Goal: Task Accomplishment & Management: Manage account settings

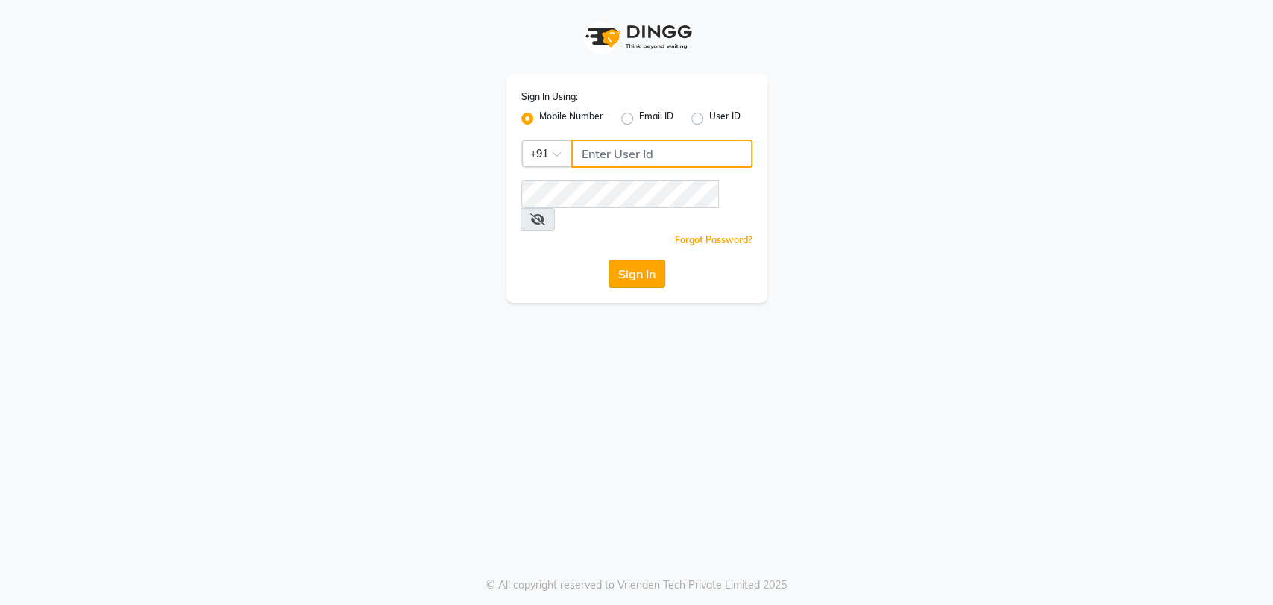
type input "7420933304"
click at [640, 260] on button "Sign In" at bounding box center [637, 274] width 57 height 28
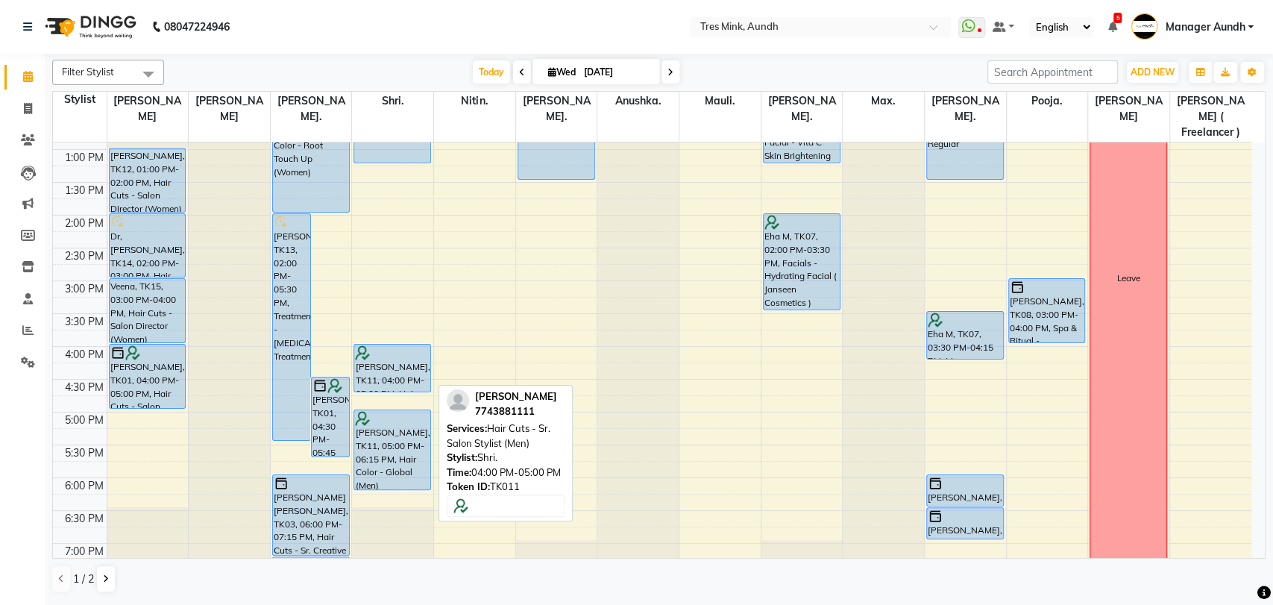
drag, startPoint x: 397, startPoint y: 389, endPoint x: 391, endPoint y: 371, distance: 19.8
click at [391, 371] on div "Mini Kuriakose, TK06, 09:30 AM-10:30 AM, Hair Cuts - Sr. Salon Stylist (Men) Ra…" at bounding box center [392, 281] width 81 height 918
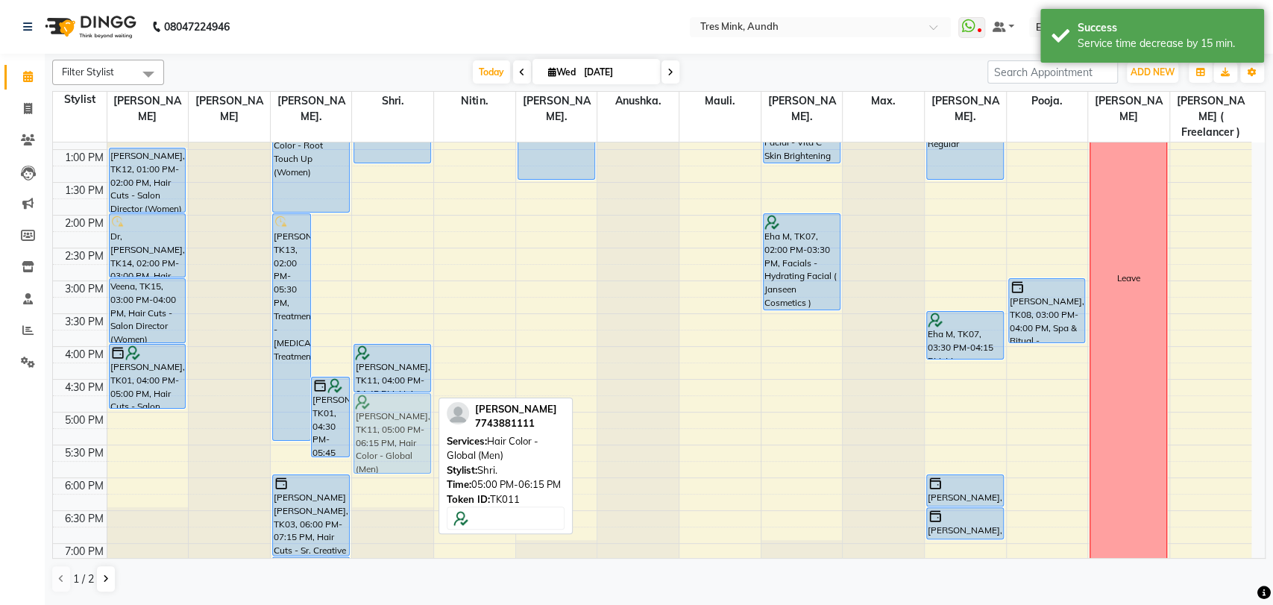
drag, startPoint x: 386, startPoint y: 405, endPoint x: 380, endPoint y: 391, distance: 15.4
click at [380, 391] on div "Mini Kuriakose, TK06, 09:30 AM-10:30 AM, Hair Cuts - Sr. Salon Stylist (Men) Ra…" at bounding box center [392, 281] width 81 height 918
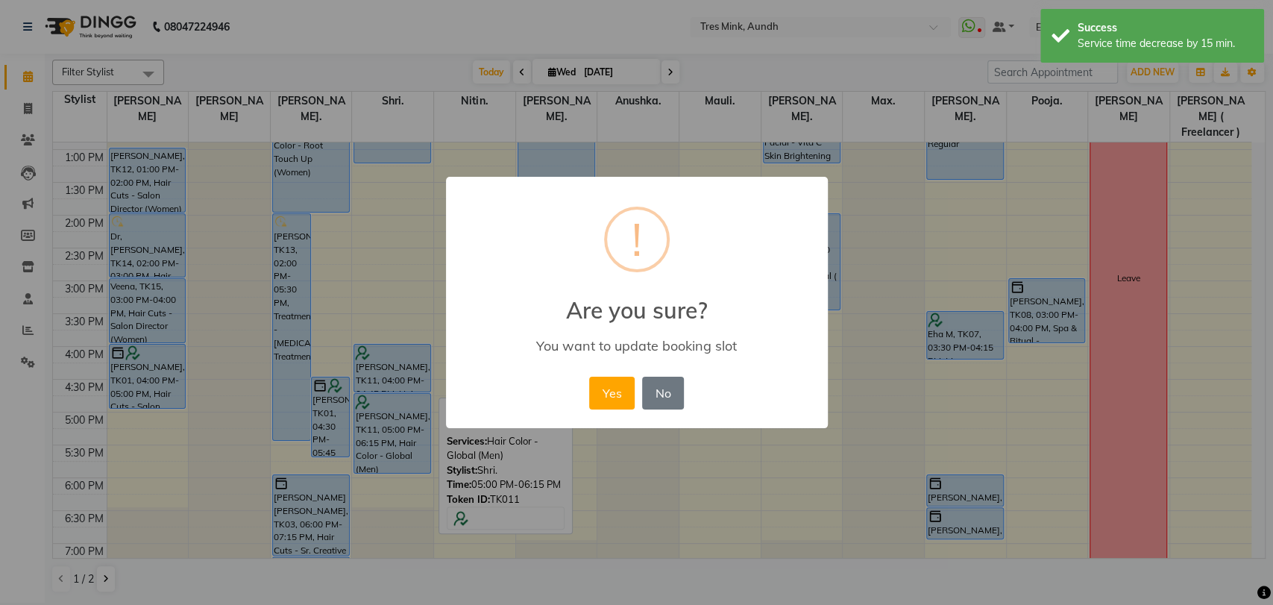
drag, startPoint x: 374, startPoint y: 433, endPoint x: 372, endPoint y: 444, distance: 11.4
click at [372, 444] on div "× ! Are you sure? You want to update booking slot Yes No No" at bounding box center [636, 302] width 1273 height 605
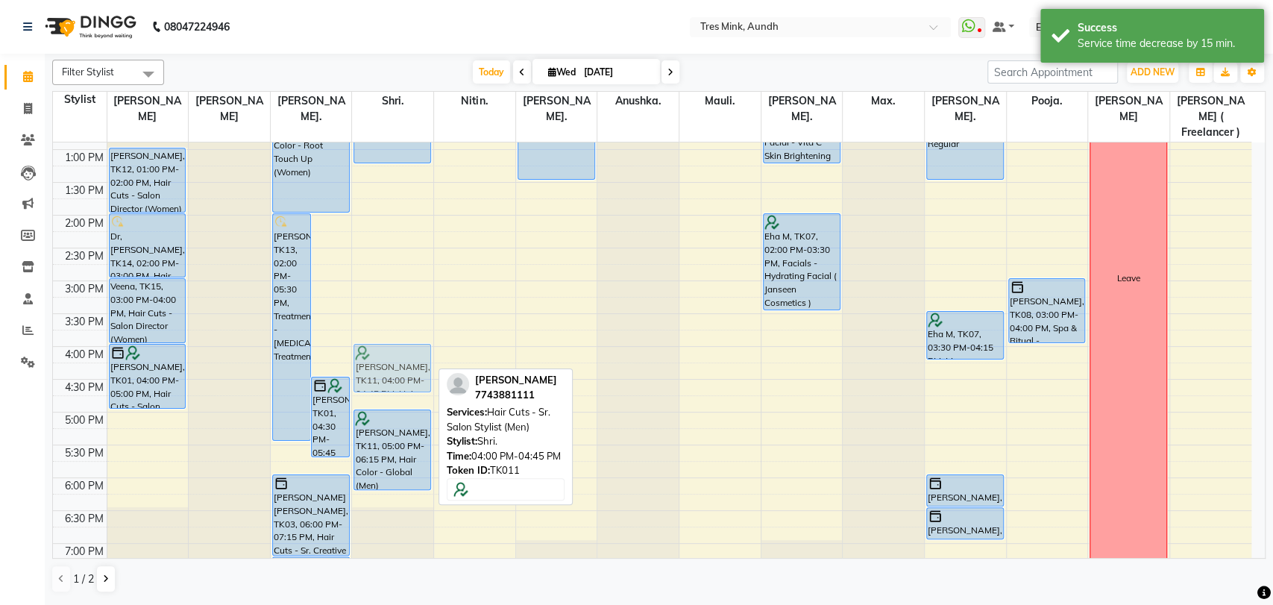
click at [406, 353] on div "Mini Kuriakose, TK06, 09:30 AM-10:30 AM, Hair Cuts - Sr. Salon Stylist (Men) Ra…" at bounding box center [392, 281] width 81 height 918
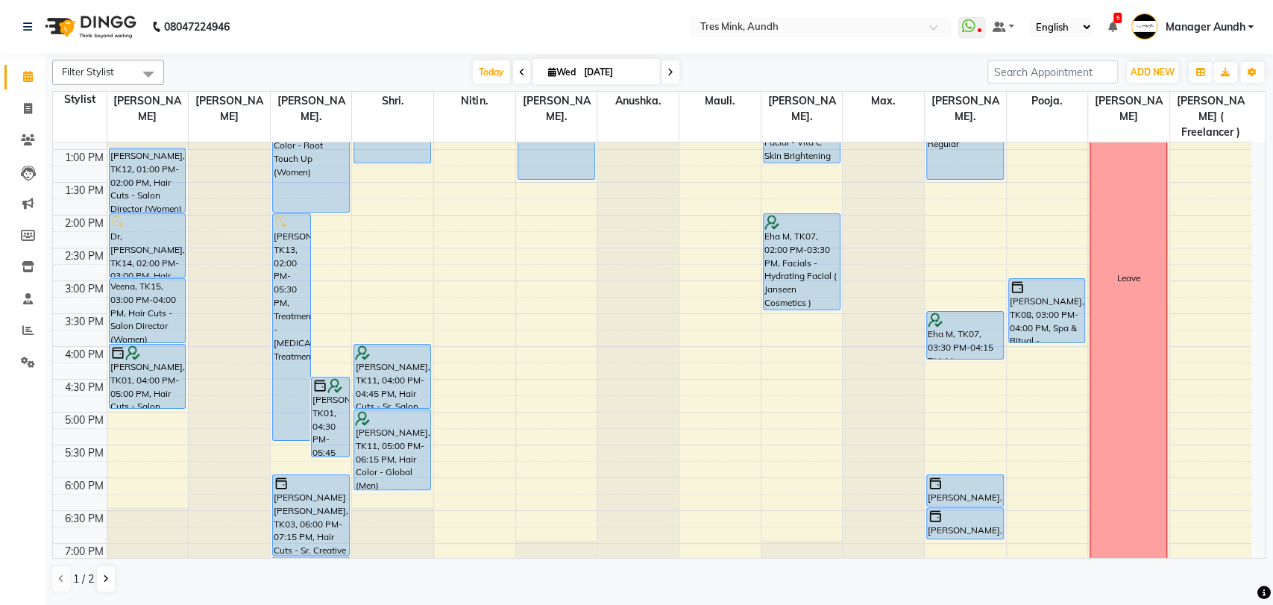
drag, startPoint x: 388, startPoint y: 377, endPoint x: 379, endPoint y: 397, distance: 21.4
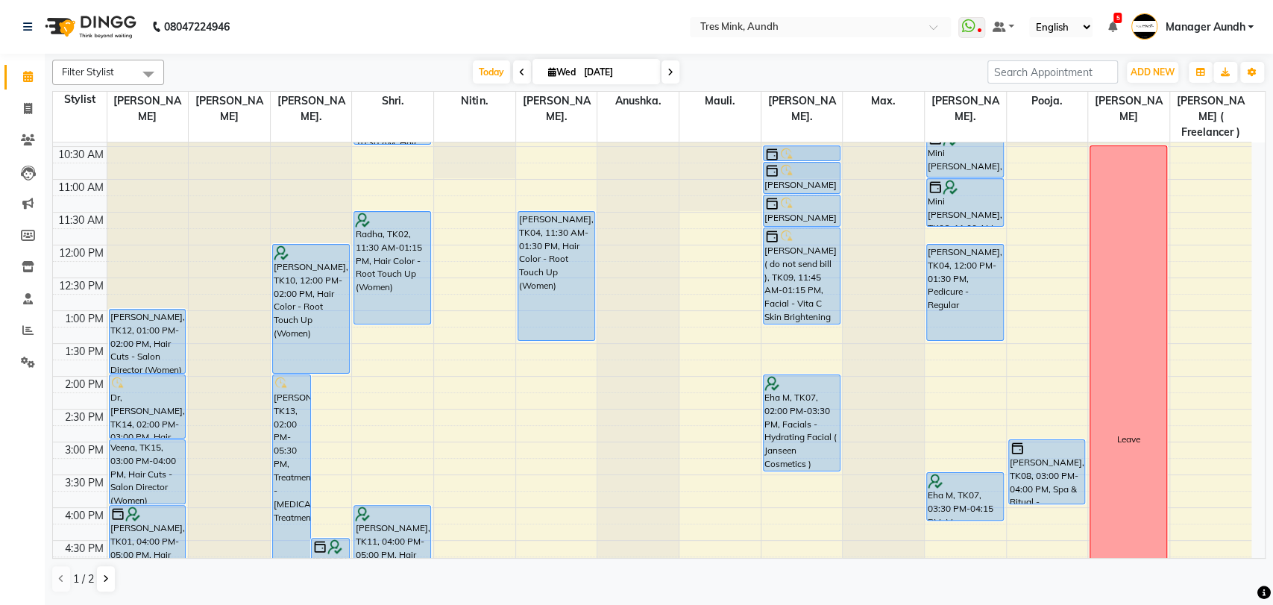
scroll to position [157, 0]
click at [670, 73] on icon at bounding box center [670, 72] width 6 height 9
type input "04-09-2025"
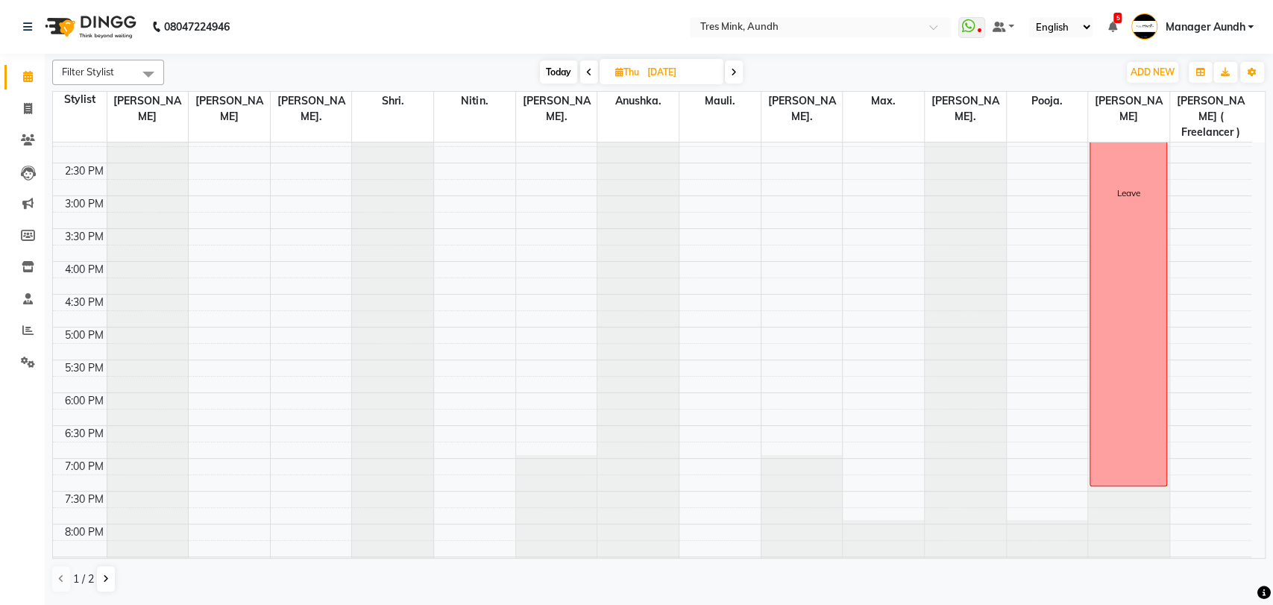
scroll to position [408, 0]
click at [792, 247] on div "8:00 AM 8:30 AM 9:00 AM 9:30 AM 10:00 AM 10:30 AM 11:00 AM 11:30 AM 12:00 PM 12…" at bounding box center [652, 194] width 1198 height 918
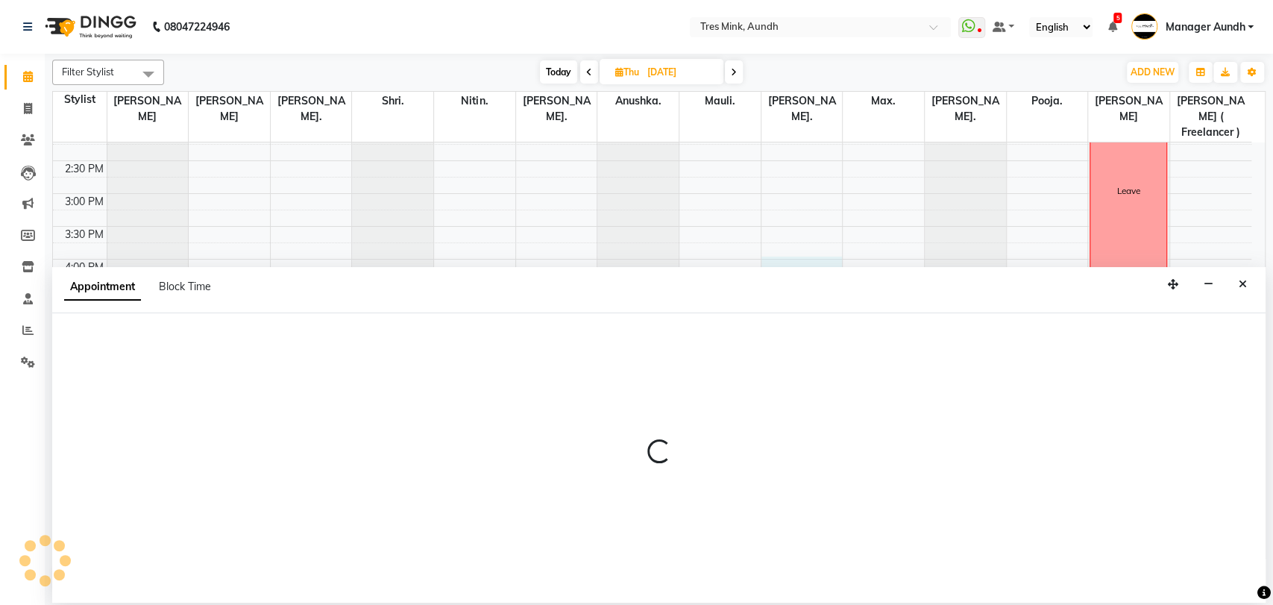
select select "13265"
select select "tentative"
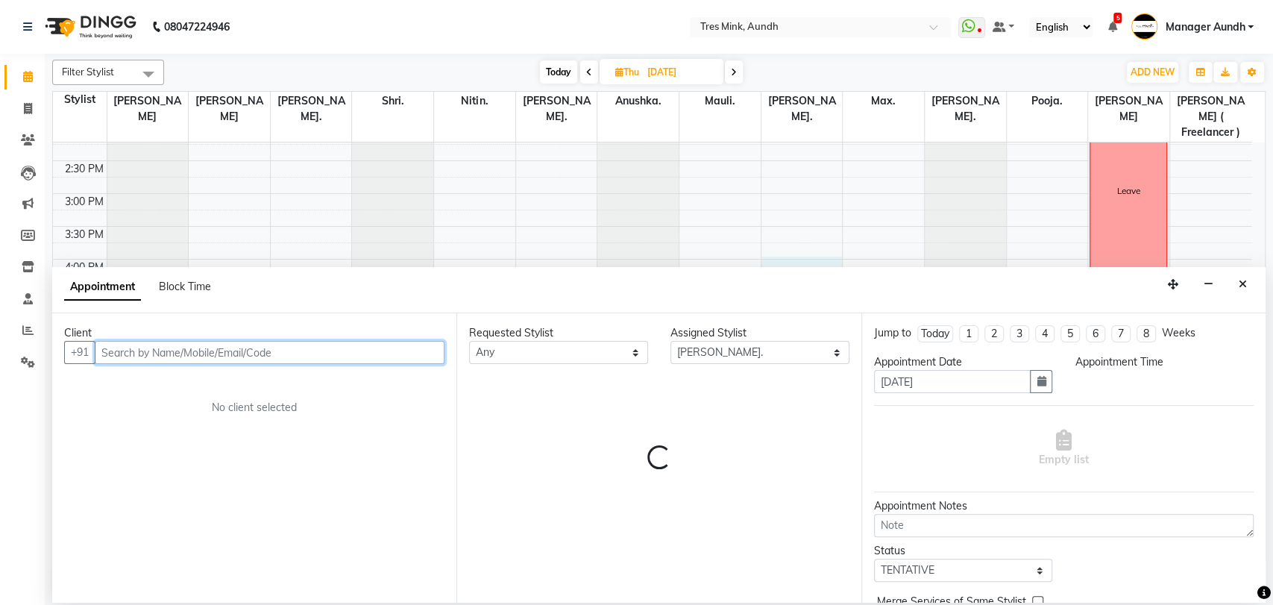
select select "960"
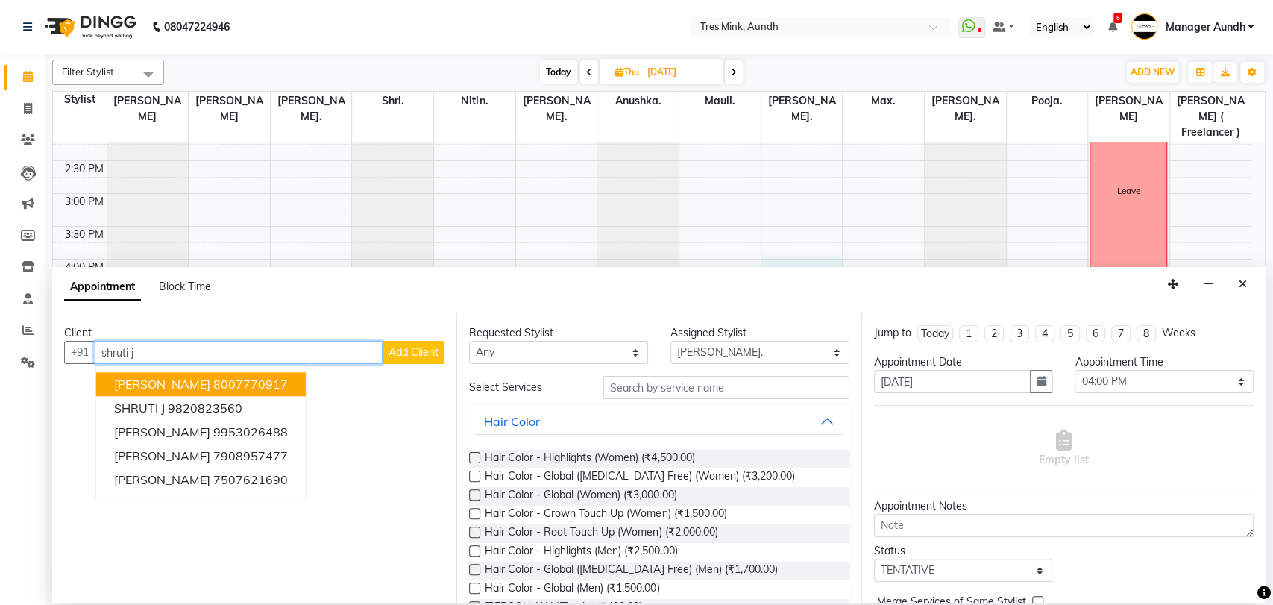
click at [268, 386] on ngb-highlight "8007770917" at bounding box center [250, 384] width 75 height 15
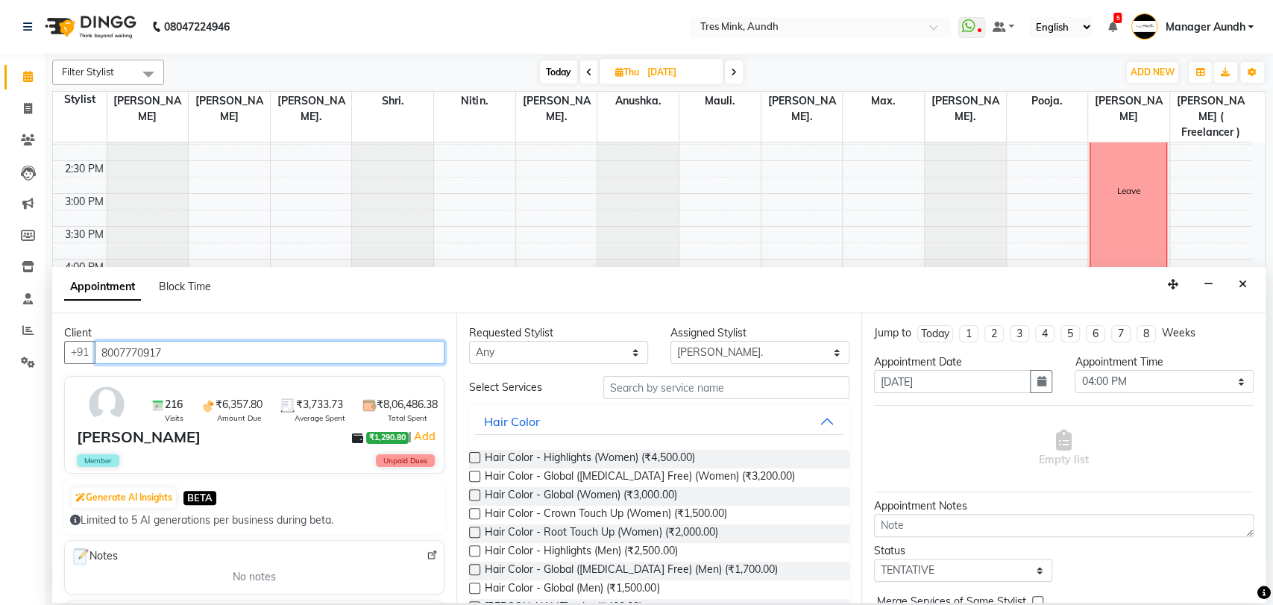
type input "8007770917"
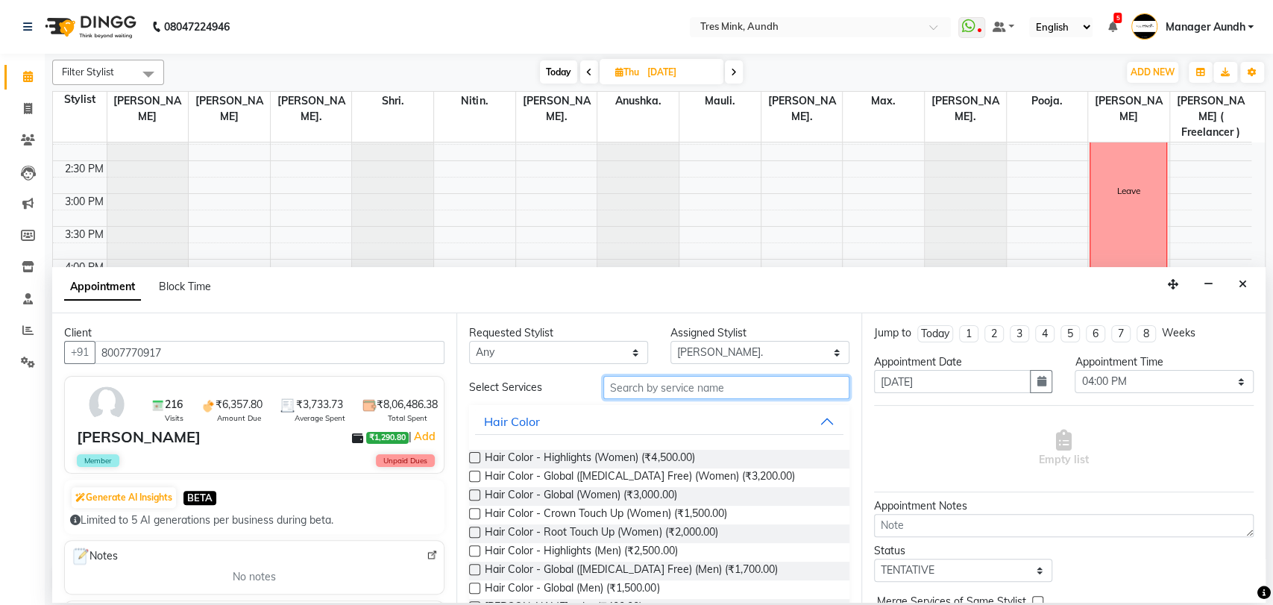
click at [635, 383] on input "text" at bounding box center [726, 387] width 246 height 23
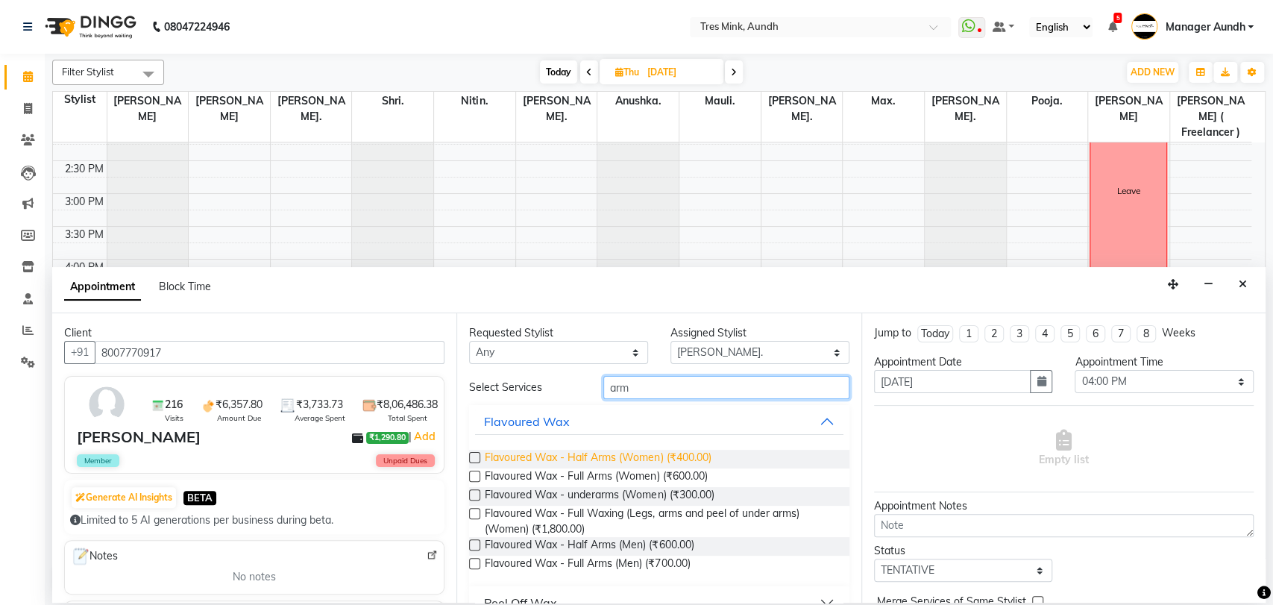
type input "arm"
click at [609, 456] on span "Flavoured Wax - Half Arms (Women) (₹400.00)" at bounding box center [598, 459] width 226 height 19
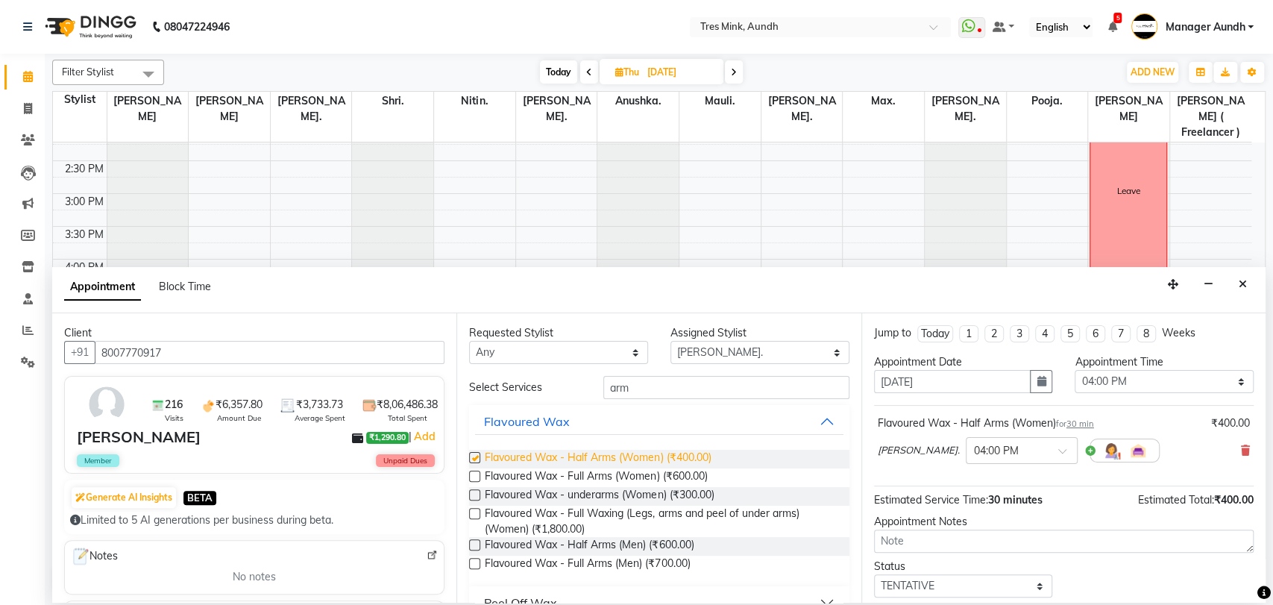
checkbox input "false"
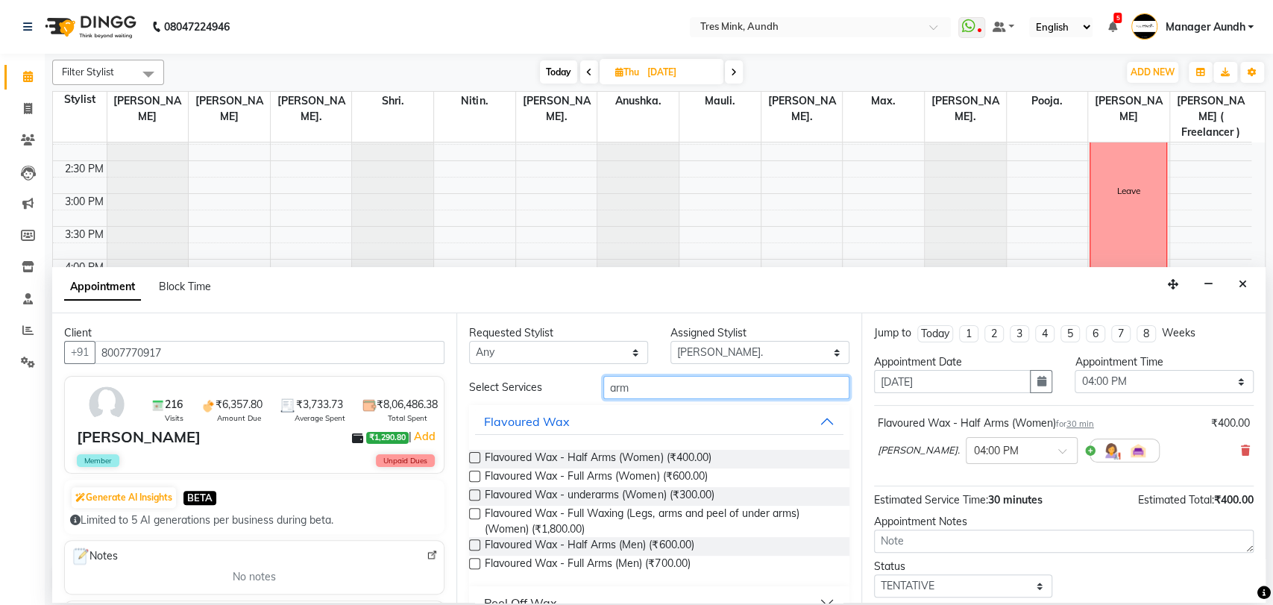
click at [666, 389] on input "arm" at bounding box center [726, 387] width 246 height 23
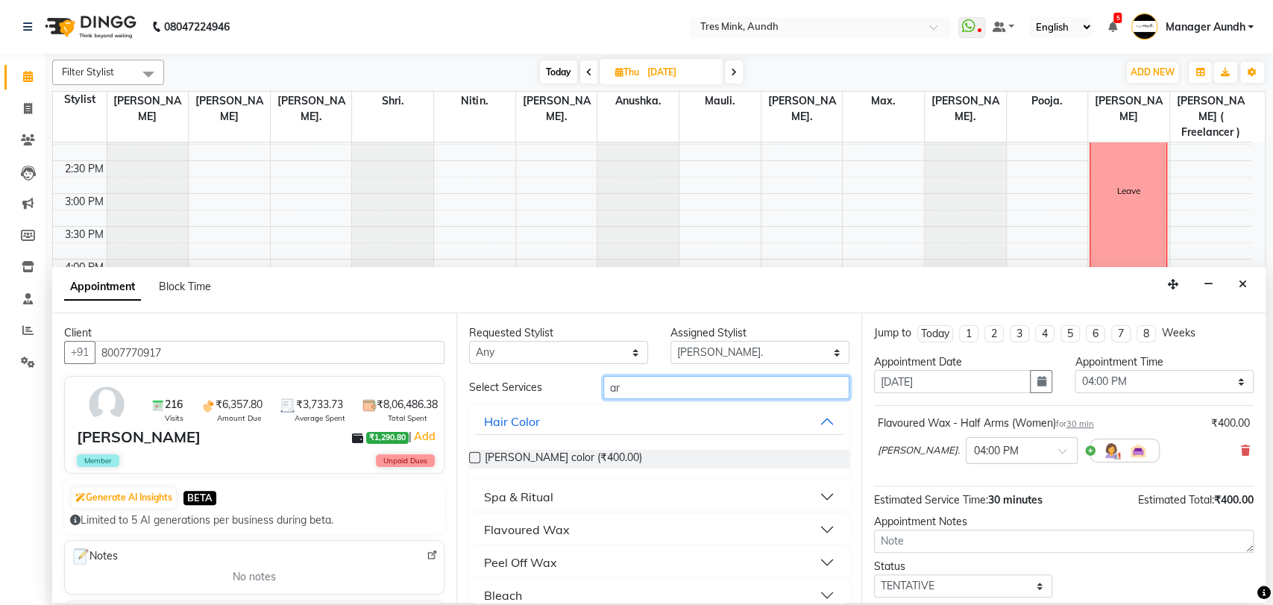
type input "a"
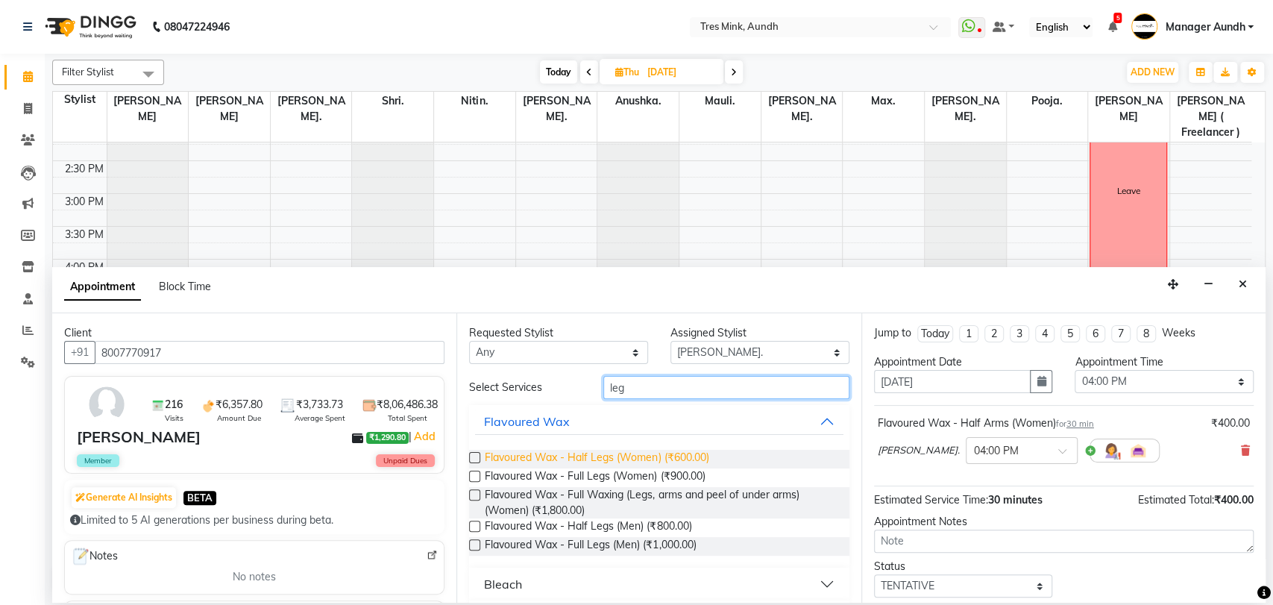
type input "leg"
click at [629, 453] on span "Flavoured Wax - Half Legs (Women) (₹600.00)" at bounding box center [597, 459] width 224 height 19
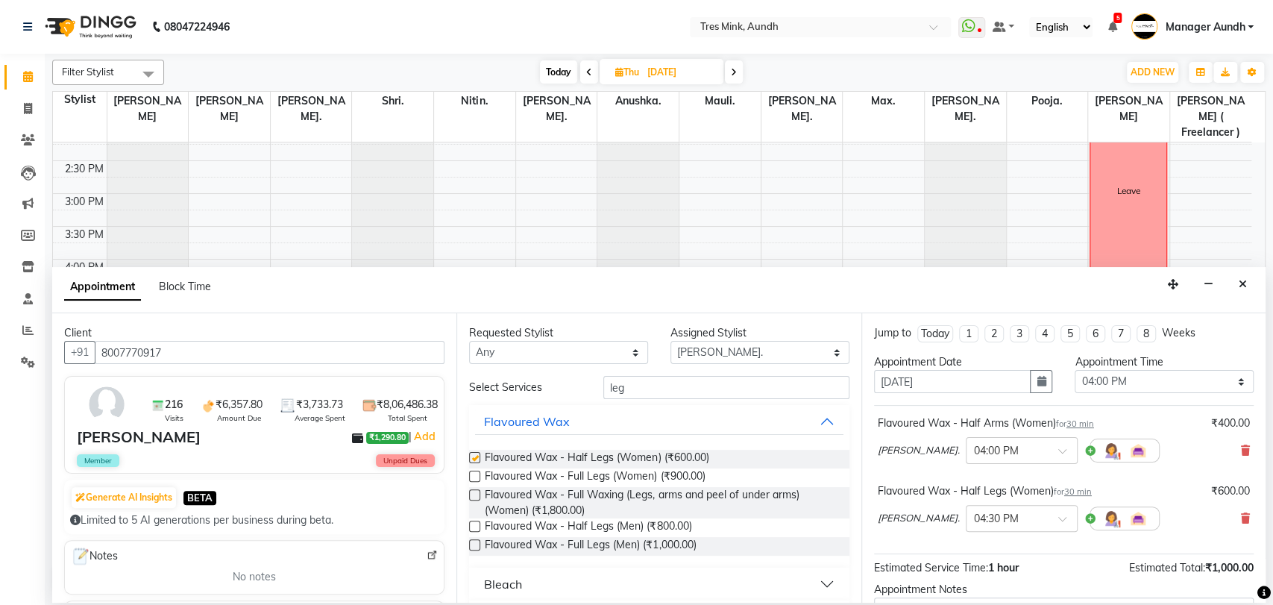
checkbox input "false"
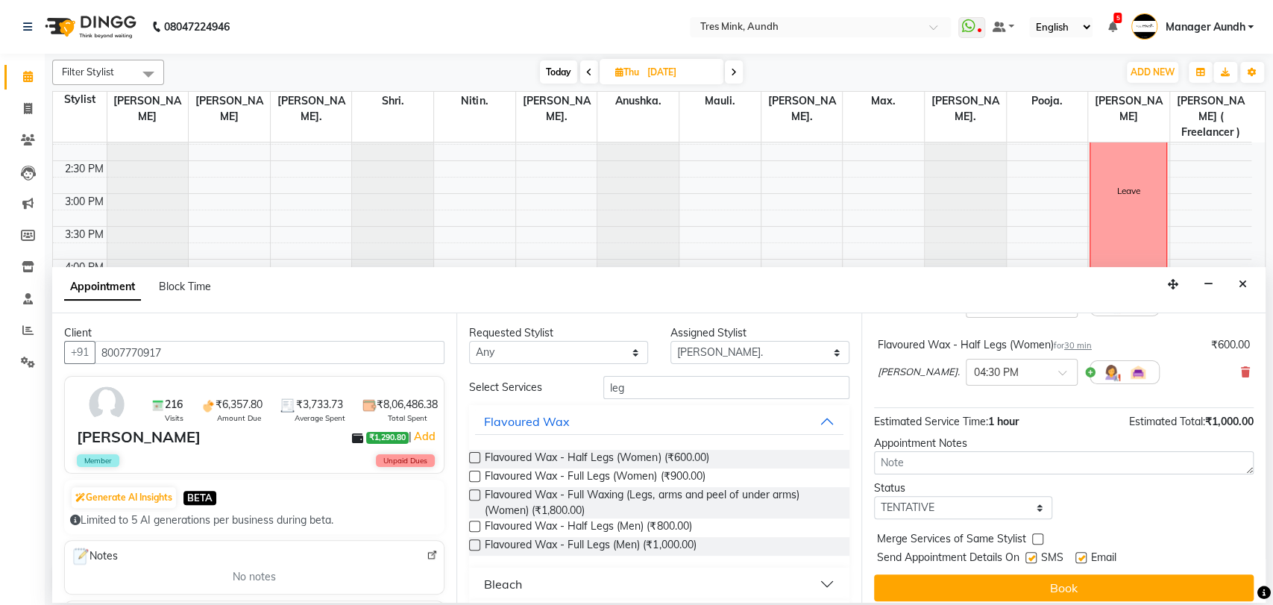
scroll to position [155, 0]
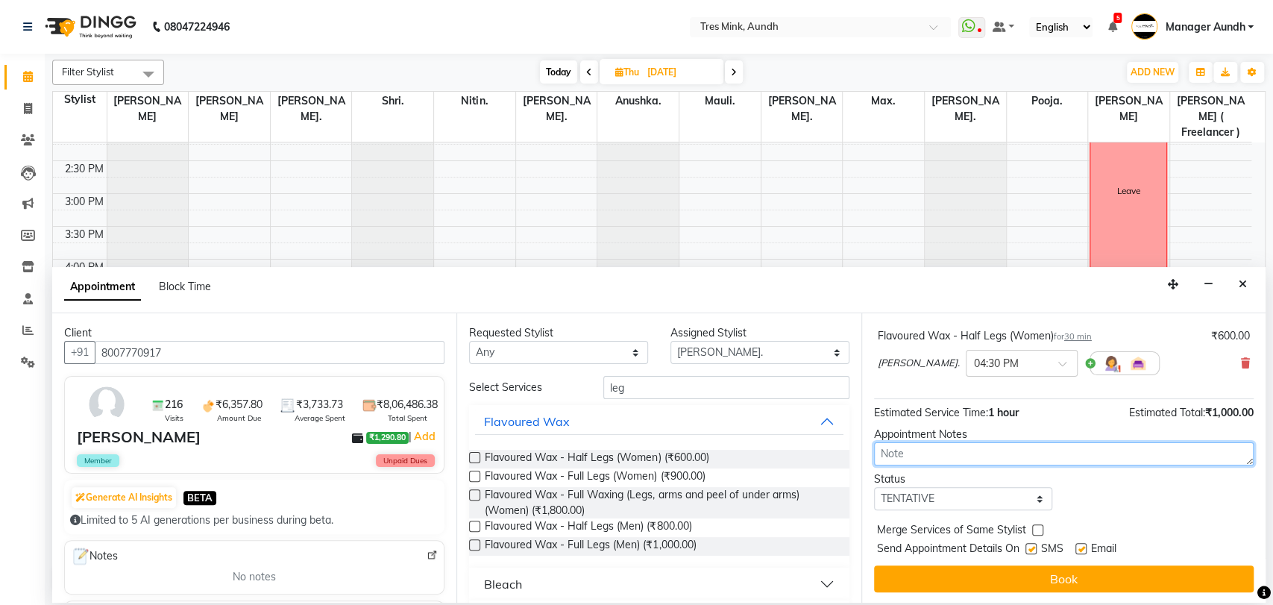
click at [1016, 449] on textarea at bounding box center [1064, 453] width 380 height 23
type textarea "Shri 8.58 3.9.25 whats app"
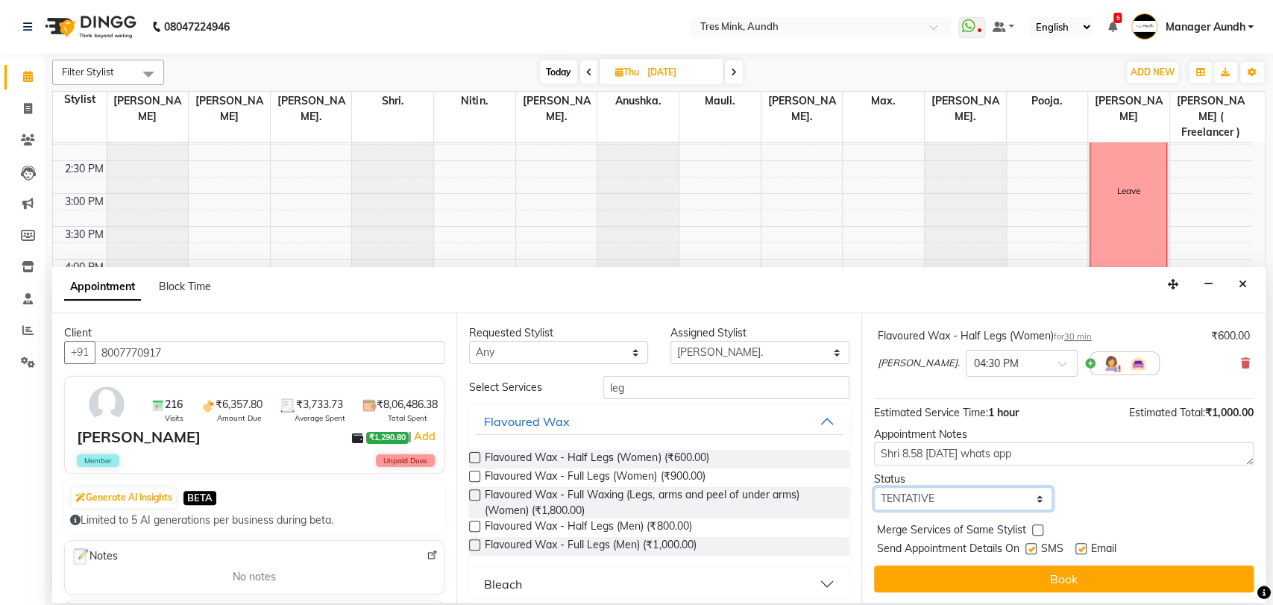
click at [1026, 497] on select "Select TENTATIVE CONFIRM UPCOMING" at bounding box center [963, 498] width 179 height 23
select select "upcoming"
click at [874, 487] on select "Select TENTATIVE CONFIRM UPCOMING" at bounding box center [963, 498] width 179 height 23
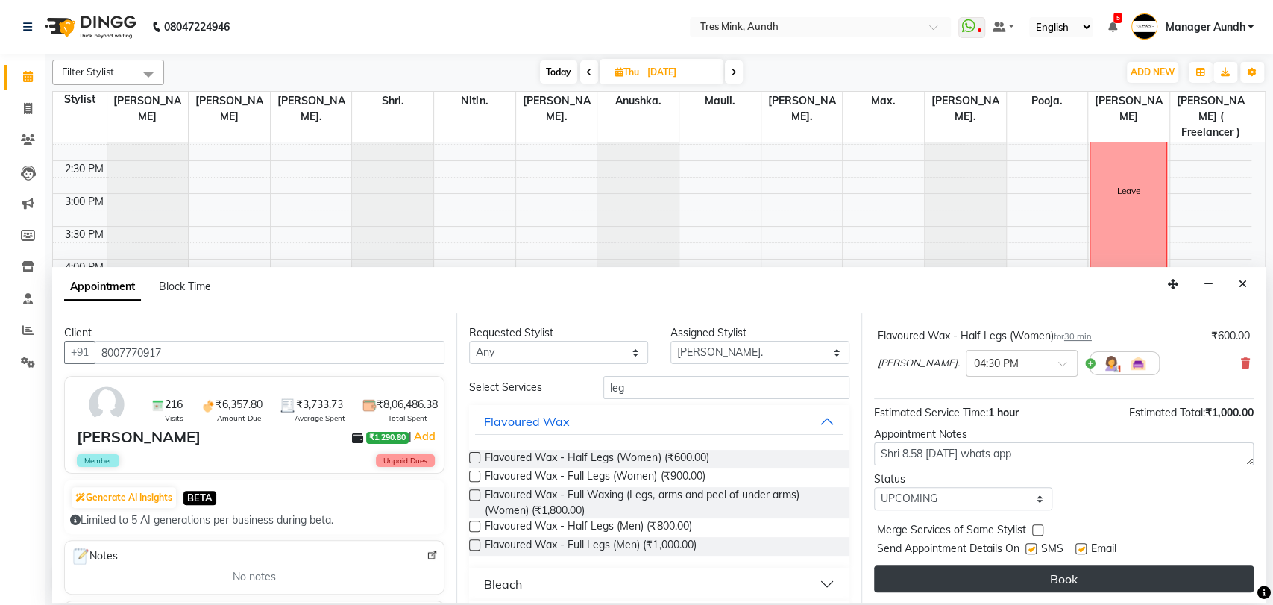
click at [967, 577] on button "Book" at bounding box center [1064, 578] width 380 height 27
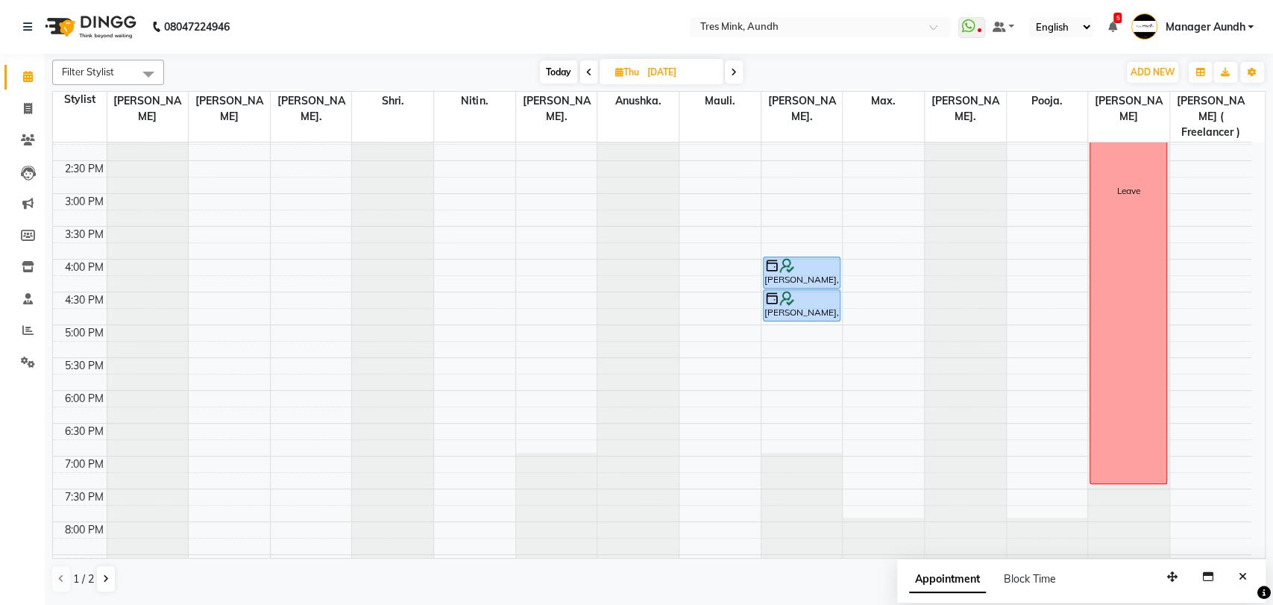
click at [540, 78] on span "Today" at bounding box center [558, 71] width 37 height 23
type input "[DATE]"
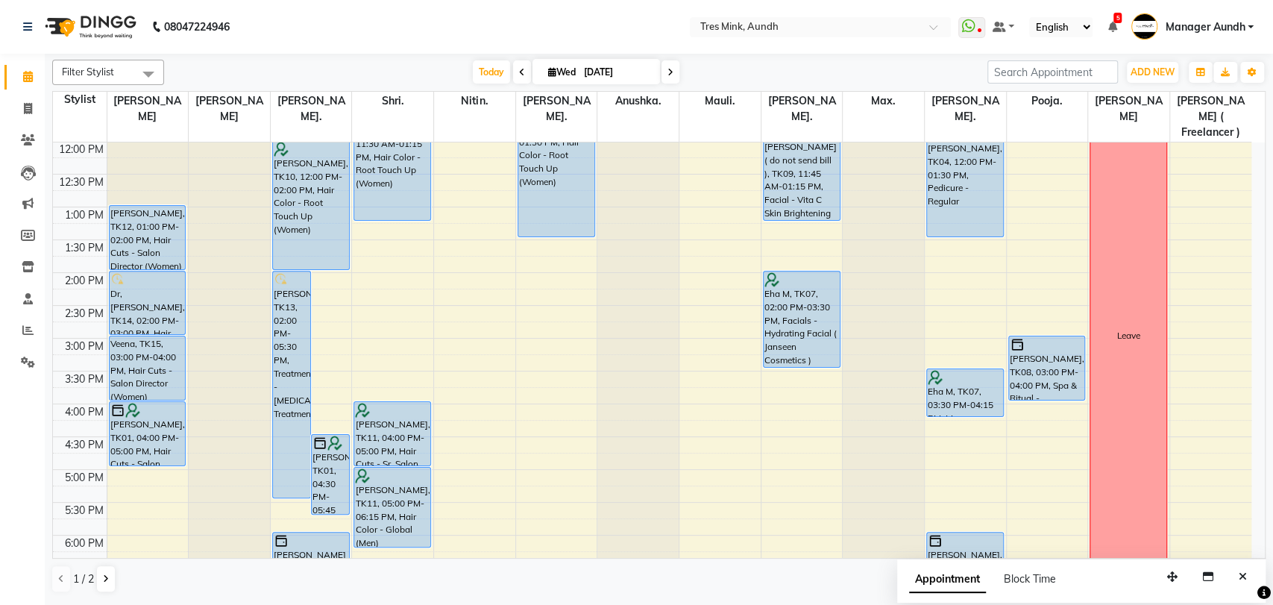
scroll to position [215, 0]
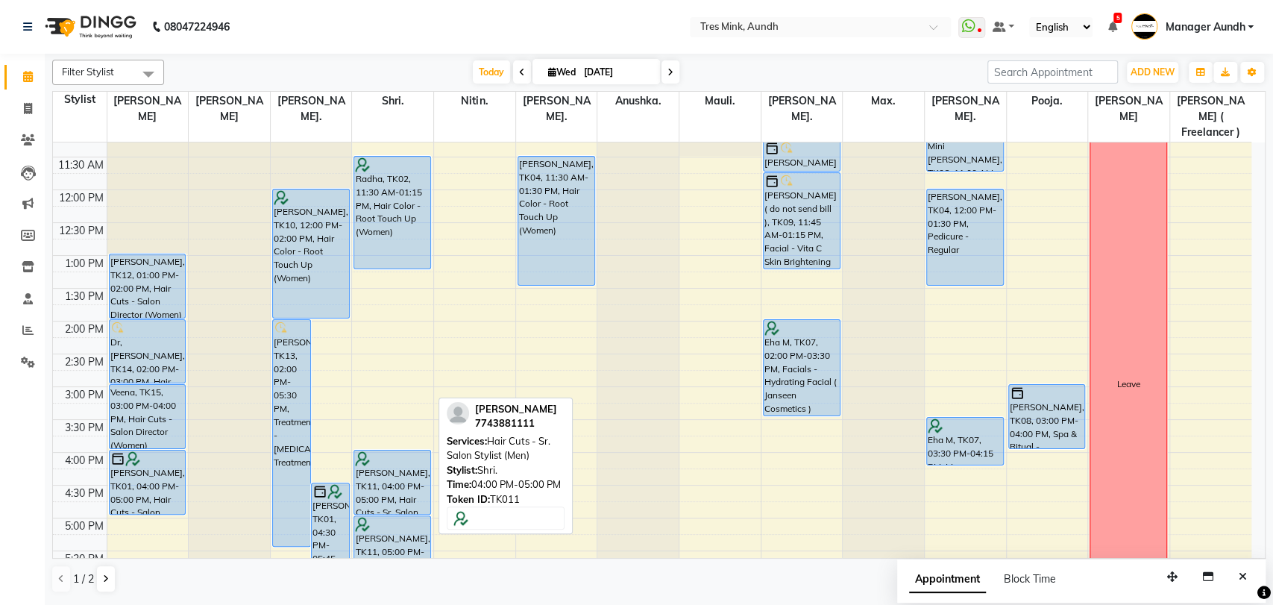
click at [406, 451] on div at bounding box center [392, 458] width 75 height 15
select select "5"
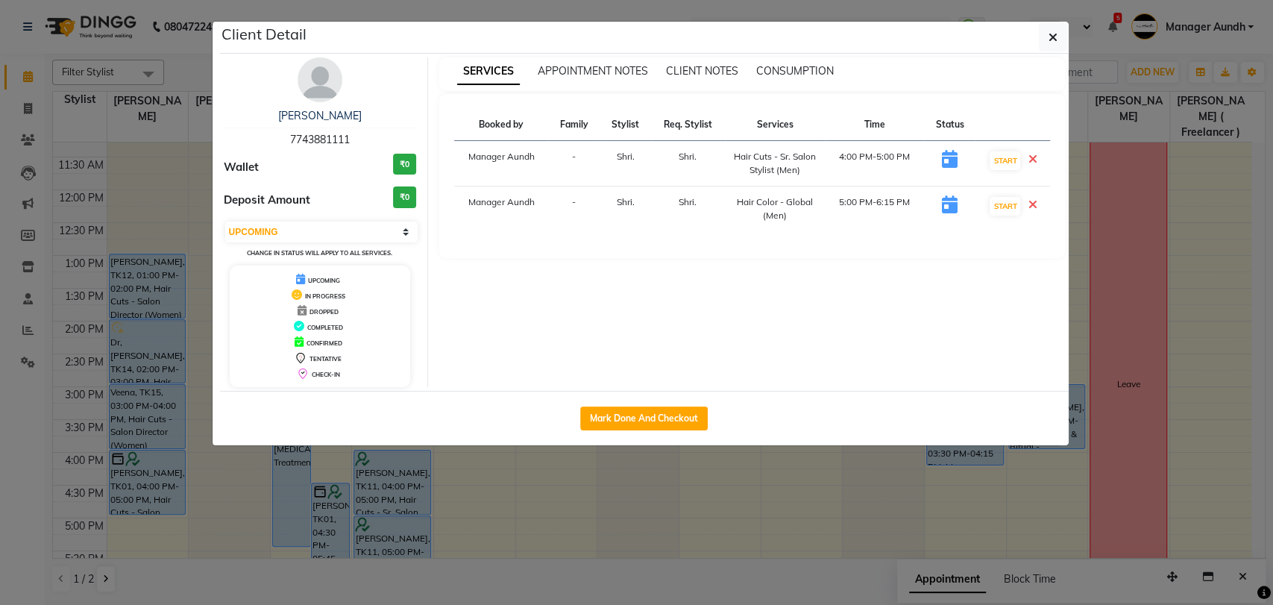
click at [336, 106] on div "Swati Patil 7743881111 Wallet ₹0 Deposit Amount ₹0 Select IN SERVICE CONFIRMED …" at bounding box center [321, 222] width 216 height 330
click at [335, 113] on link "Swati Patil" at bounding box center [320, 115] width 84 height 13
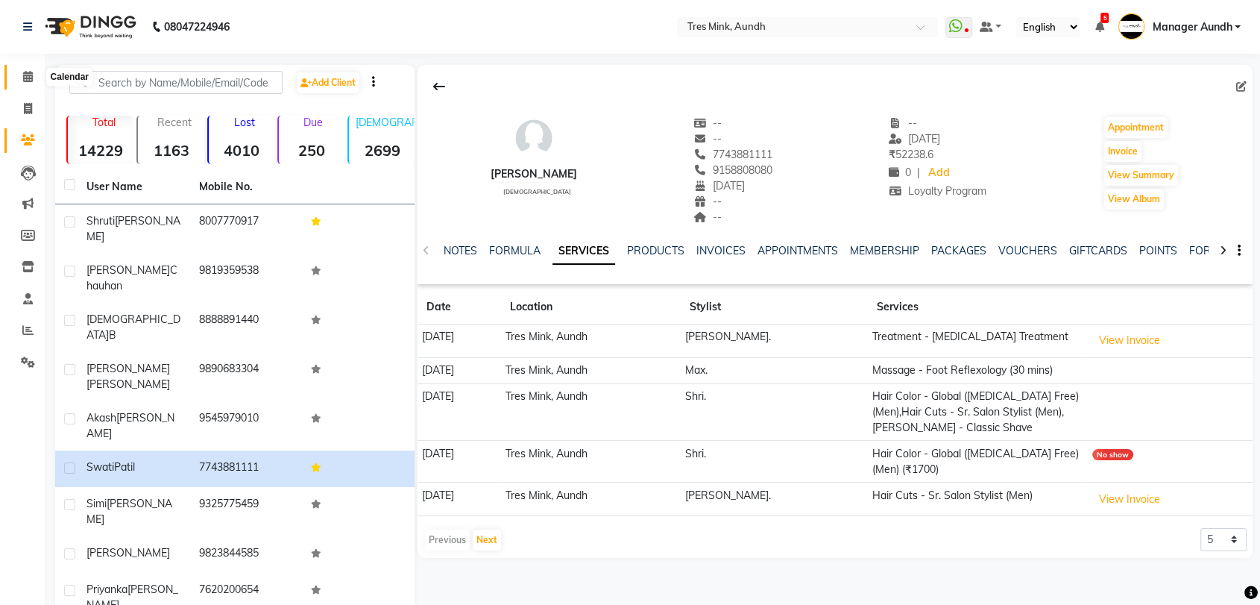
click at [26, 85] on span at bounding box center [28, 77] width 26 height 17
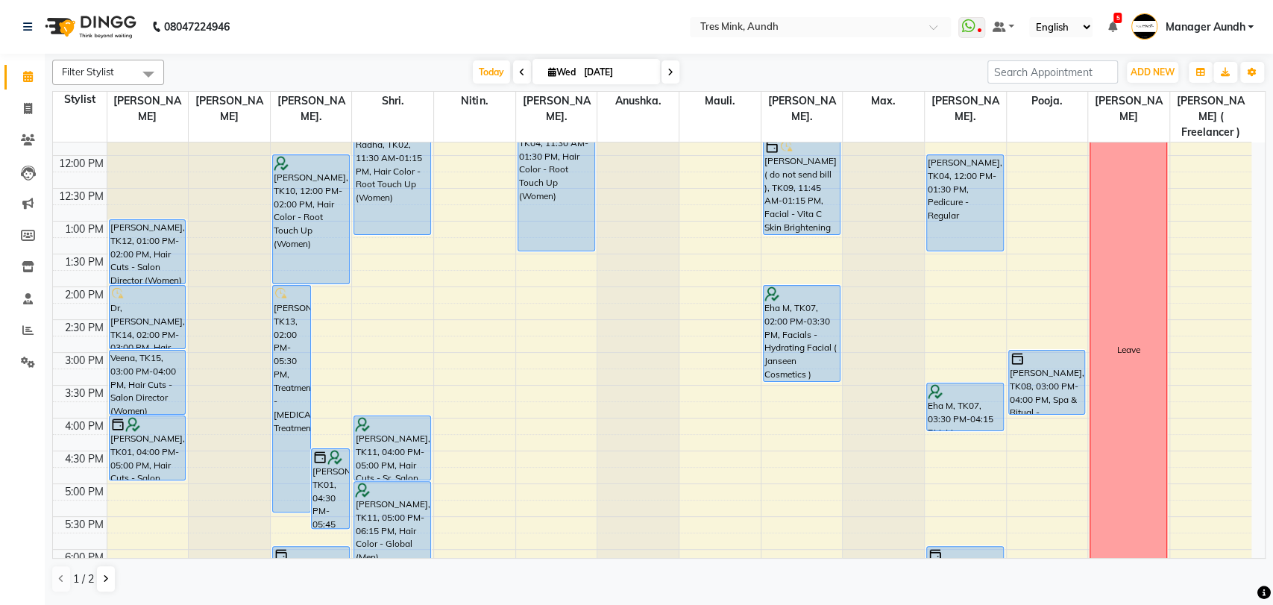
scroll to position [256, 0]
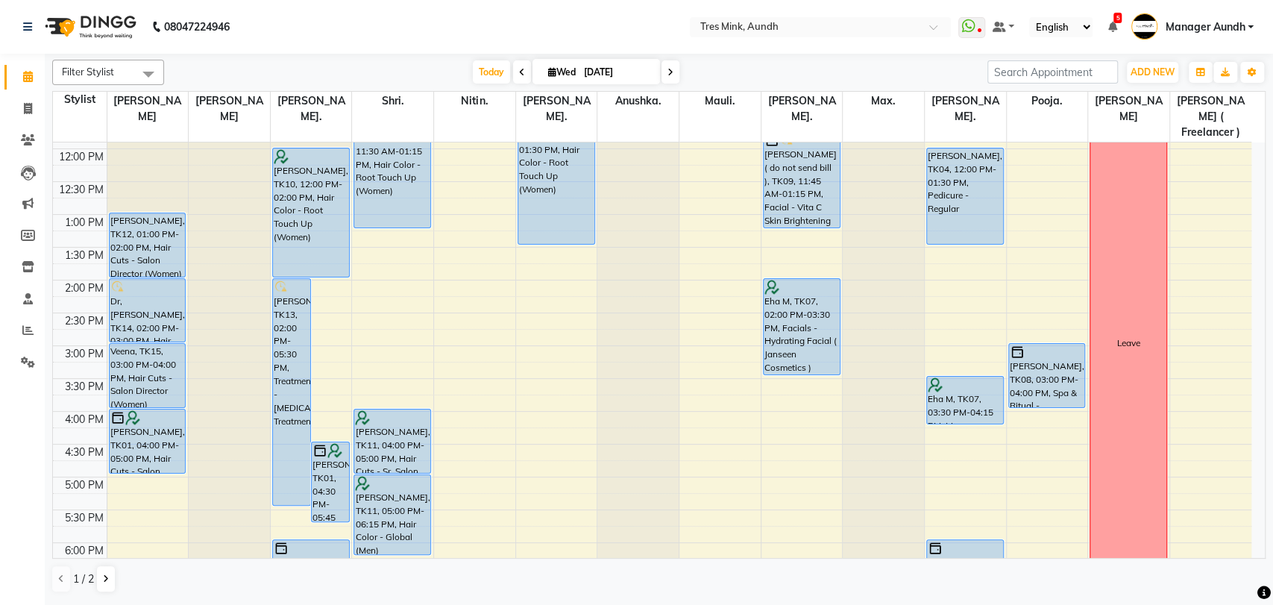
click at [1113, 25] on icon at bounding box center [1111, 27] width 9 height 10
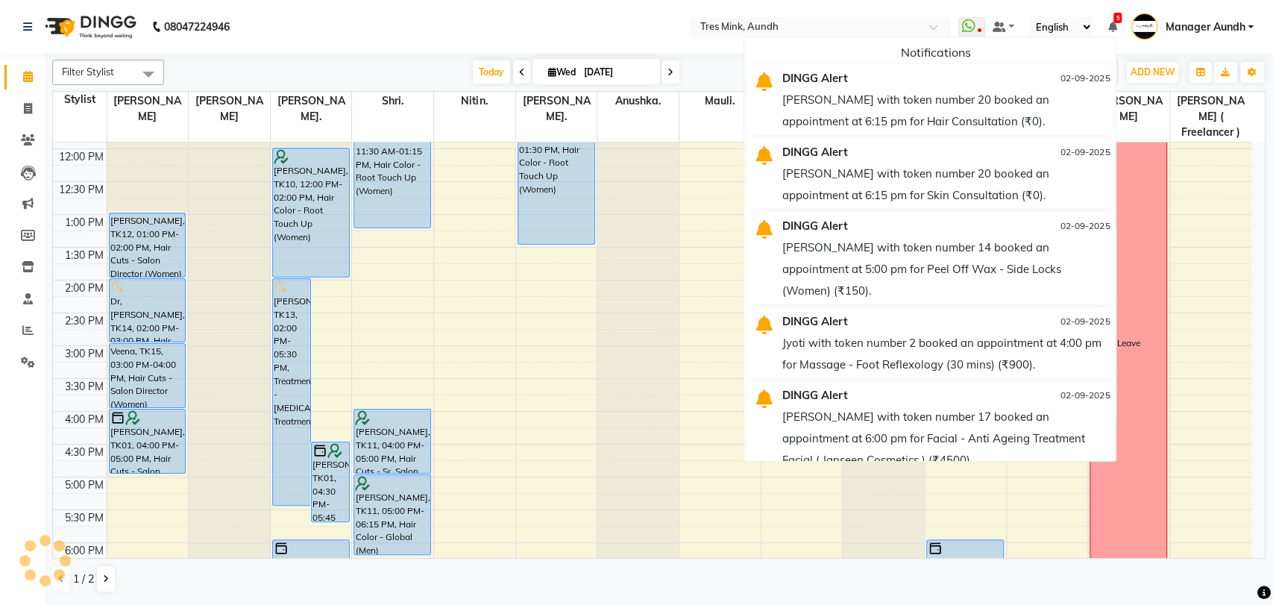
click at [631, 30] on nav "08047224946 Select Location × Tres Mink, Aundh WhatsApp Status ✕ Status: Discon…" at bounding box center [636, 27] width 1273 height 54
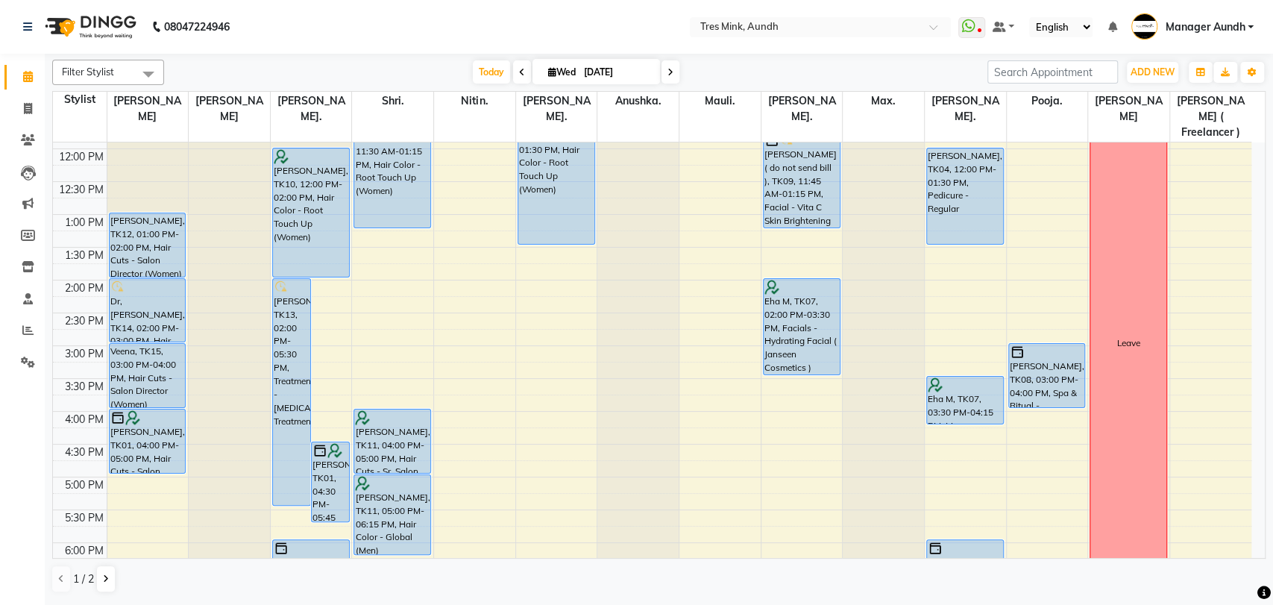
scroll to position [0, 0]
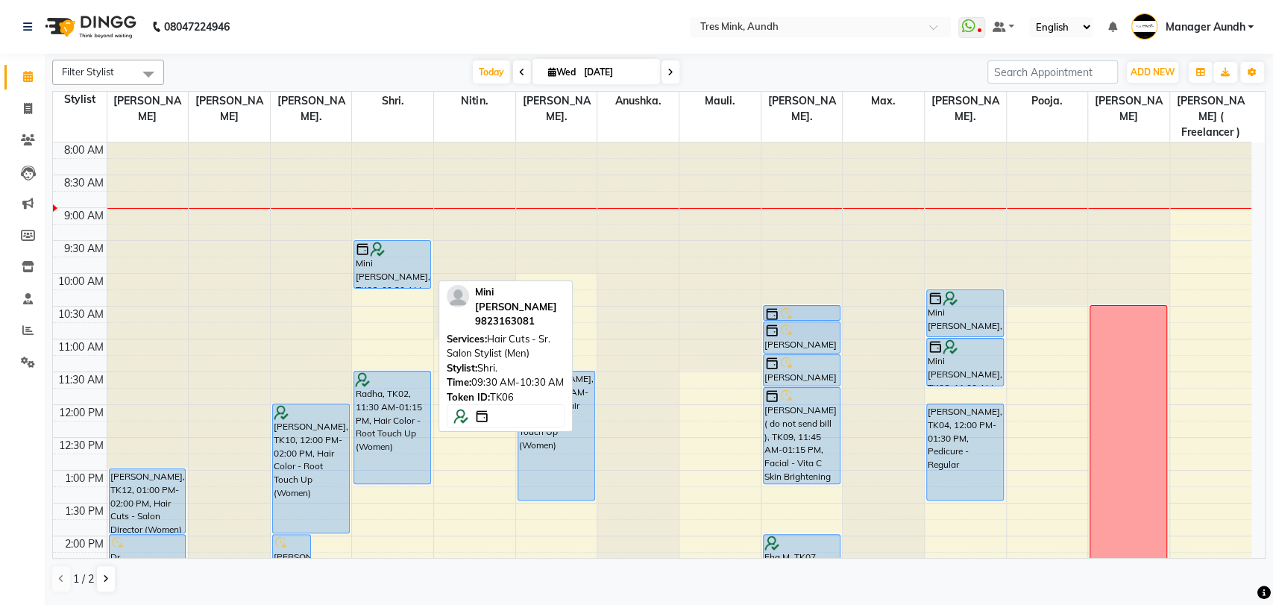
drag, startPoint x: 402, startPoint y: 286, endPoint x: 397, endPoint y: 271, distance: 15.1
click at [397, 271] on div "Mini Kuriakose, TK06, 09:30 AM-10:30 AM, Hair Cuts - Sr. Salon Stylist (Men) Ra…" at bounding box center [392, 601] width 81 height 918
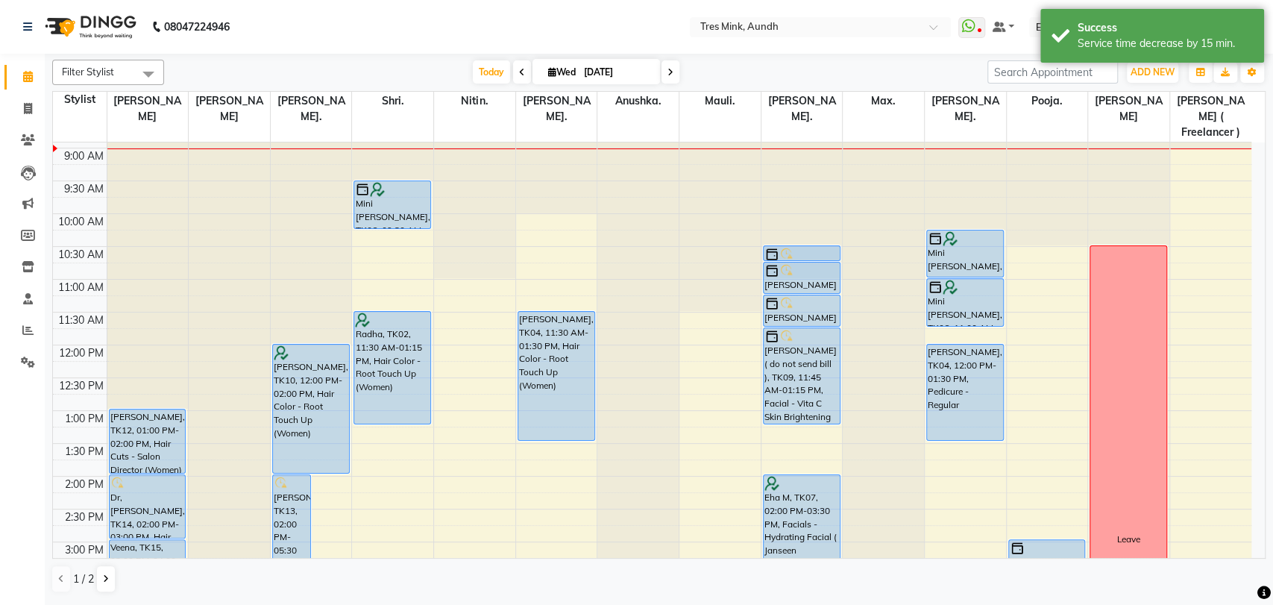
scroll to position [60, 0]
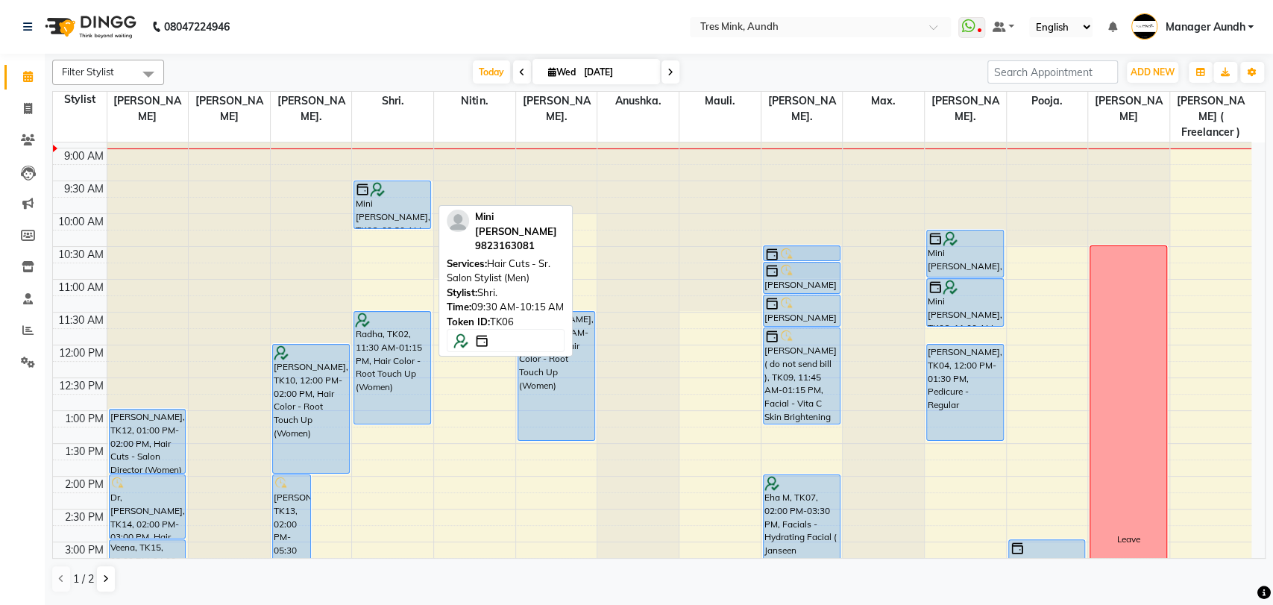
click at [384, 186] on div "Mini [PERSON_NAME], TK06, 09:30 AM-10:15 AM, Hair Cuts - Sr. Salon Stylist (Men)" at bounding box center [392, 204] width 76 height 47
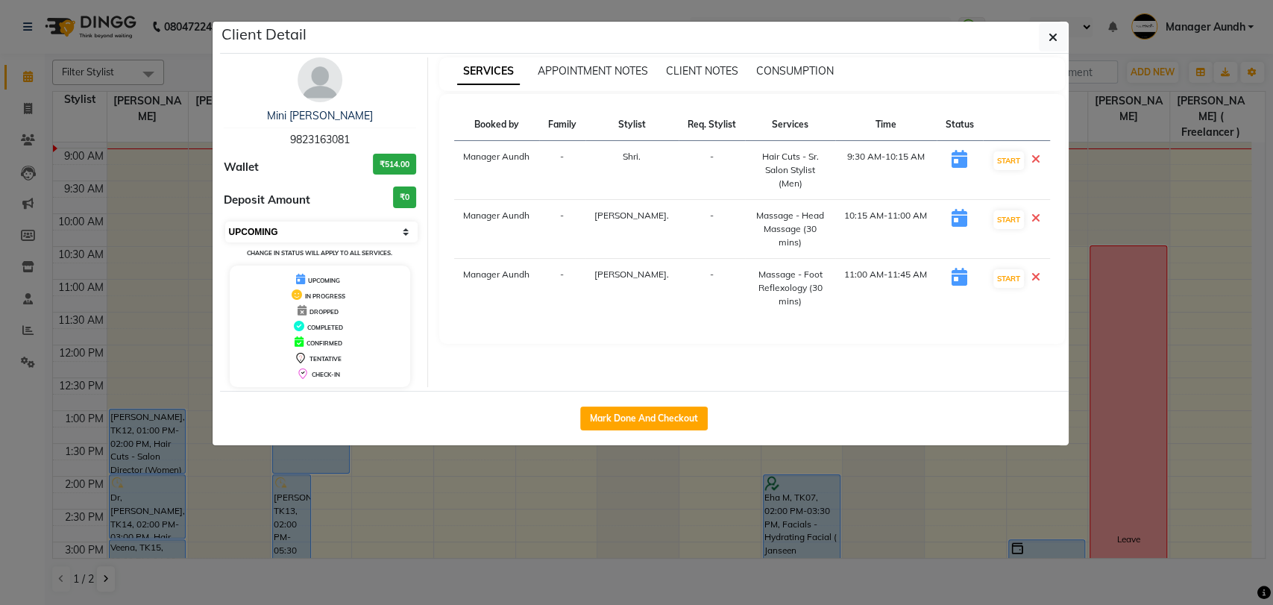
click at [371, 222] on select "Select IN SERVICE CONFIRMED TENTATIVE CHECK IN MARK DONE DROPPED UPCOMING" at bounding box center [321, 231] width 193 height 21
select select "6"
click at [225, 221] on select "Select IN SERVICE CONFIRMED TENTATIVE CHECK IN MARK DONE DROPPED UPCOMING" at bounding box center [321, 231] width 193 height 21
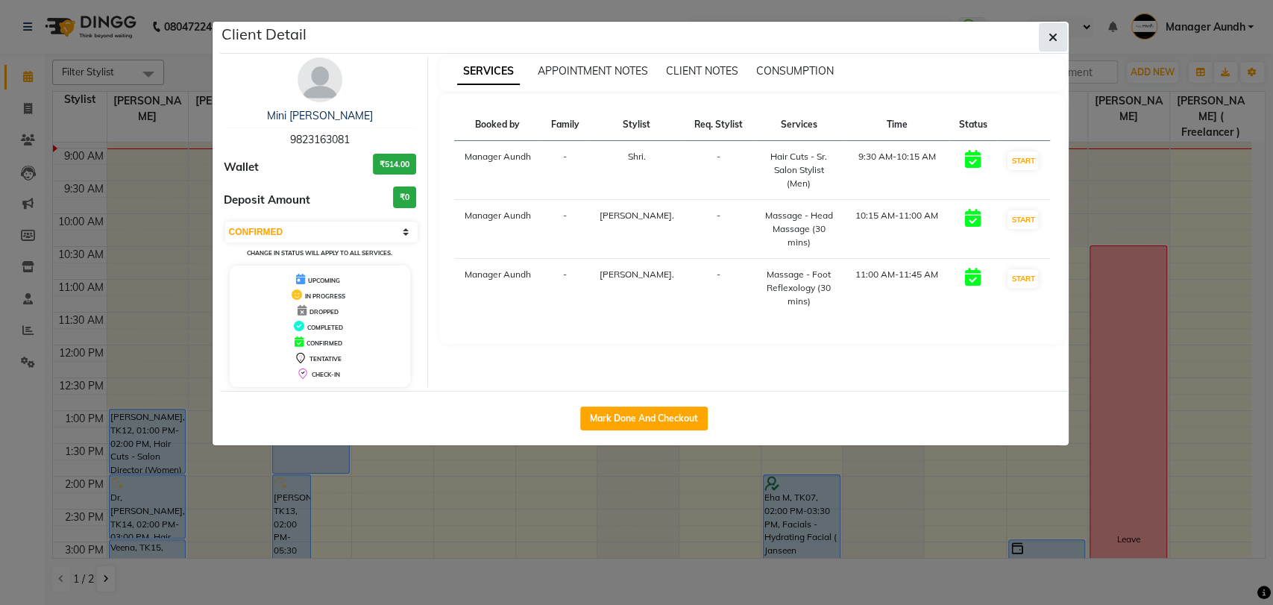
click at [1054, 31] on icon "button" at bounding box center [1053, 37] width 9 height 12
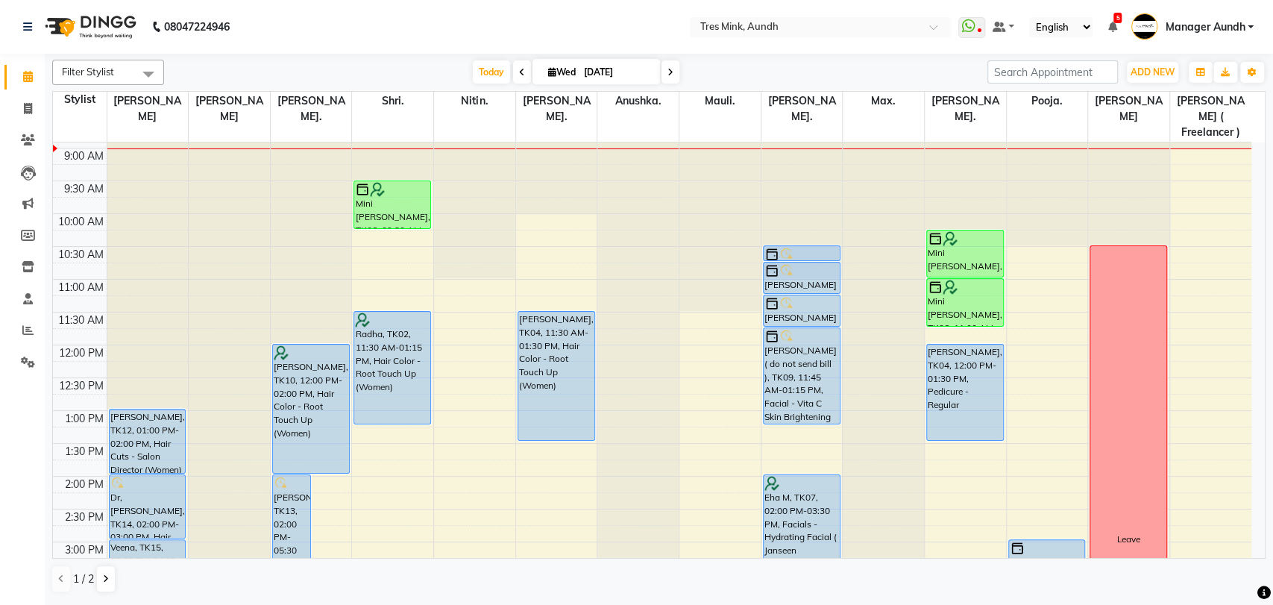
click at [1111, 25] on icon at bounding box center [1111, 27] width 9 height 10
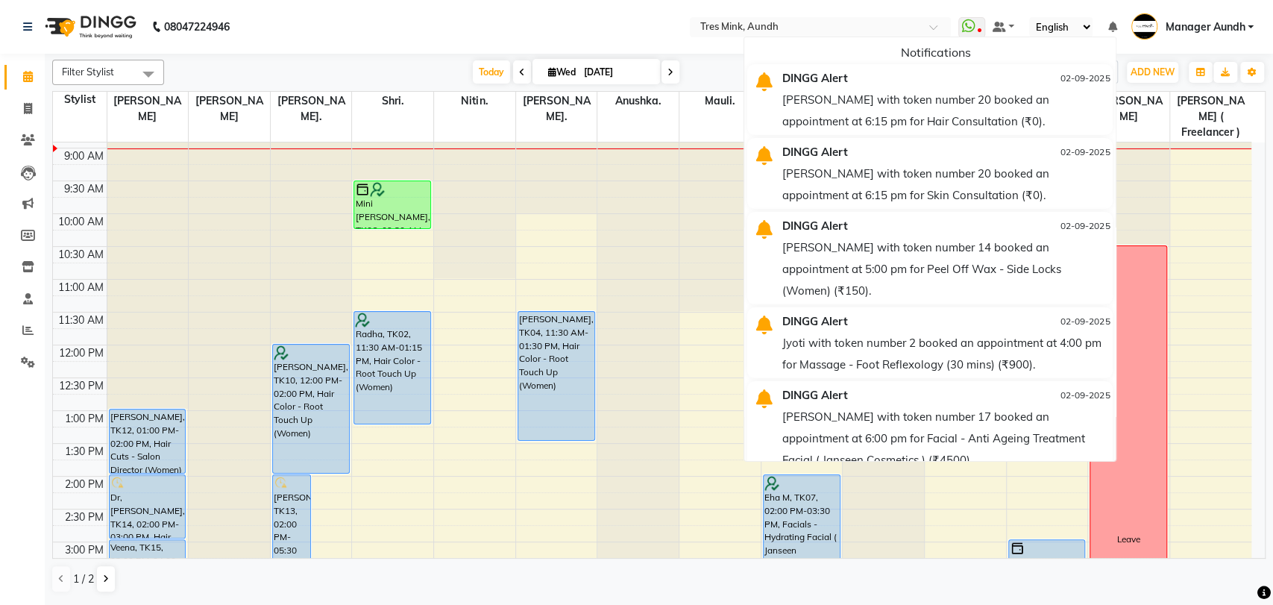
click at [673, 48] on nav "08047224946 Select Location × Tres Mink, Aundh WhatsApp Status ✕ Status: Discon…" at bounding box center [636, 27] width 1273 height 54
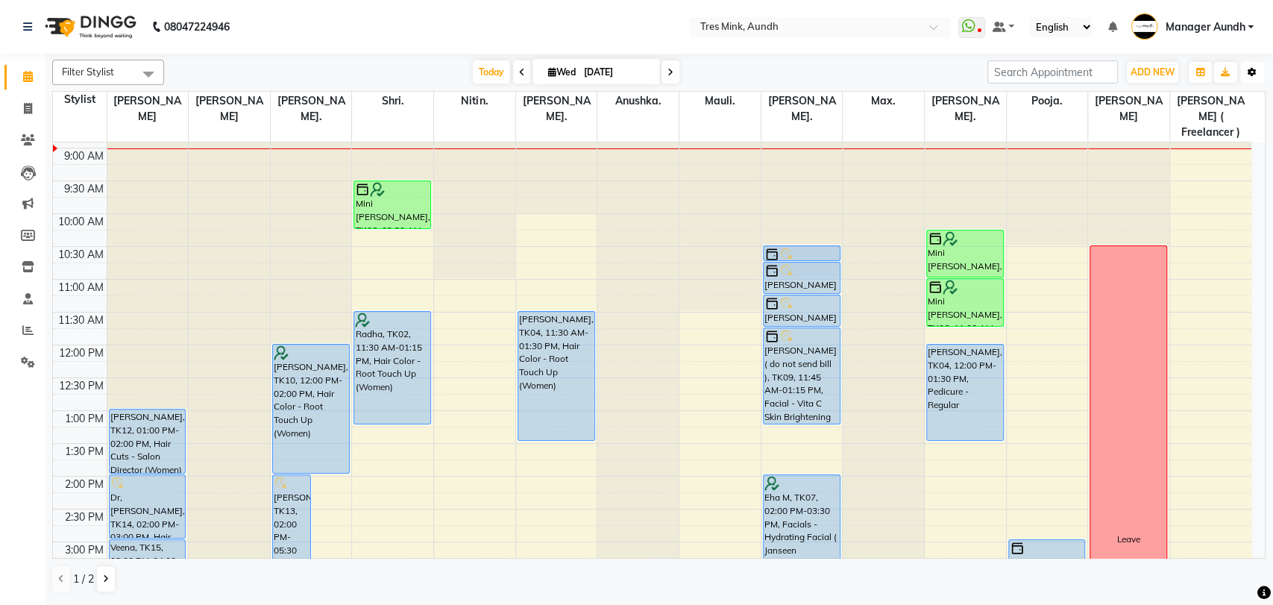
click at [1253, 75] on icon "button" at bounding box center [1252, 72] width 9 height 9
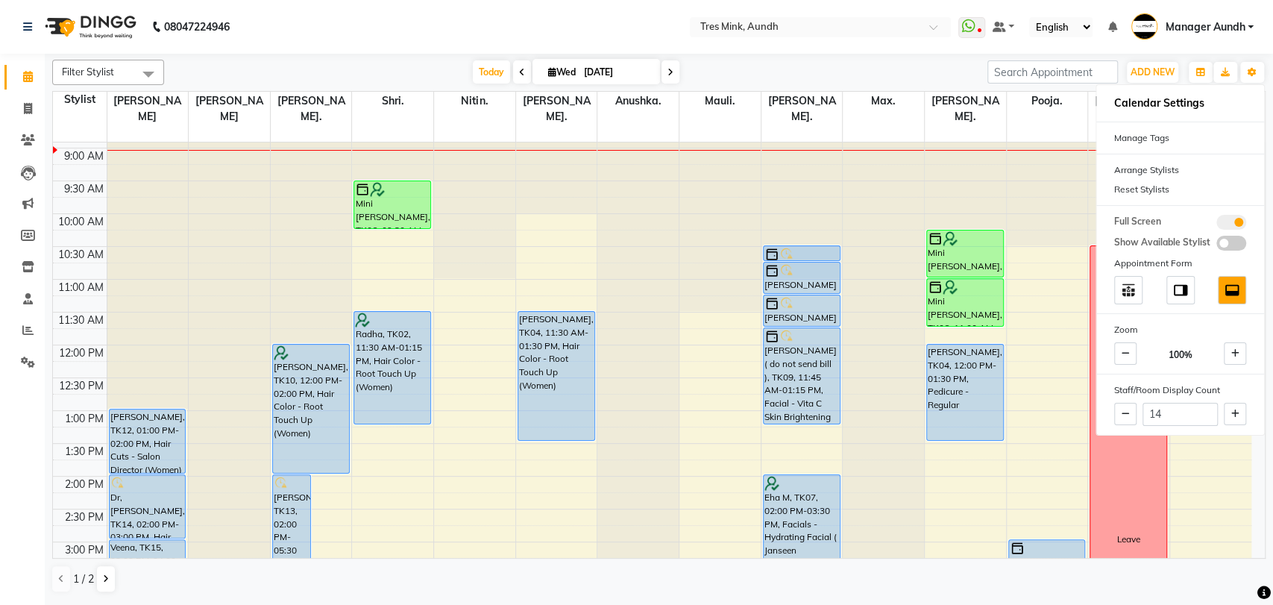
click at [855, 63] on div "Today Wed 03-09-2025" at bounding box center [576, 72] width 808 height 22
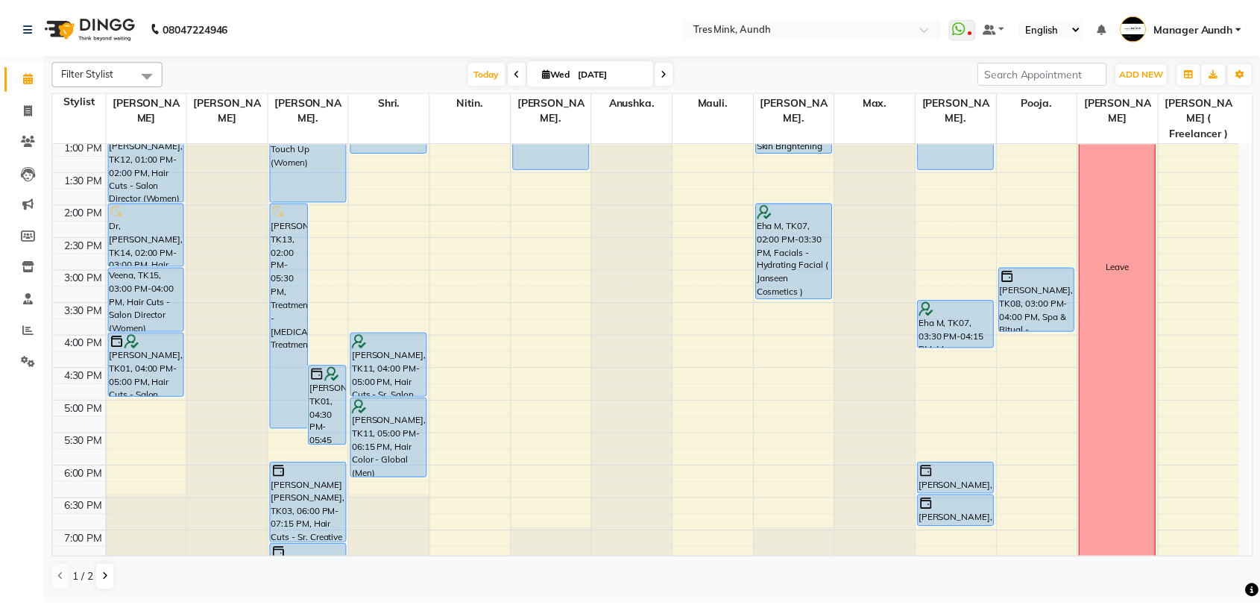
scroll to position [333, 0]
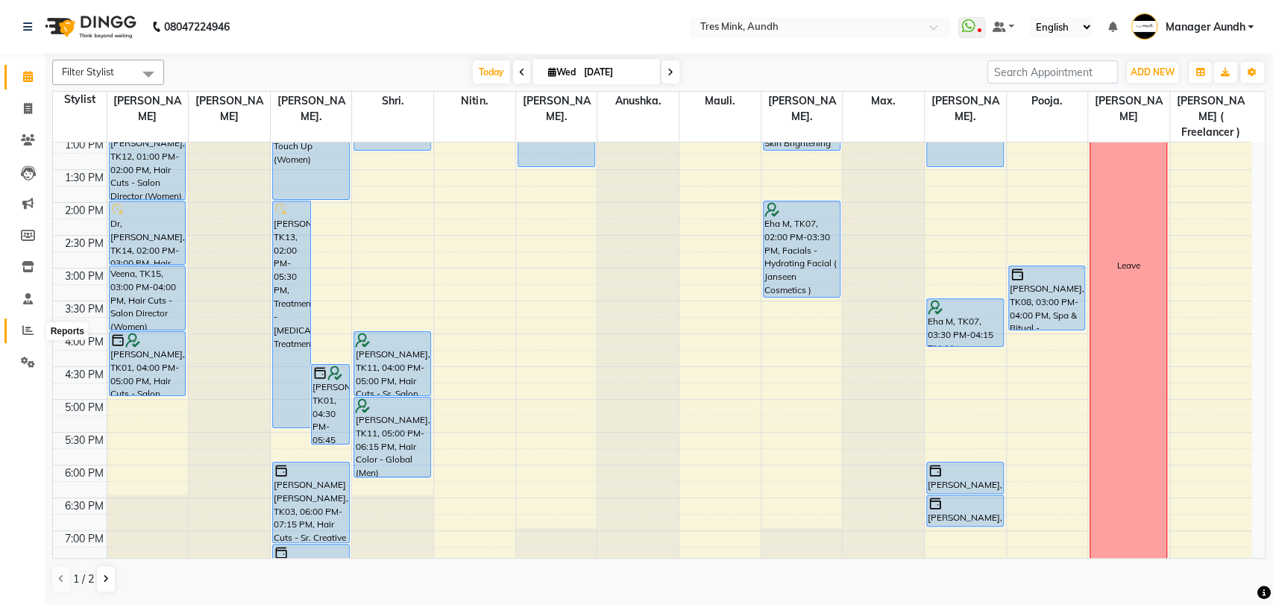
click at [19, 334] on span at bounding box center [28, 330] width 26 height 17
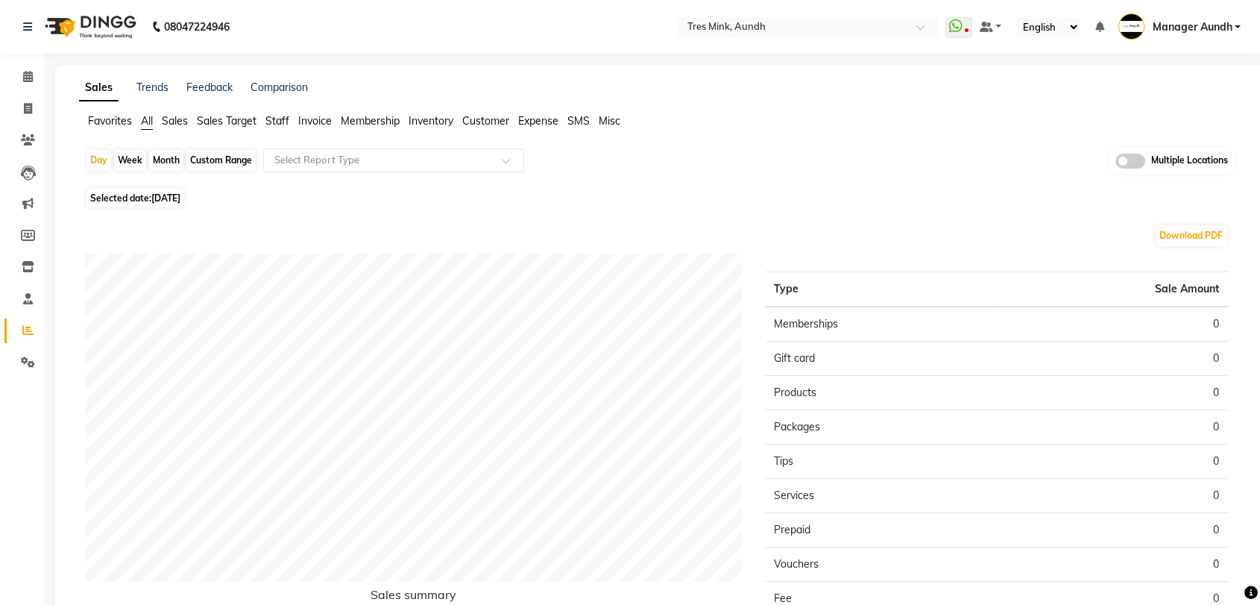
click at [274, 115] on span "Staff" at bounding box center [277, 120] width 24 height 13
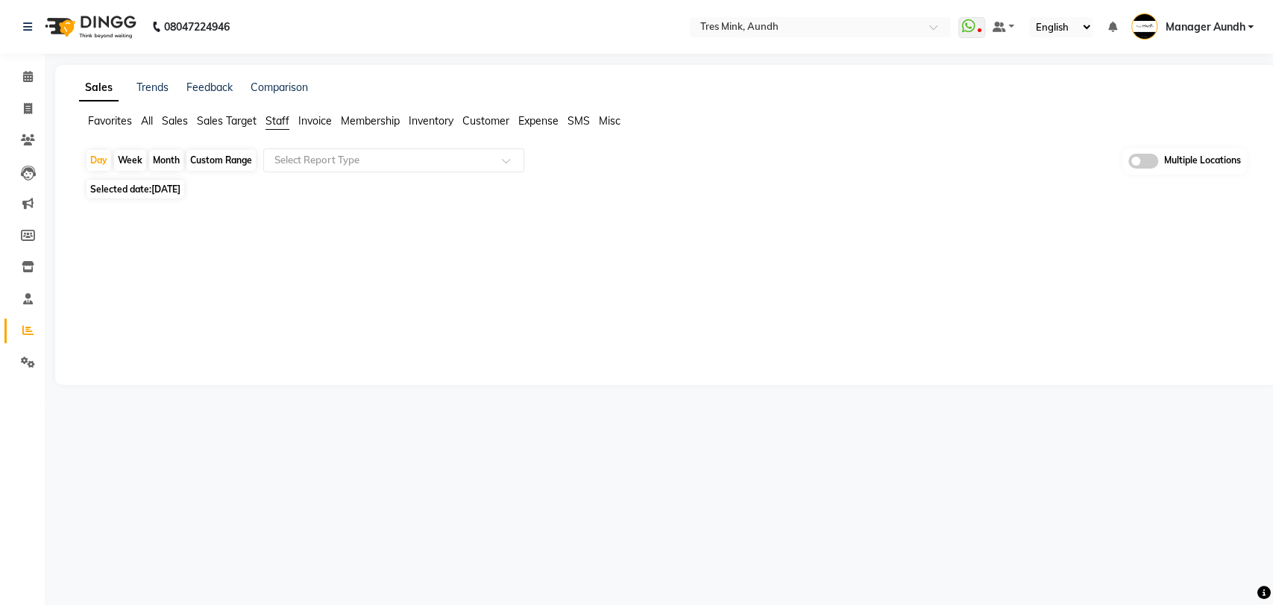
click at [145, 181] on span "Selected date: 03-09-2025" at bounding box center [136, 189] width 98 height 19
select select "9"
select select "2025"
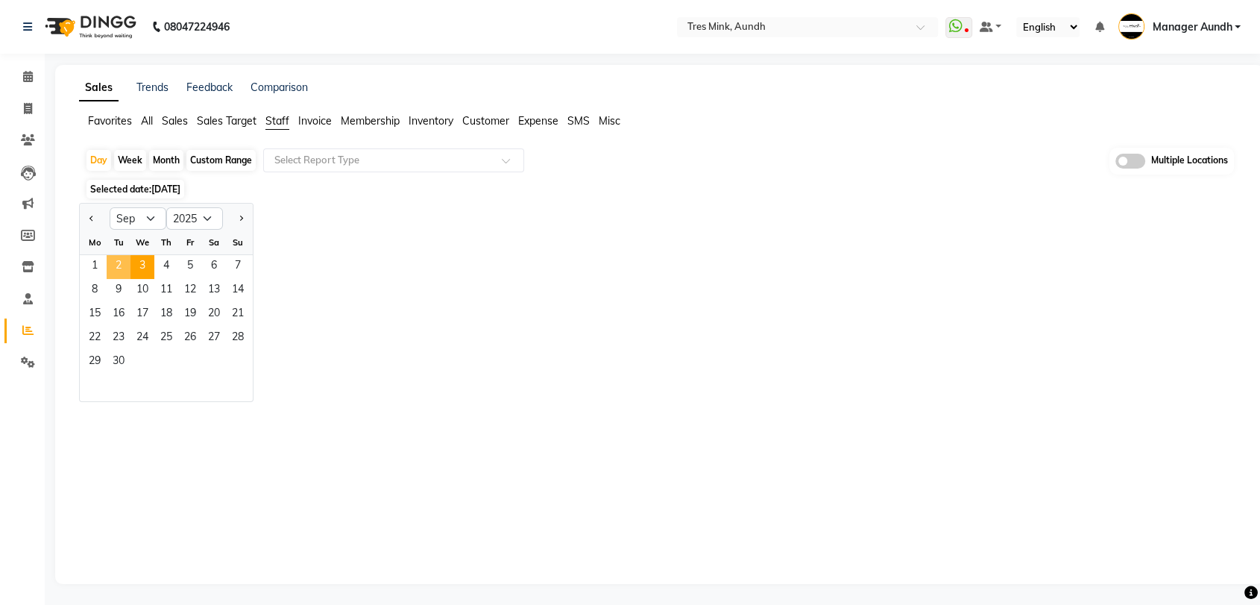
click at [120, 263] on span "2" at bounding box center [119, 267] width 24 height 24
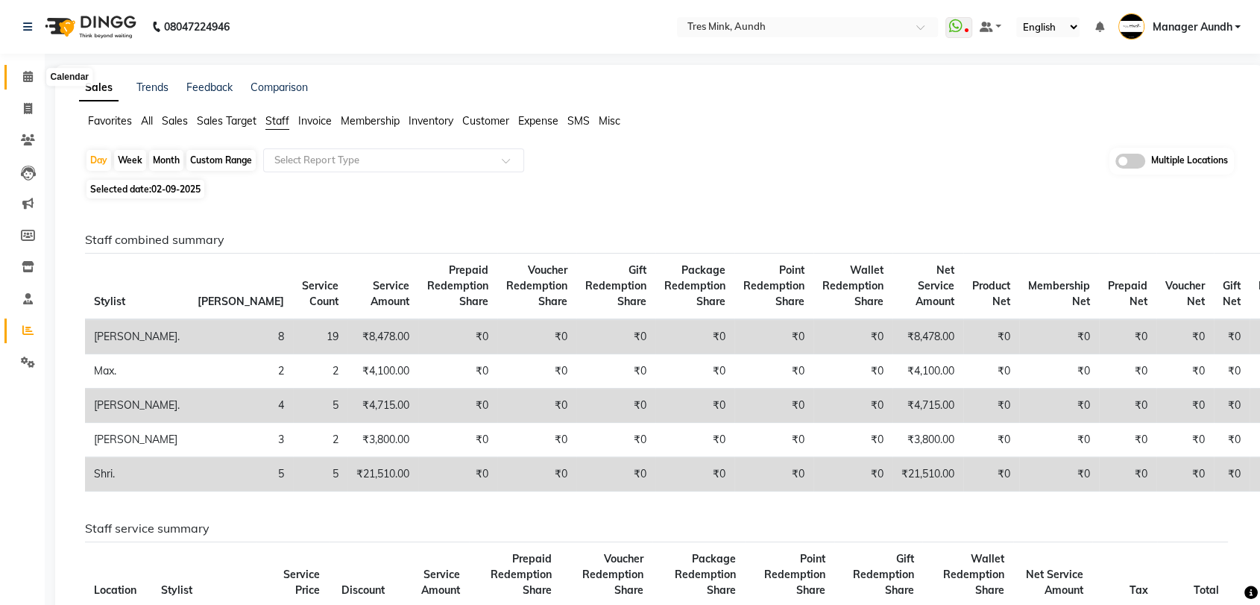
click at [22, 82] on span at bounding box center [28, 77] width 26 height 17
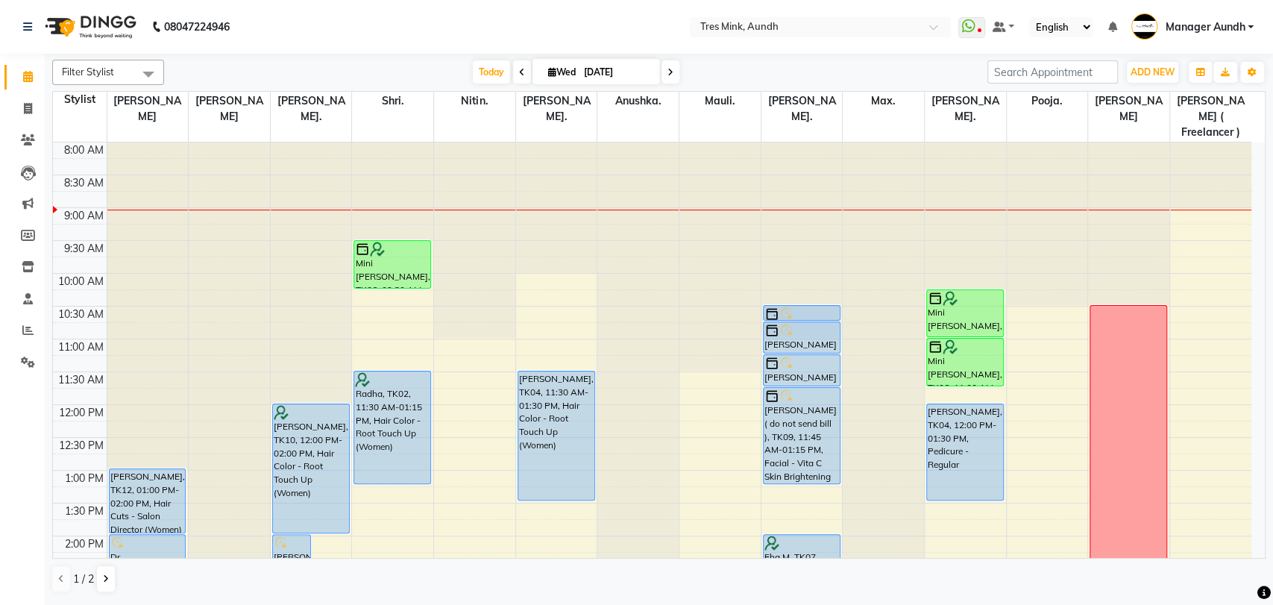
click at [663, 77] on span at bounding box center [671, 71] width 18 height 23
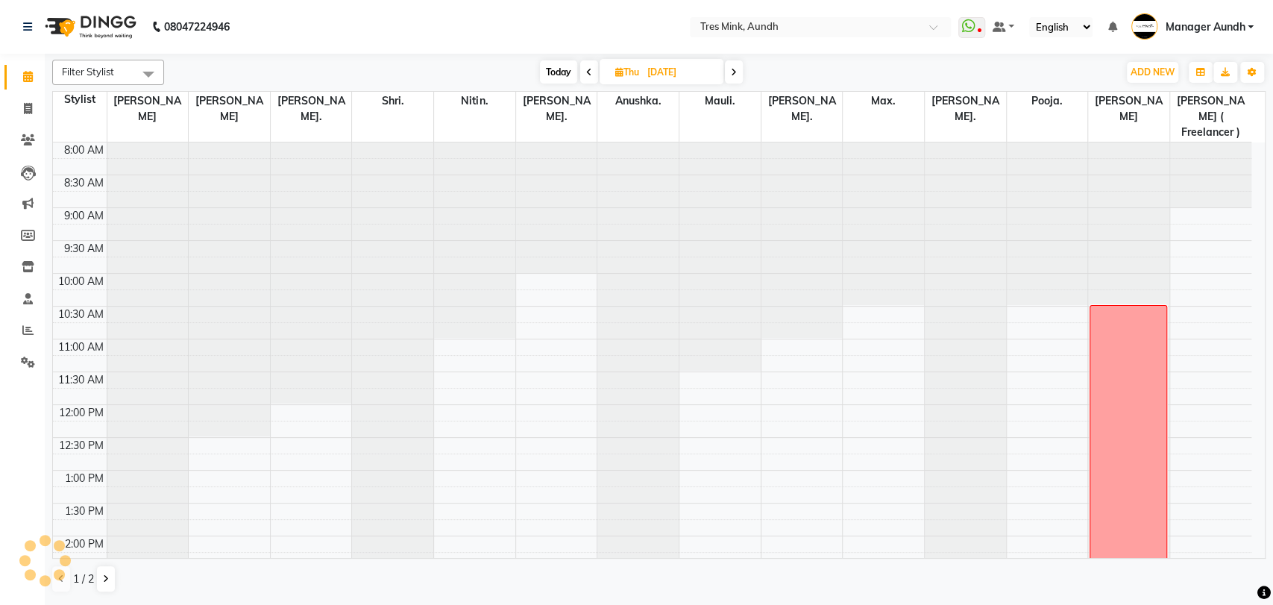
scroll to position [66, 0]
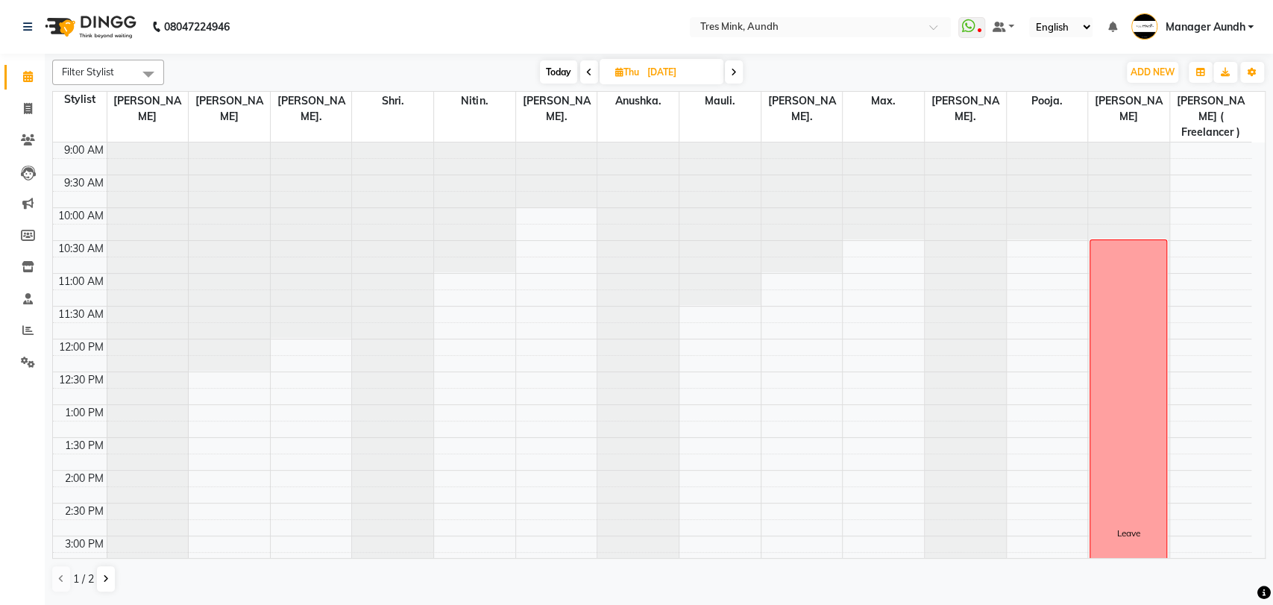
click at [738, 76] on span at bounding box center [734, 71] width 18 height 23
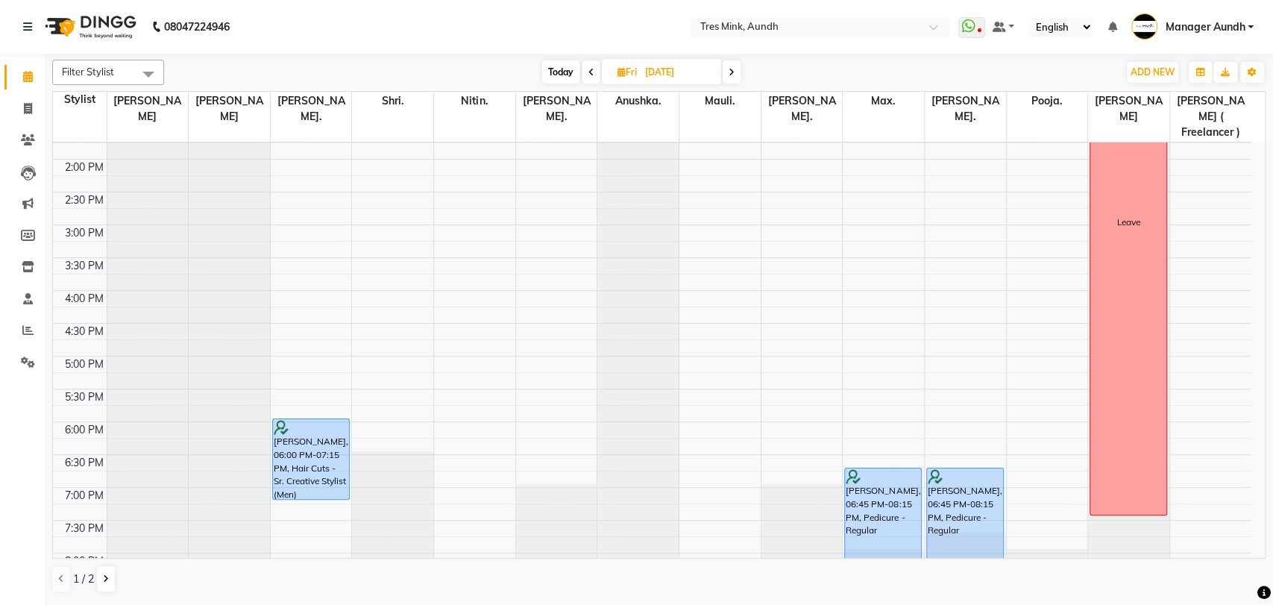
scroll to position [380, 0]
click at [562, 75] on span "Today" at bounding box center [560, 71] width 37 height 23
type input "[DATE]"
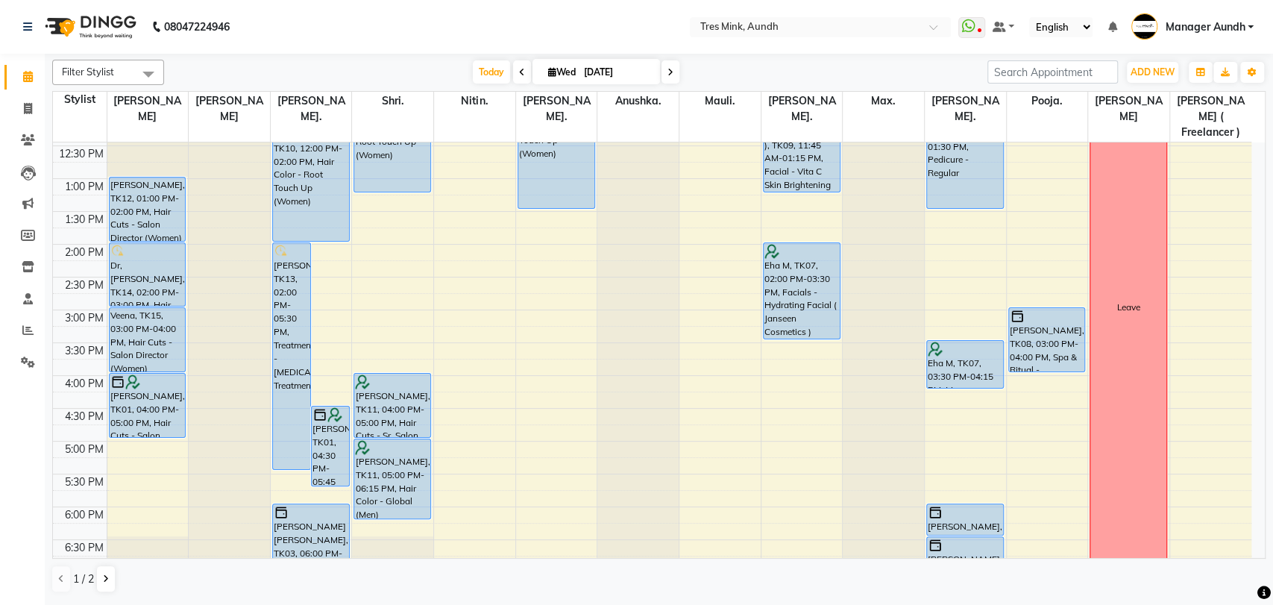
scroll to position [332, 0]
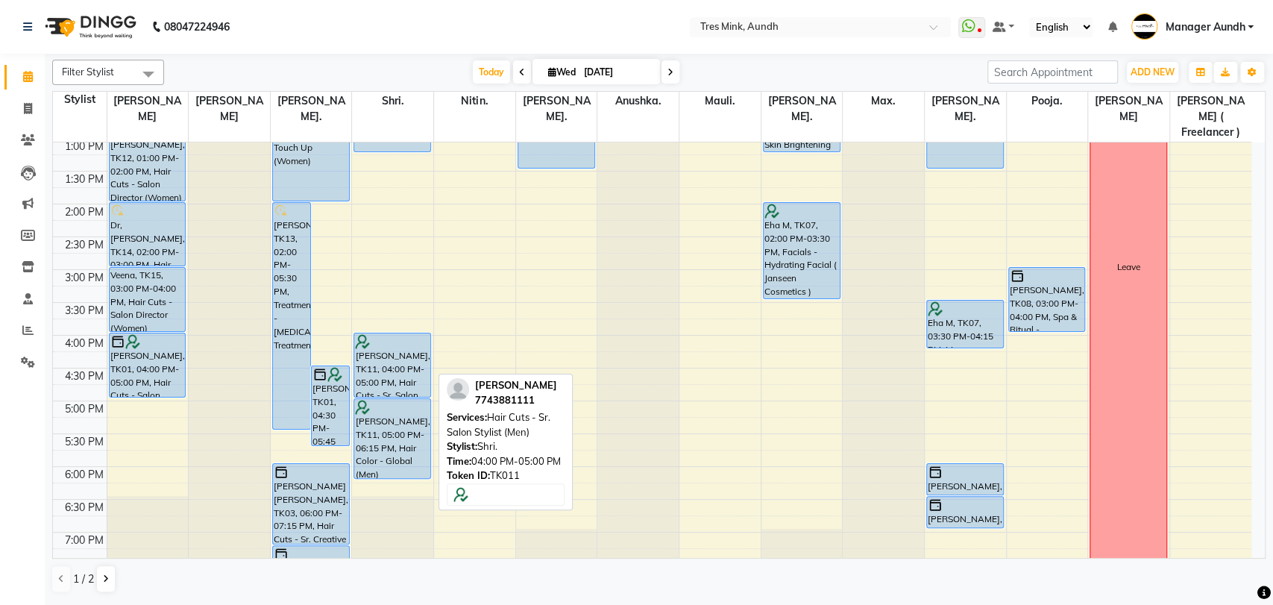
drag, startPoint x: 398, startPoint y: 379, endPoint x: 394, endPoint y: 371, distance: 8.7
click at [394, 371] on div "Mini Kuriakose, TK06, 09:30 AM-10:15 AM, Hair Cuts - Sr. Salon Stylist (Men) Ra…" at bounding box center [392, 270] width 81 height 918
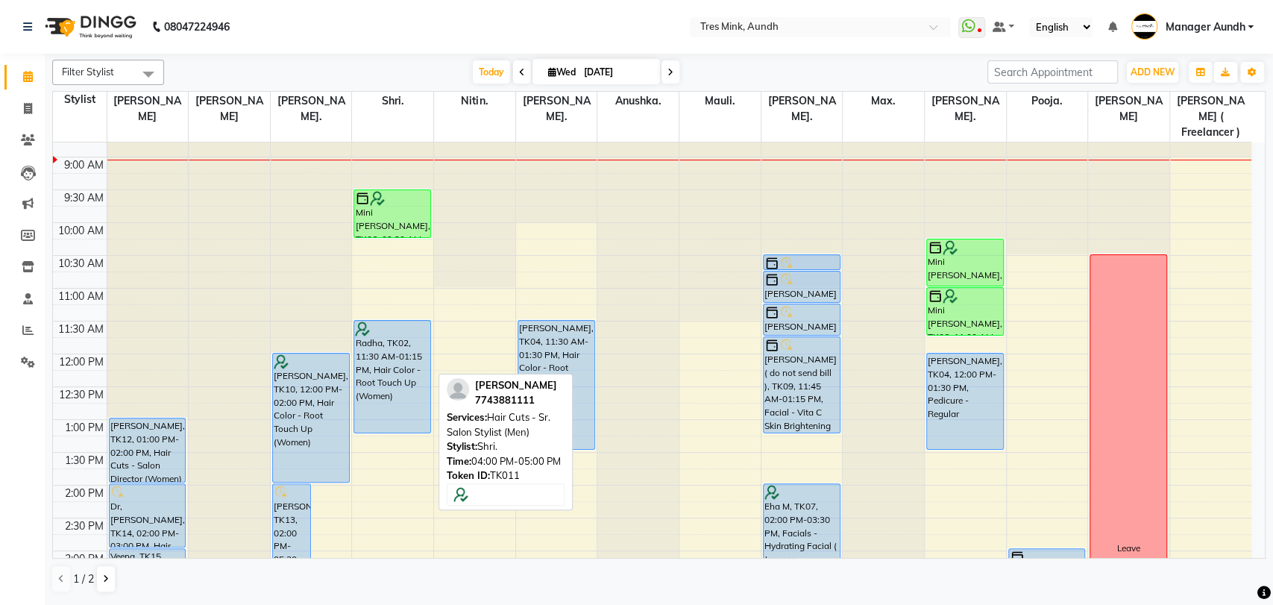
scroll to position [0, 0]
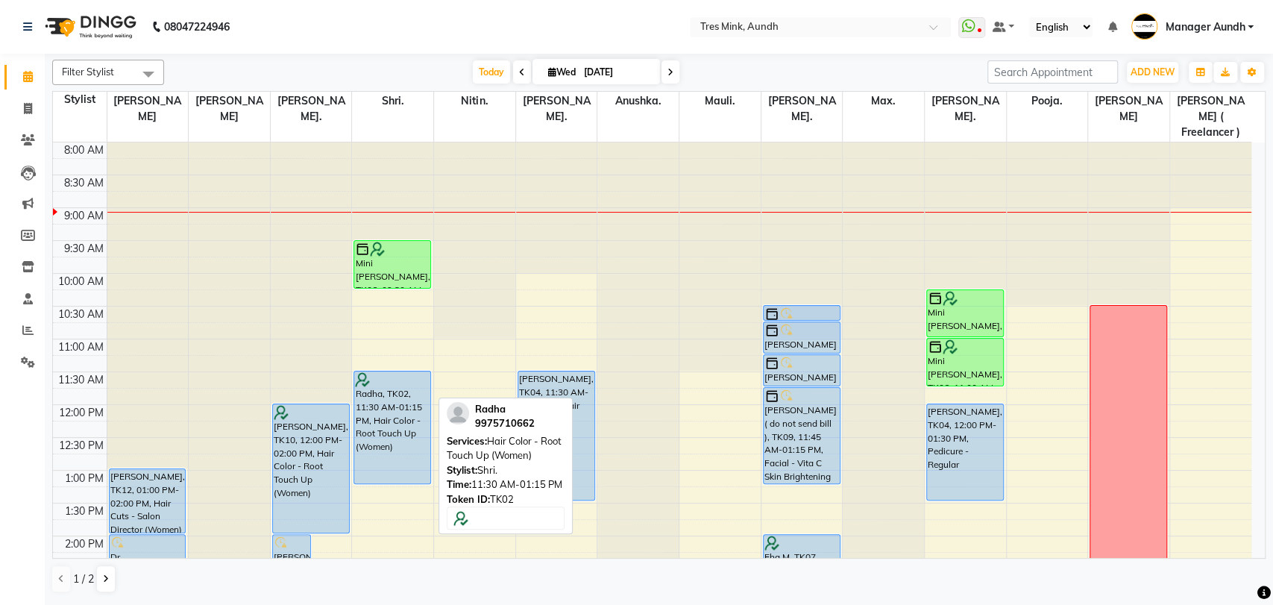
click at [383, 372] on div at bounding box center [392, 379] width 75 height 15
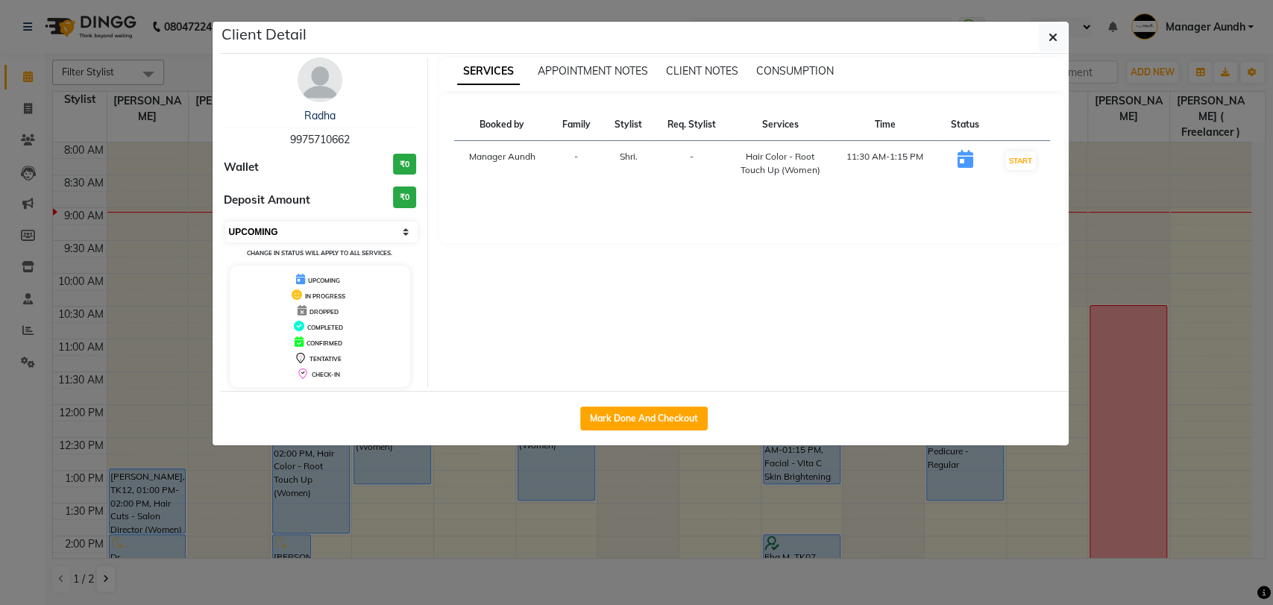
click at [318, 233] on select "Select IN SERVICE CONFIRMED TENTATIVE CHECK IN MARK DONE DROPPED UPCOMING" at bounding box center [321, 231] width 193 height 21
select select "6"
click at [225, 221] on select "Select IN SERVICE CONFIRMED TENTATIVE CHECK IN MARK DONE DROPPED UPCOMING" at bounding box center [321, 231] width 193 height 21
click at [1060, 48] on button "button" at bounding box center [1053, 37] width 28 height 28
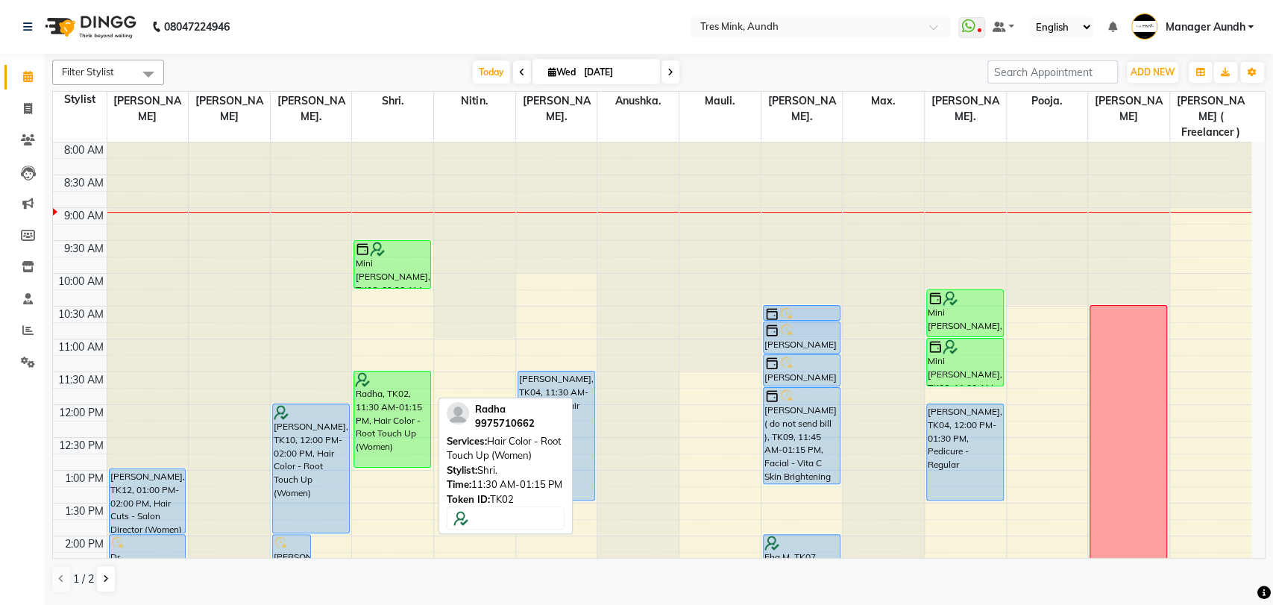
drag, startPoint x: 365, startPoint y: 468, endPoint x: 361, endPoint y: 442, distance: 26.5
click at [361, 442] on div "Mini Kuriakose, TK06, 09:30 AM-10:15 AM, Hair Cuts - Sr. Salon Stylist (Men) Ra…" at bounding box center [392, 601] width 81 height 918
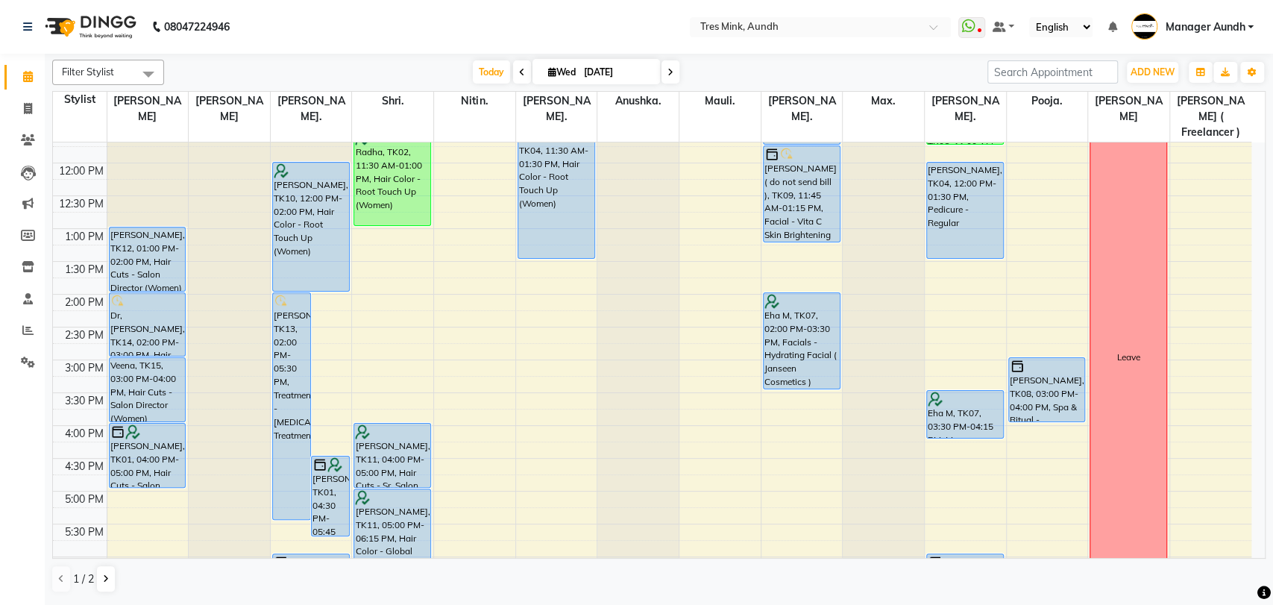
scroll to position [239, 0]
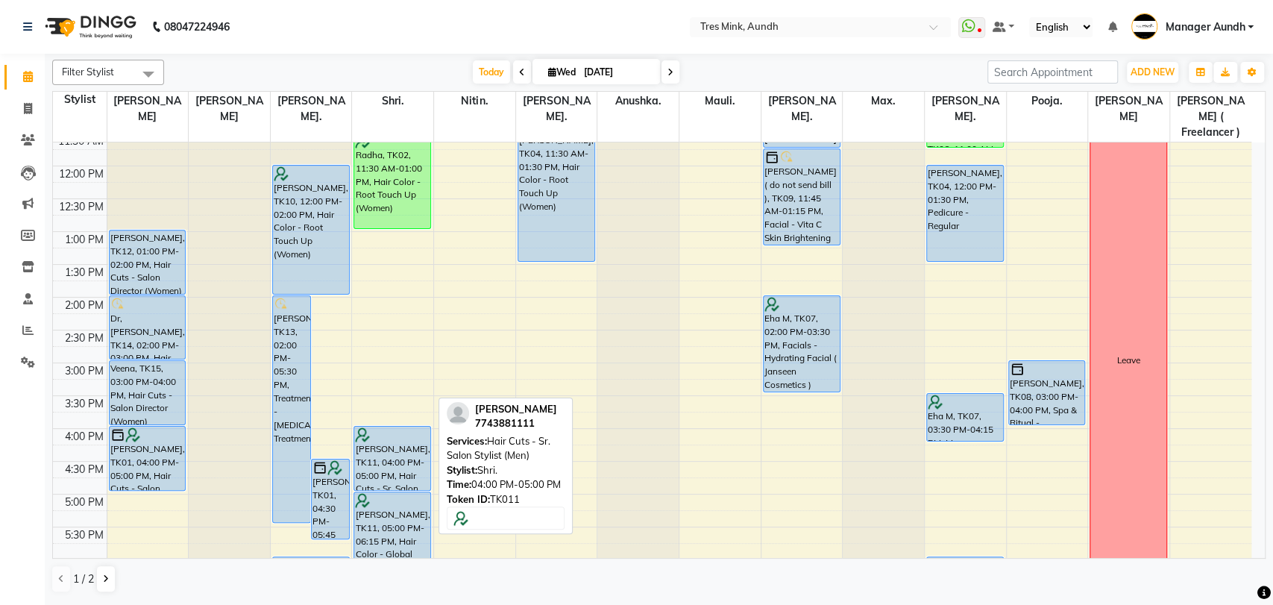
click at [406, 427] on div at bounding box center [392, 434] width 75 height 15
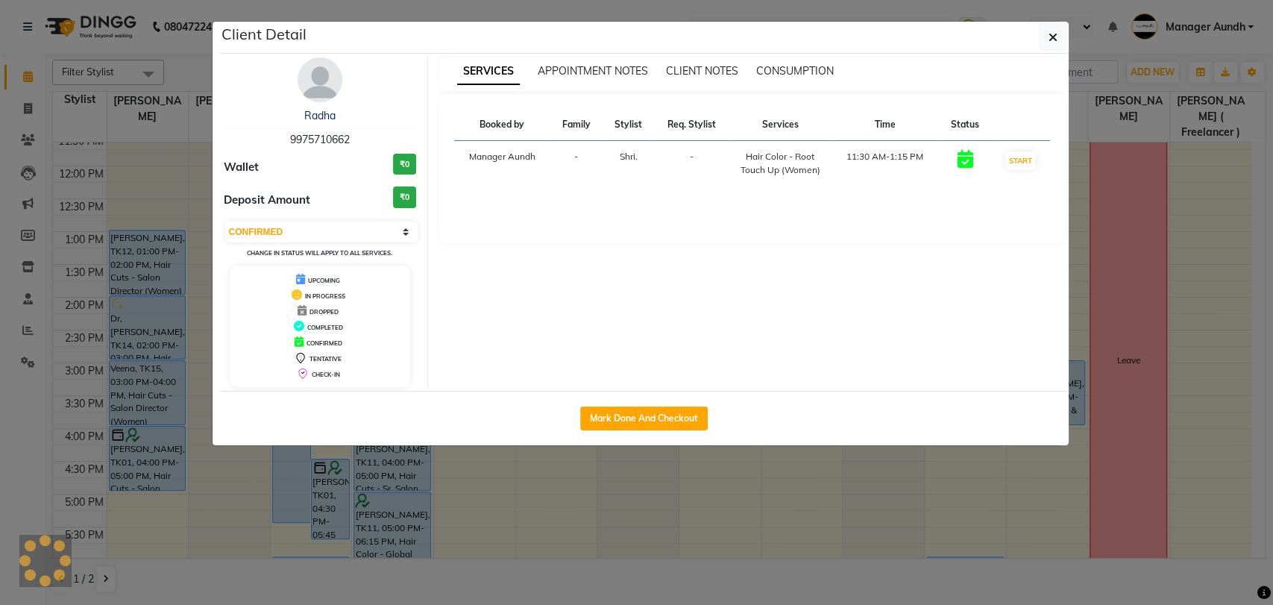
select select "5"
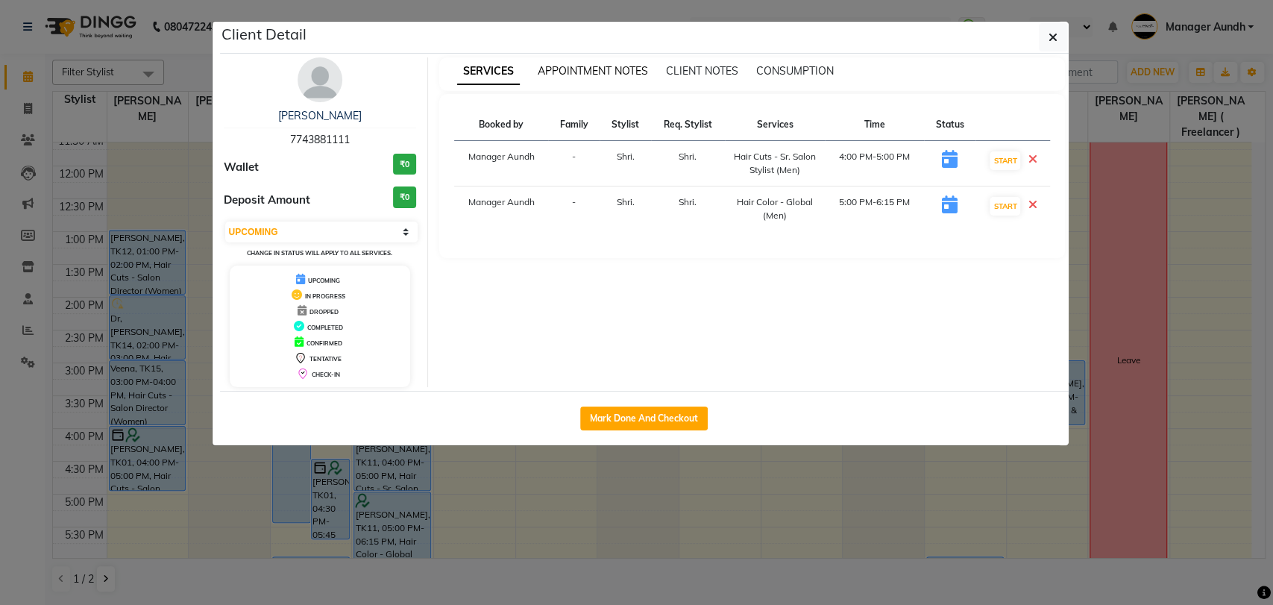
click at [578, 71] on span "APPOINTMENT NOTES" at bounding box center [593, 70] width 110 height 13
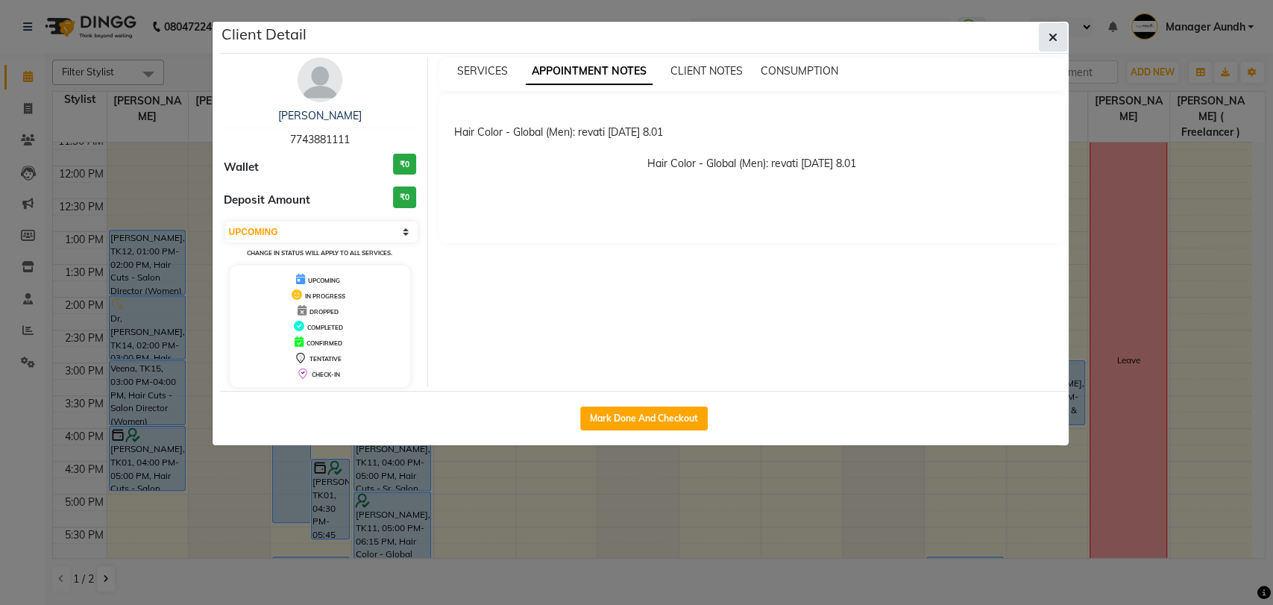
click at [1058, 37] on button "button" at bounding box center [1053, 37] width 28 height 28
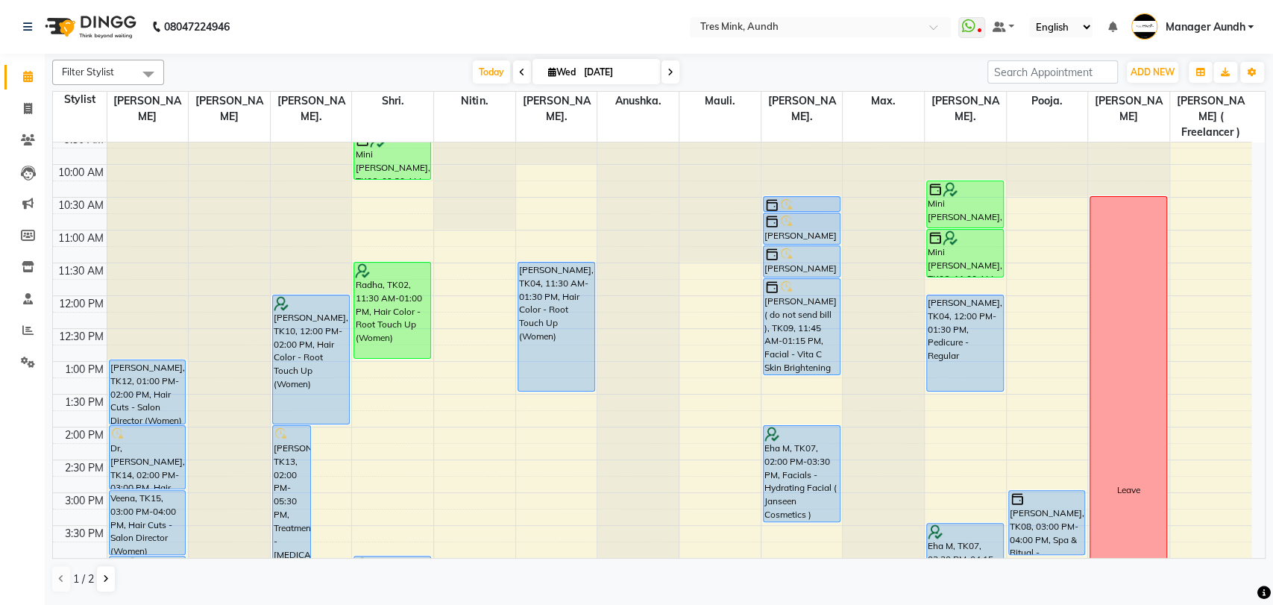
scroll to position [107, 0]
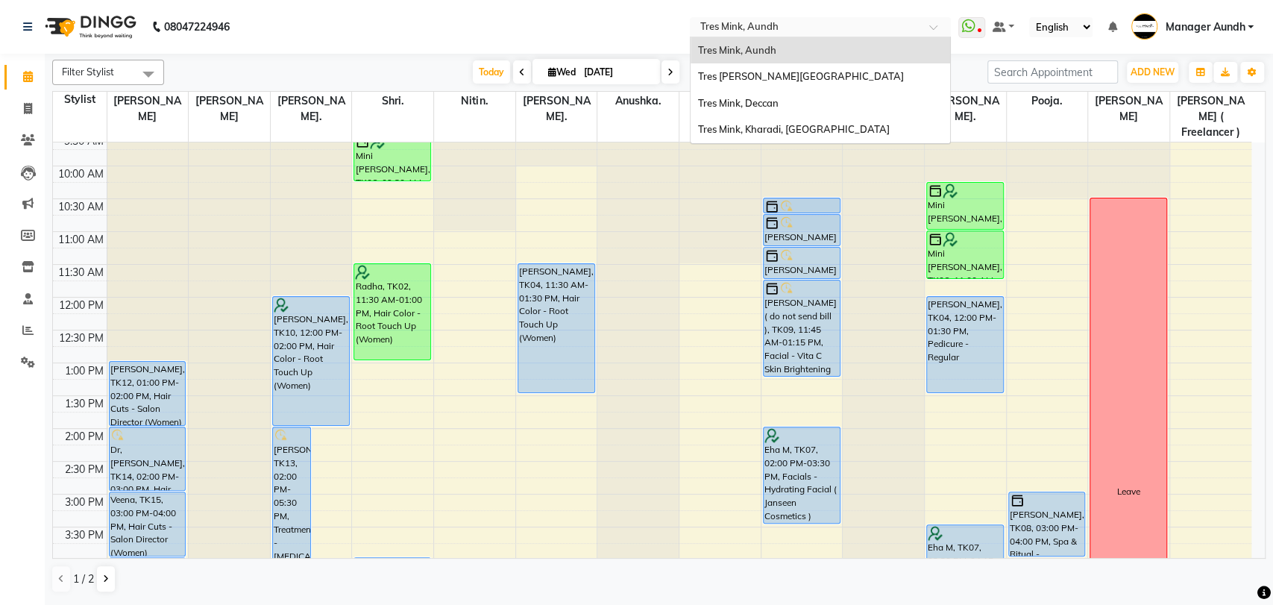
click at [787, 27] on input "text" at bounding box center [805, 28] width 216 height 15
click at [766, 91] on div "Tres Mink, Deccan" at bounding box center [821, 103] width 260 height 27
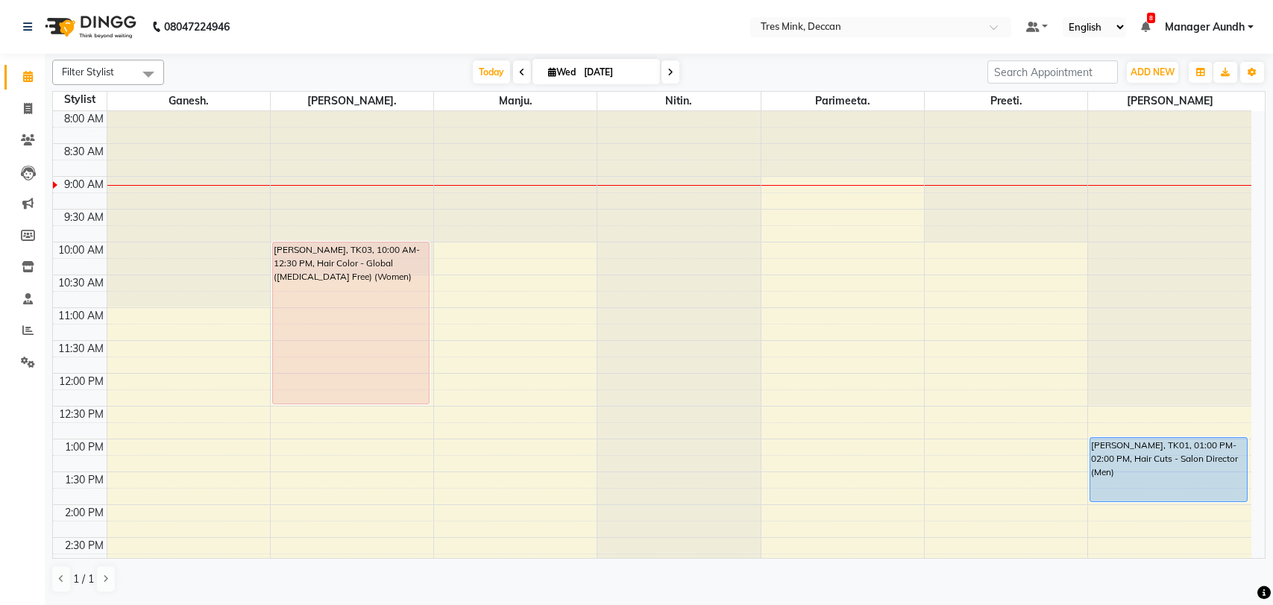
click at [523, 73] on span at bounding box center [522, 71] width 18 height 23
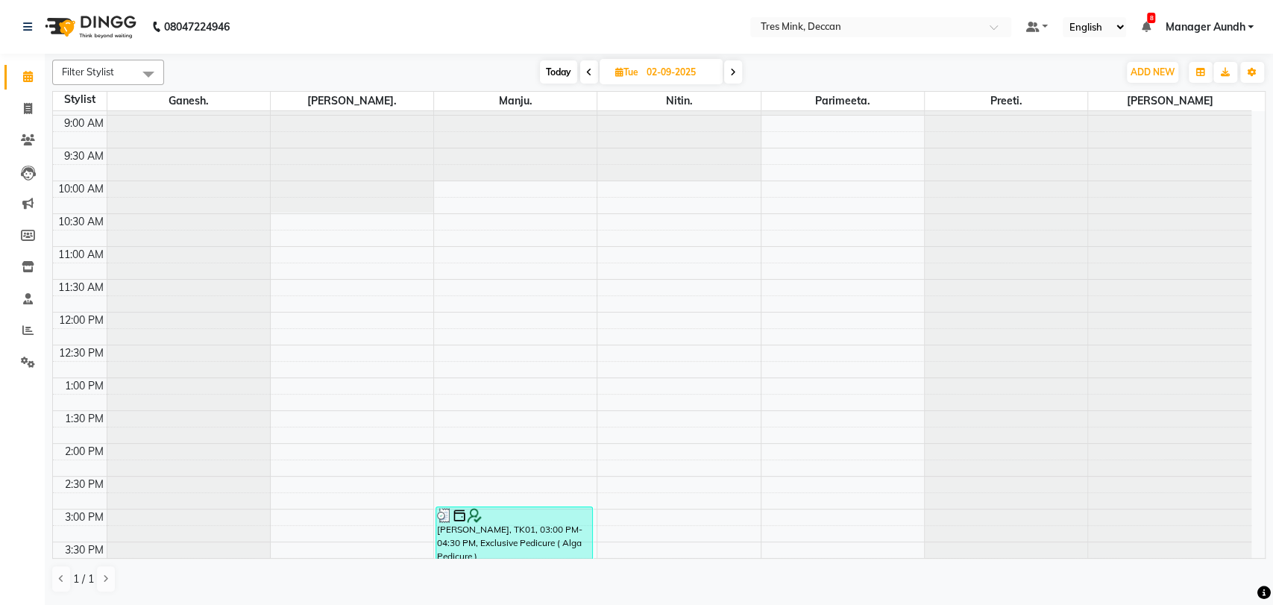
scroll to position [58, 0]
click at [732, 75] on icon at bounding box center [733, 72] width 6 height 9
type input "[DATE]"
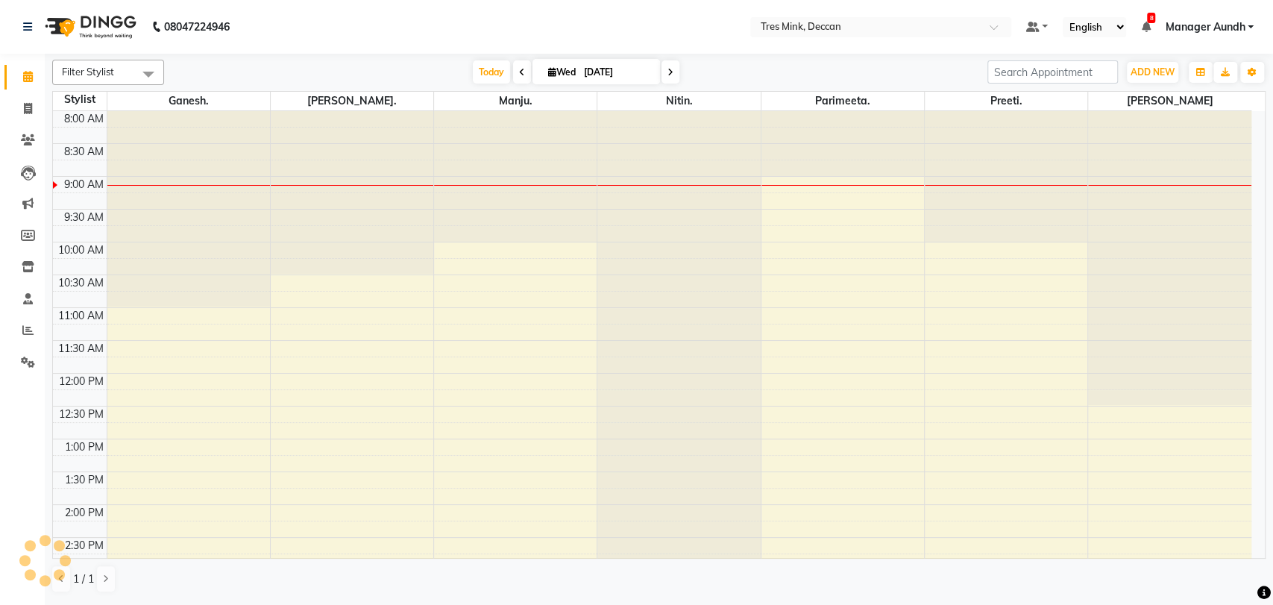
scroll to position [66, 0]
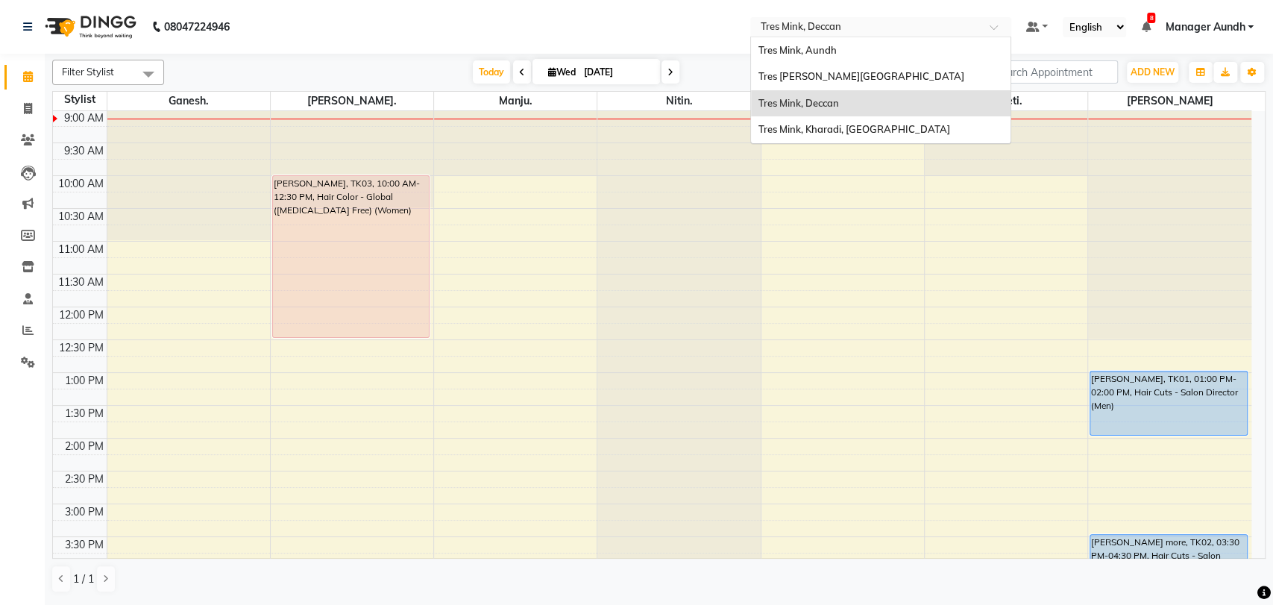
click at [860, 25] on input "text" at bounding box center [866, 28] width 216 height 15
click at [853, 73] on span "Tres [PERSON_NAME][GEOGRAPHIC_DATA]" at bounding box center [861, 76] width 206 height 12
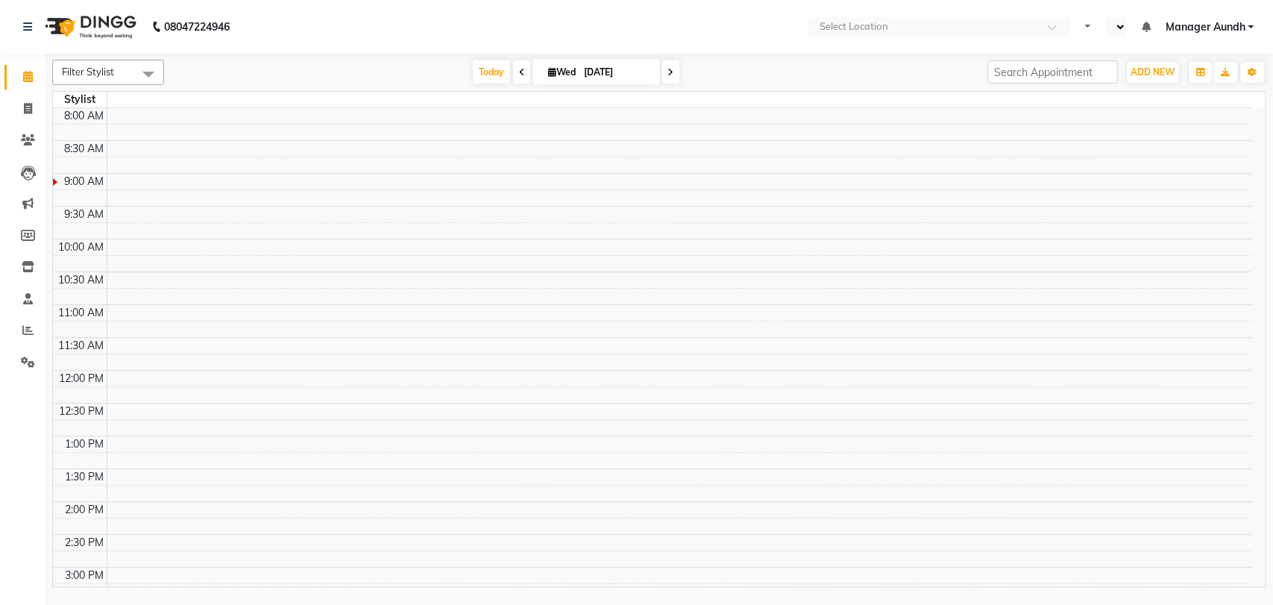
select select "en"
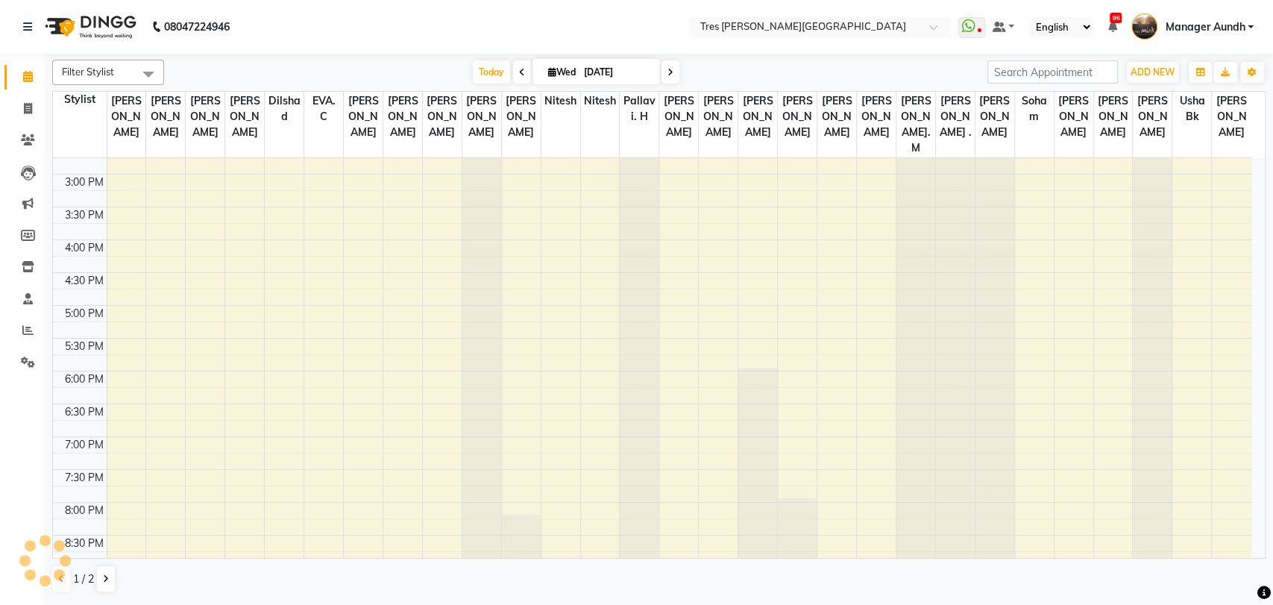
scroll to position [513, 0]
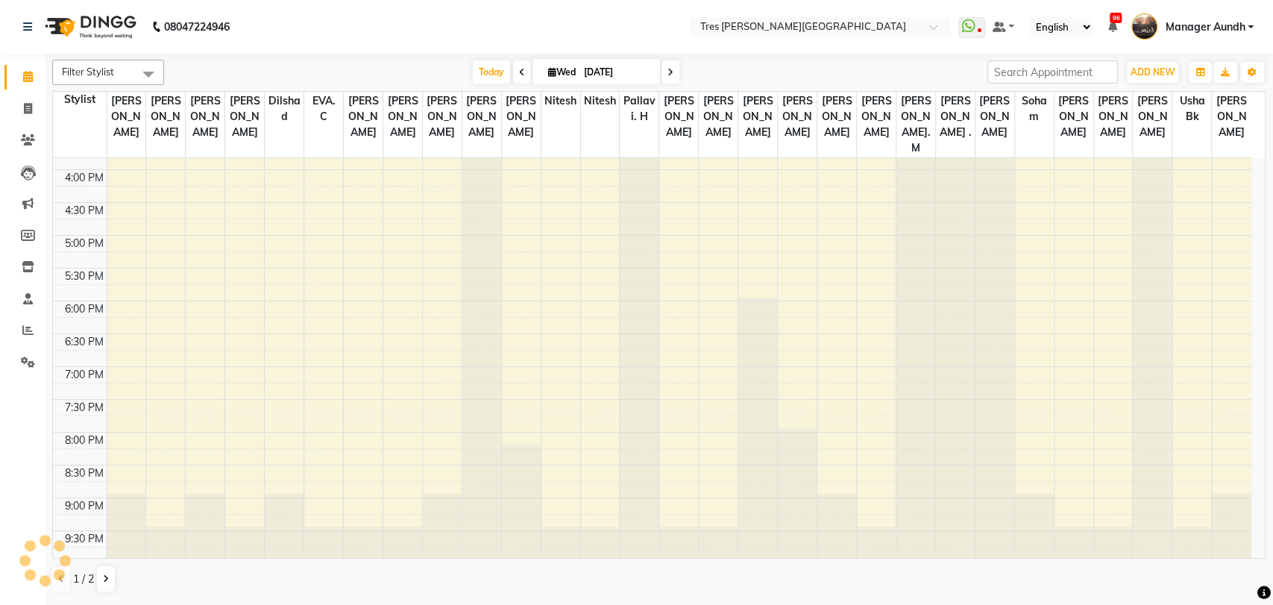
click at [519, 73] on icon at bounding box center [522, 72] width 6 height 9
type input "02-09-2025"
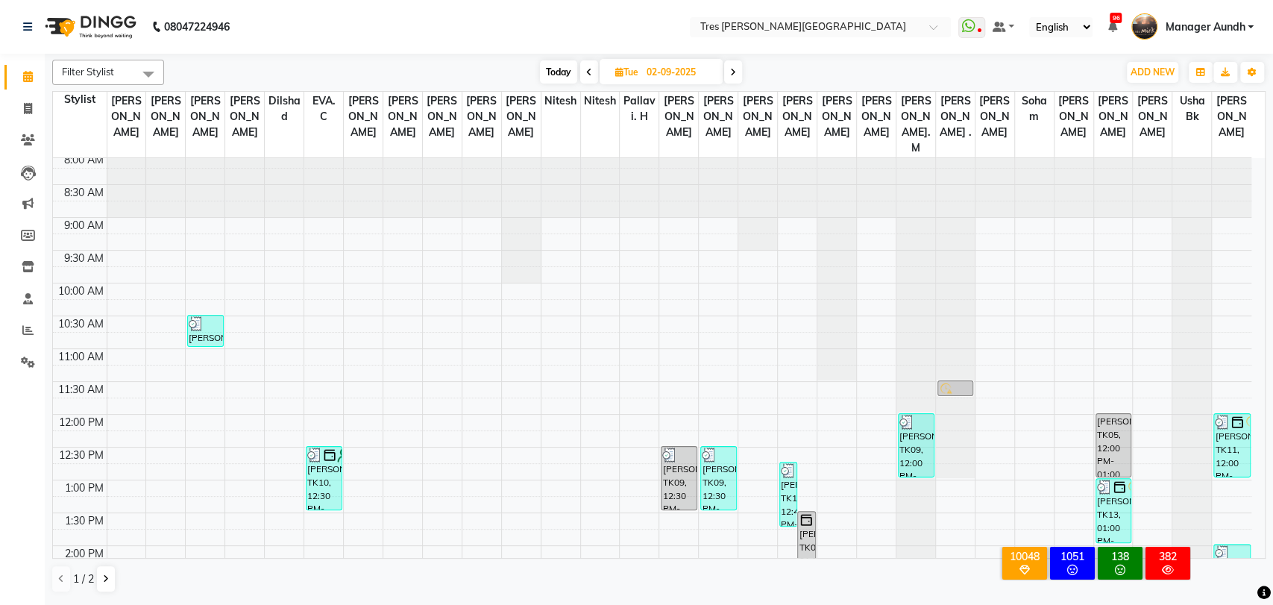
scroll to position [0, 0]
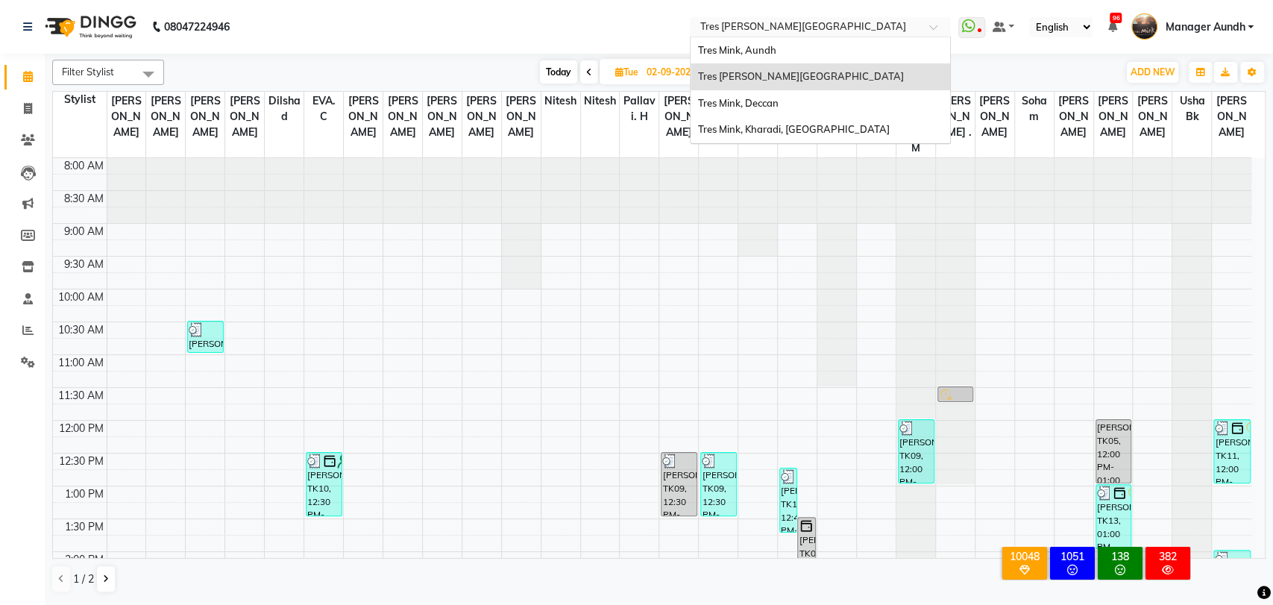
click at [842, 22] on input "text" at bounding box center [805, 28] width 216 height 15
click at [800, 49] on div "Tres Mink, Aundh" at bounding box center [821, 50] width 260 height 27
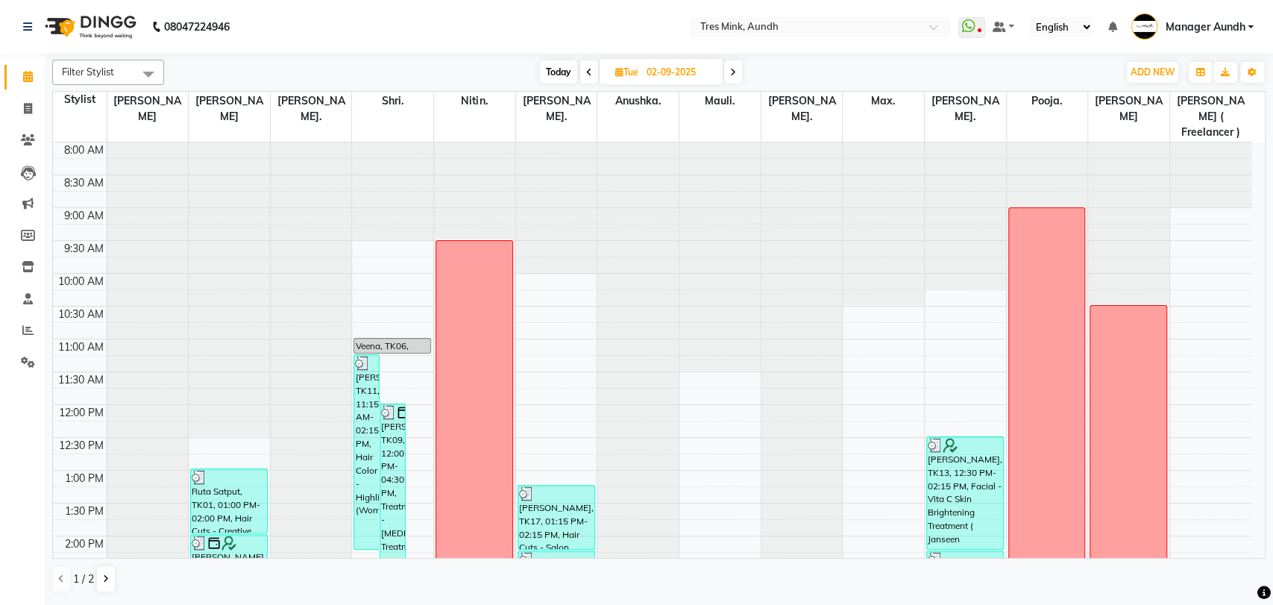
click at [567, 74] on span "Today" at bounding box center [558, 71] width 37 height 23
type input "[DATE]"
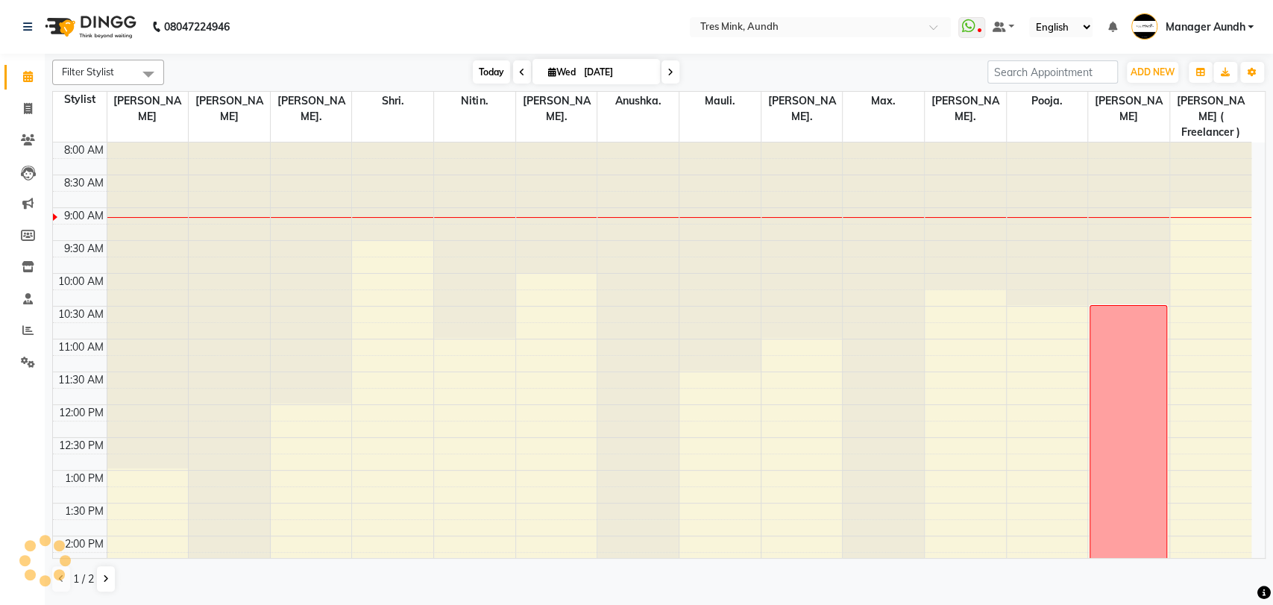
scroll to position [66, 0]
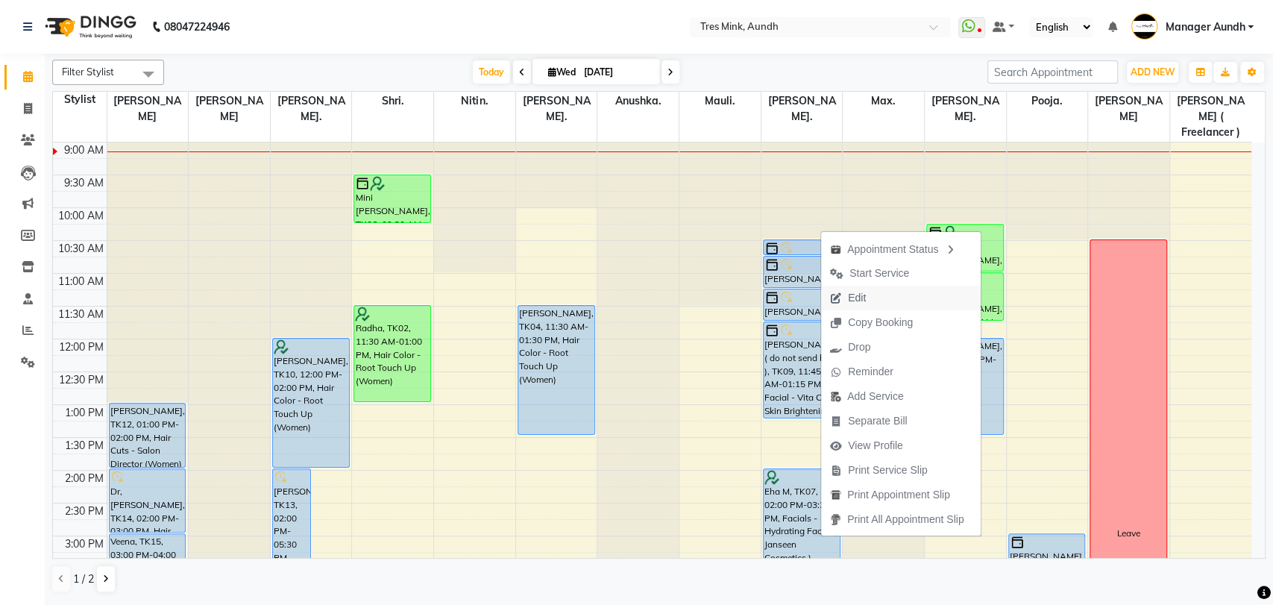
click at [853, 294] on span "Edit" at bounding box center [857, 298] width 18 height 16
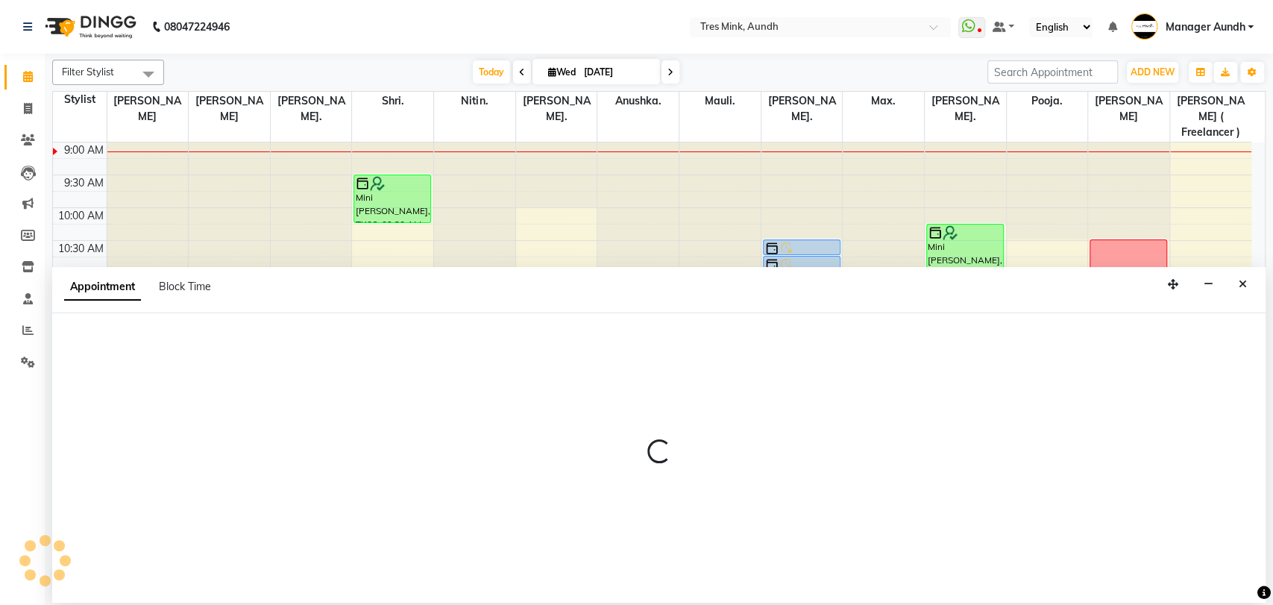
select select "tentative"
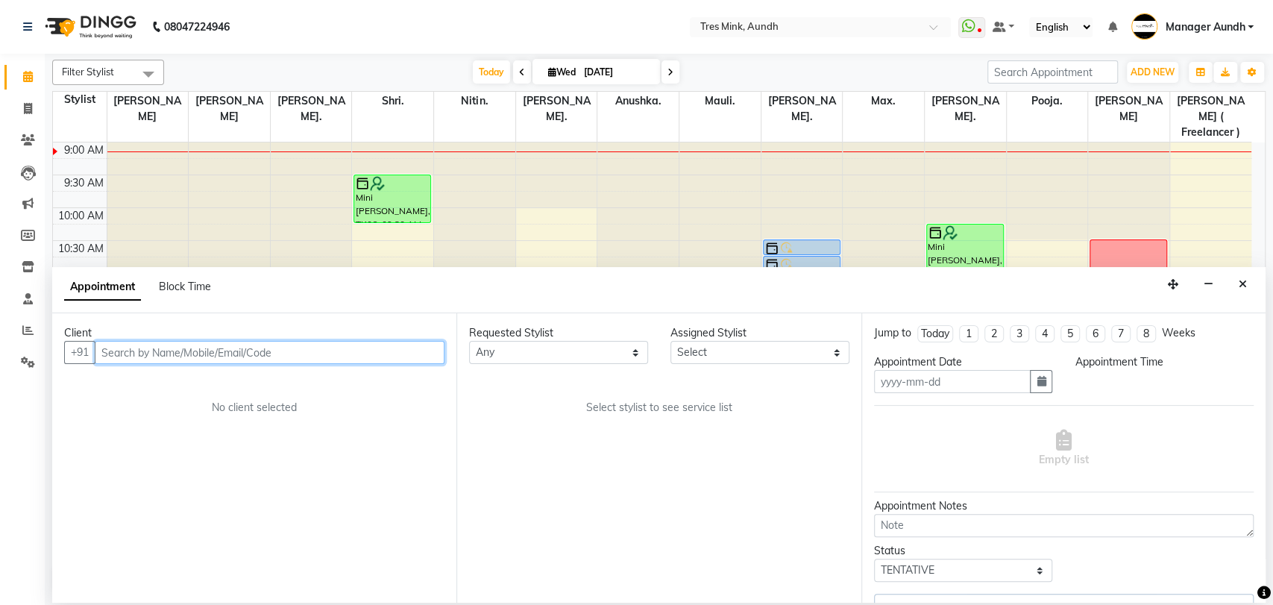
type input "[DATE]"
type textarea "revati 2.9.25 6.14 // desk"
select select "upcoming"
select select "630"
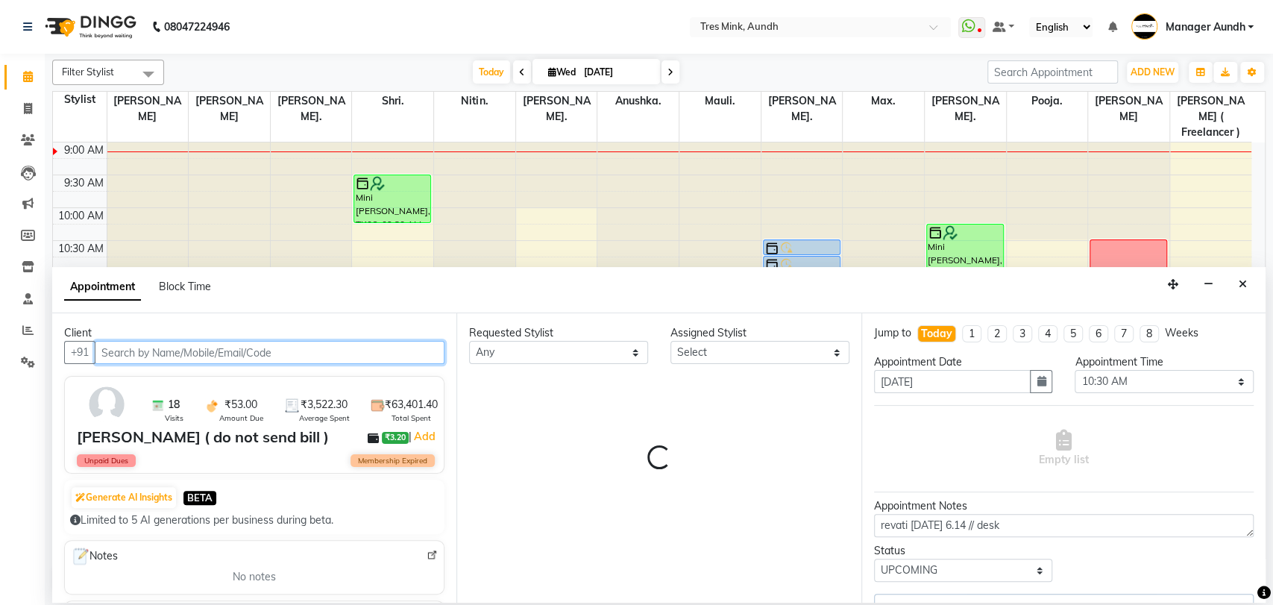
select select "13265"
select select "1210"
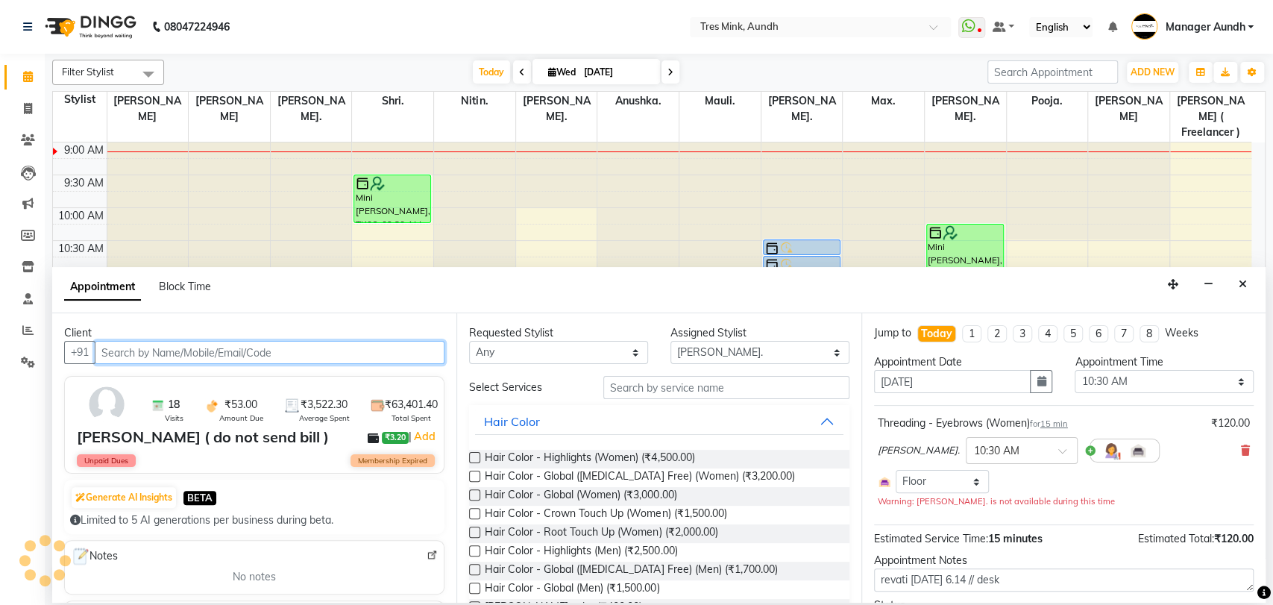
select select "1210"
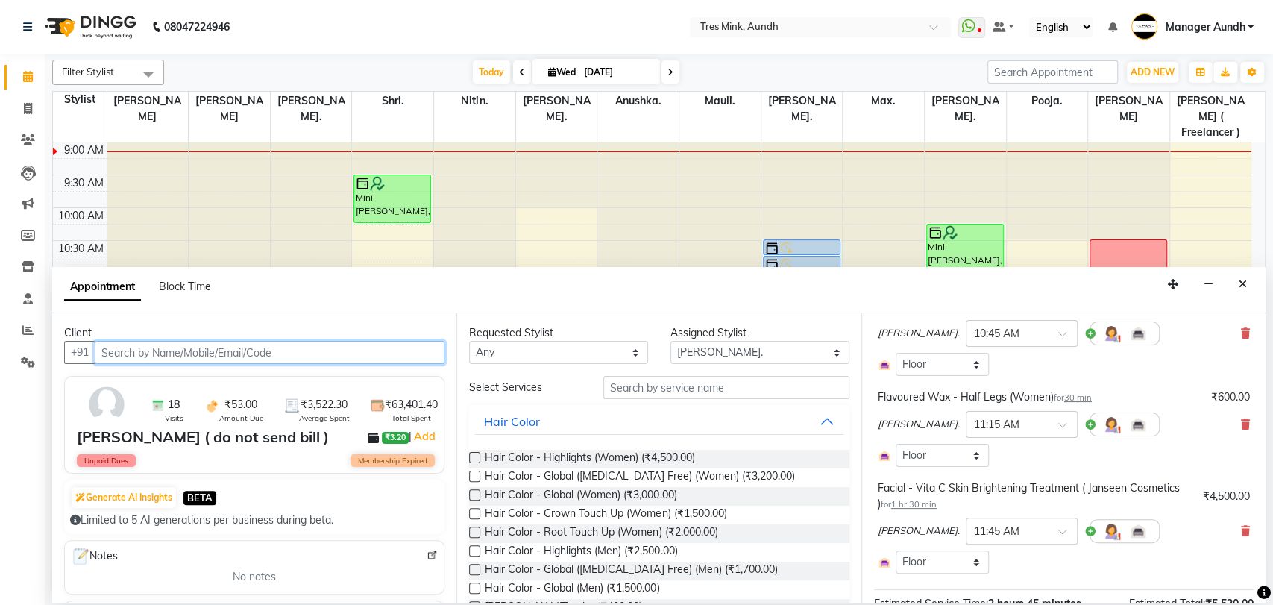
scroll to position [260, 0]
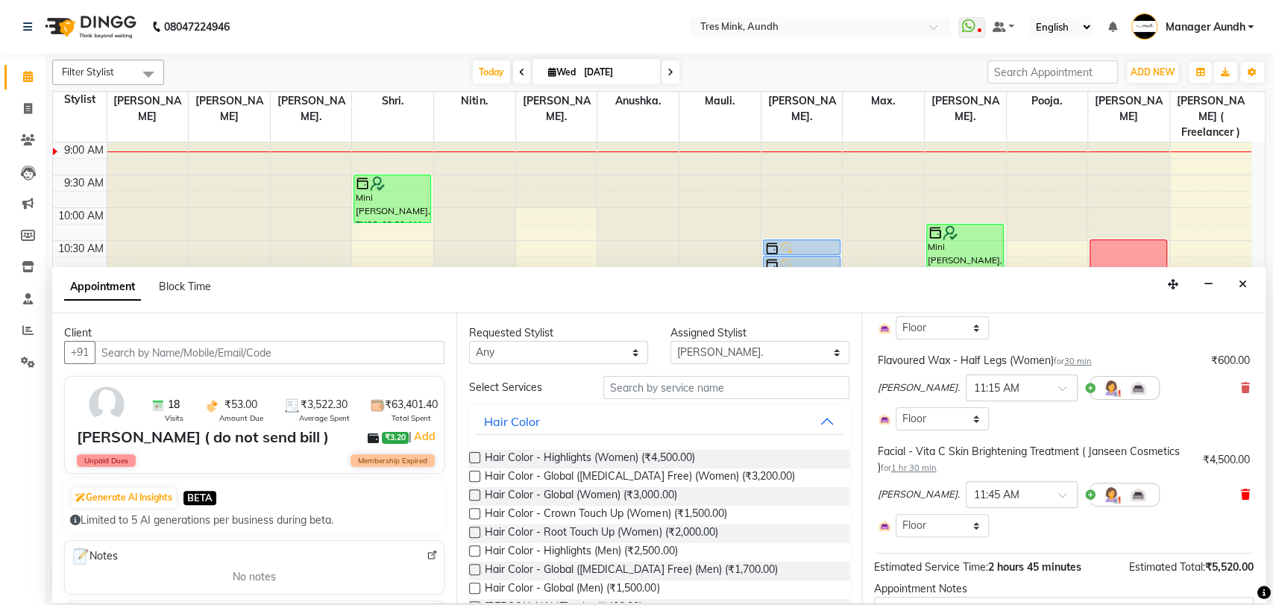
click at [1241, 491] on icon at bounding box center [1245, 494] width 9 height 10
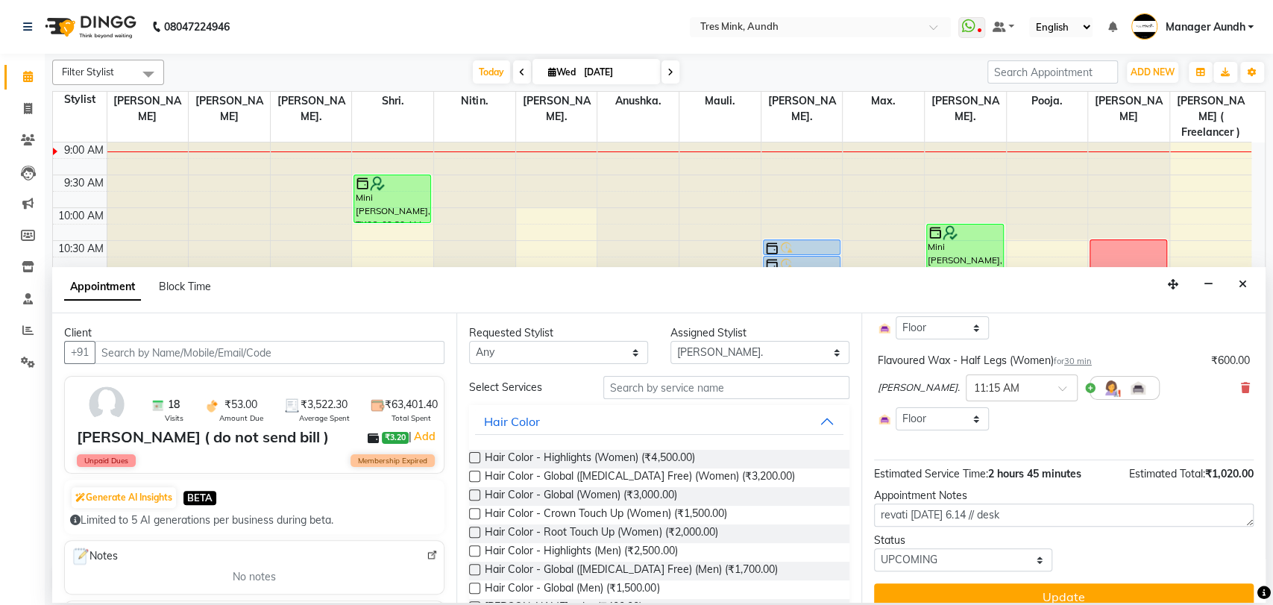
scroll to position [279, 0]
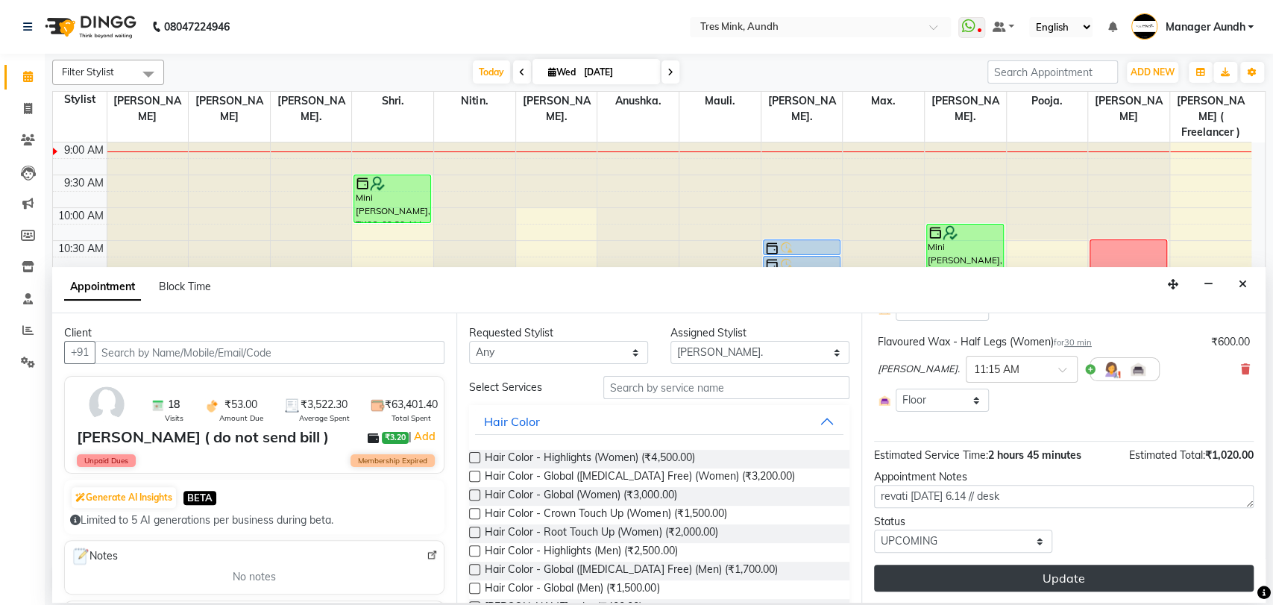
click at [1044, 575] on button "Update" at bounding box center [1064, 578] width 380 height 27
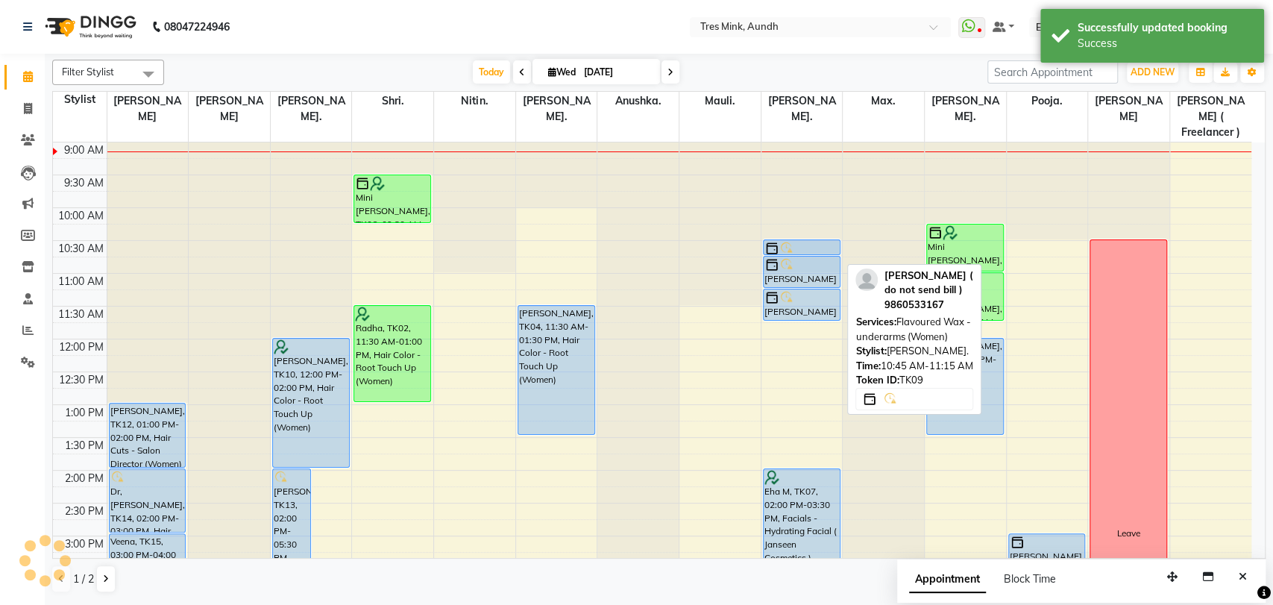
click at [791, 263] on div "[PERSON_NAME] ( do not send bill ), TK09, 10:45 AM-11:15 AM, Flavoured Wax - un…" at bounding box center [802, 272] width 76 height 31
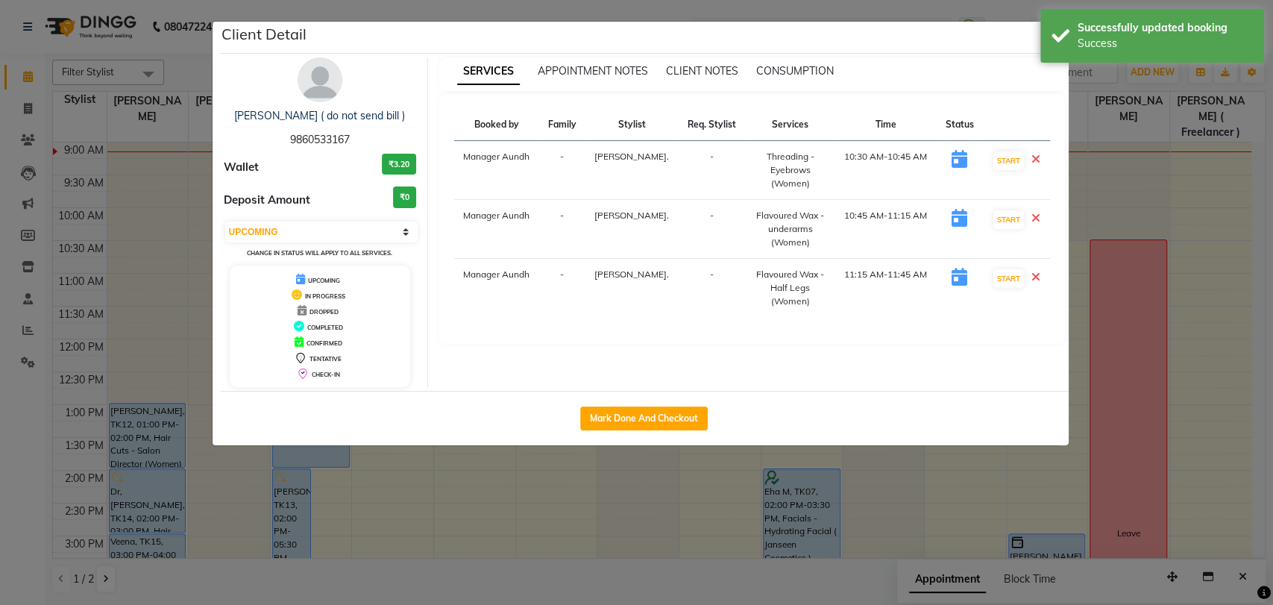
click at [791, 263] on td "Flavoured Wax - Half Legs (Women)" at bounding box center [790, 288] width 90 height 59
click at [411, 224] on select "Select IN SERVICE CONFIRMED TENTATIVE CHECK IN MARK DONE DROPPED UPCOMING" at bounding box center [321, 231] width 193 height 21
select select "6"
click at [225, 221] on select "Select IN SERVICE CONFIRMED TENTATIVE CHECK IN MARK DONE DROPPED UPCOMING" at bounding box center [321, 231] width 193 height 21
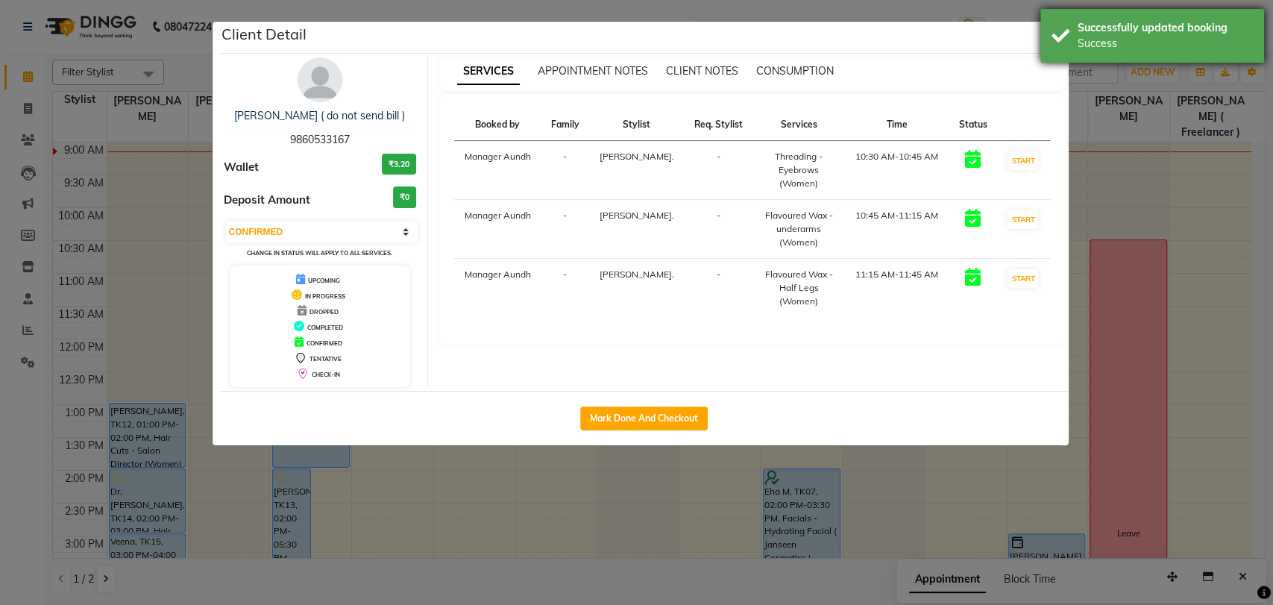
click at [1049, 33] on div "Successfully updated booking Success" at bounding box center [1152, 36] width 224 height 54
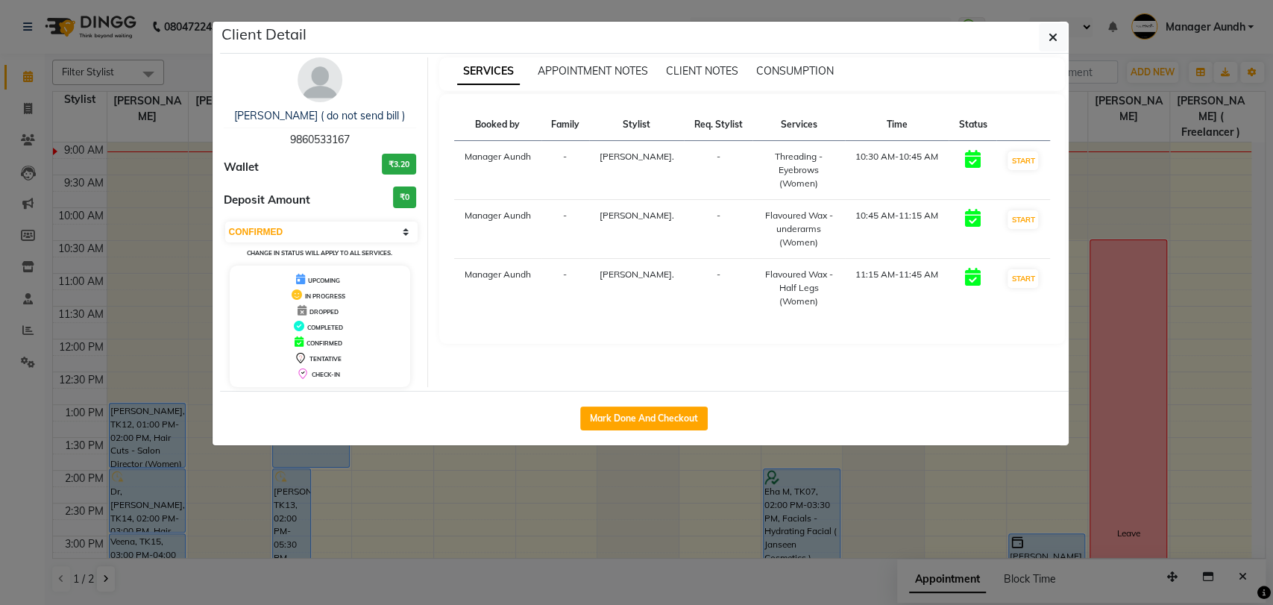
click at [1049, 33] on icon "button" at bounding box center [1053, 37] width 9 height 12
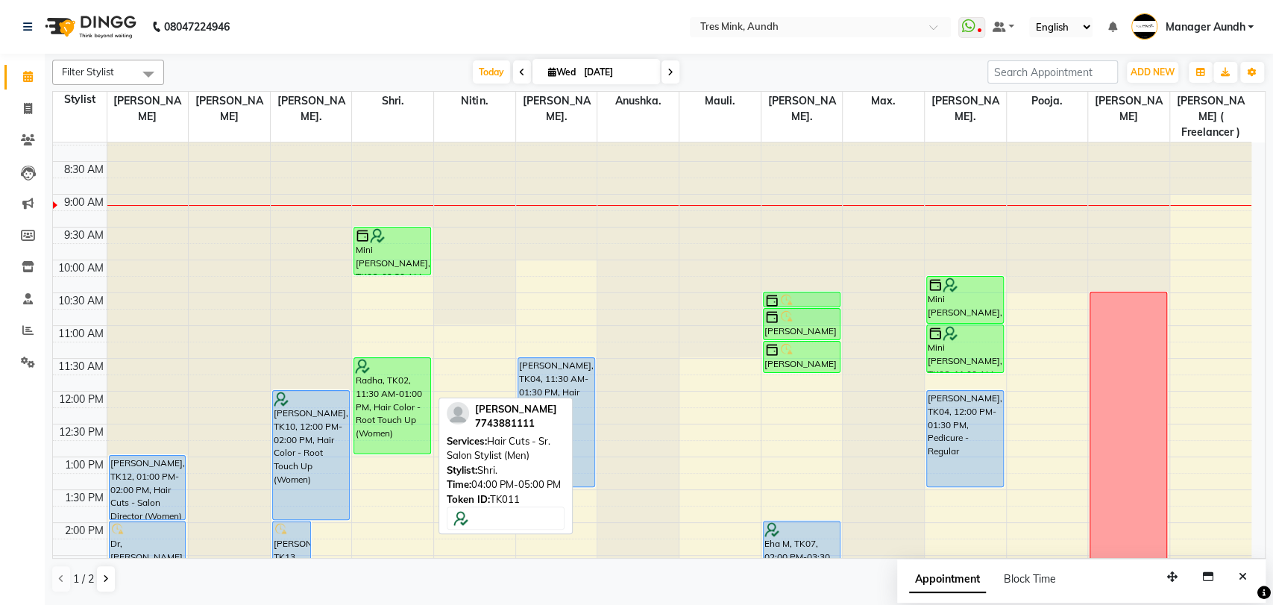
scroll to position [0, 0]
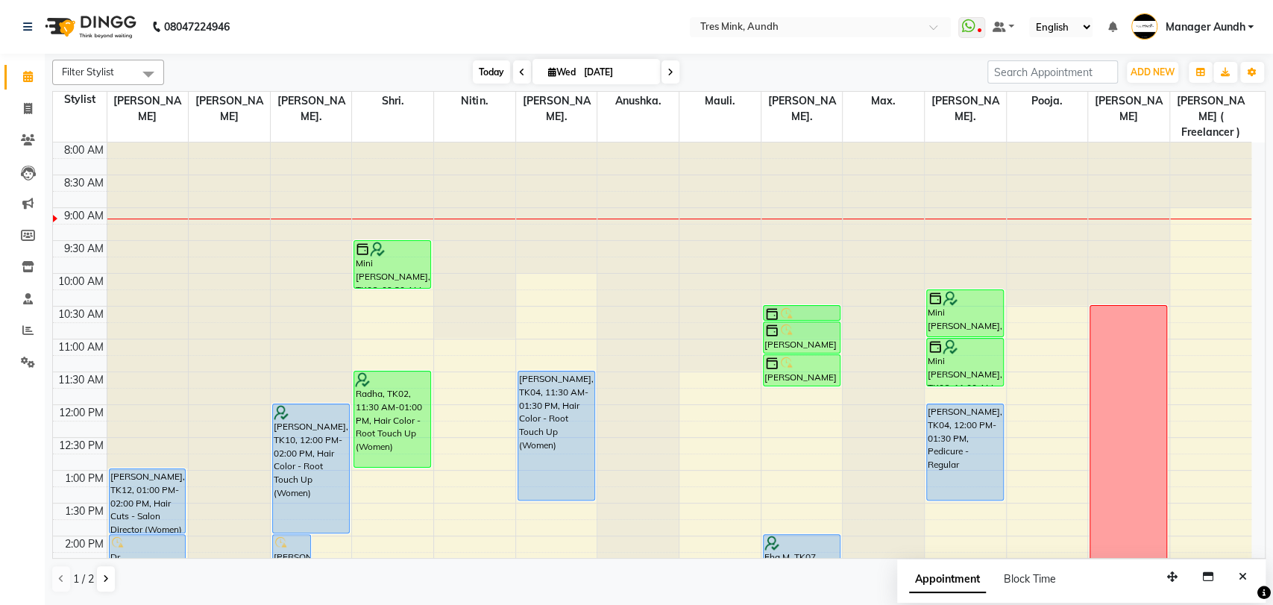
click at [479, 75] on span "Today" at bounding box center [491, 71] width 37 height 23
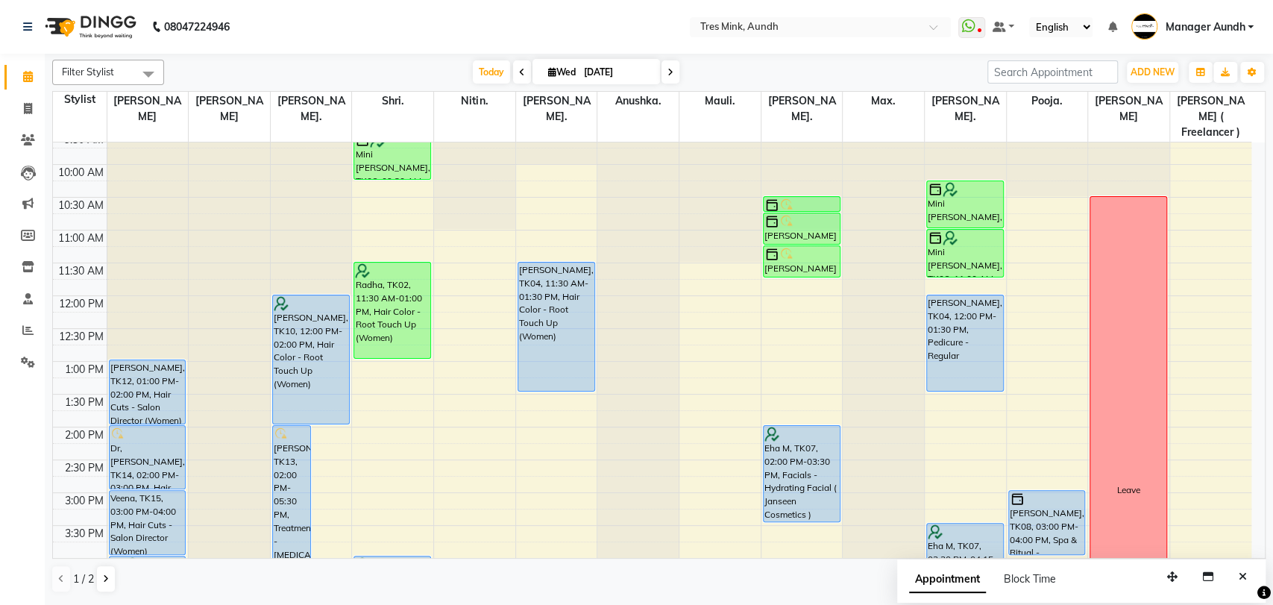
scroll to position [113, 0]
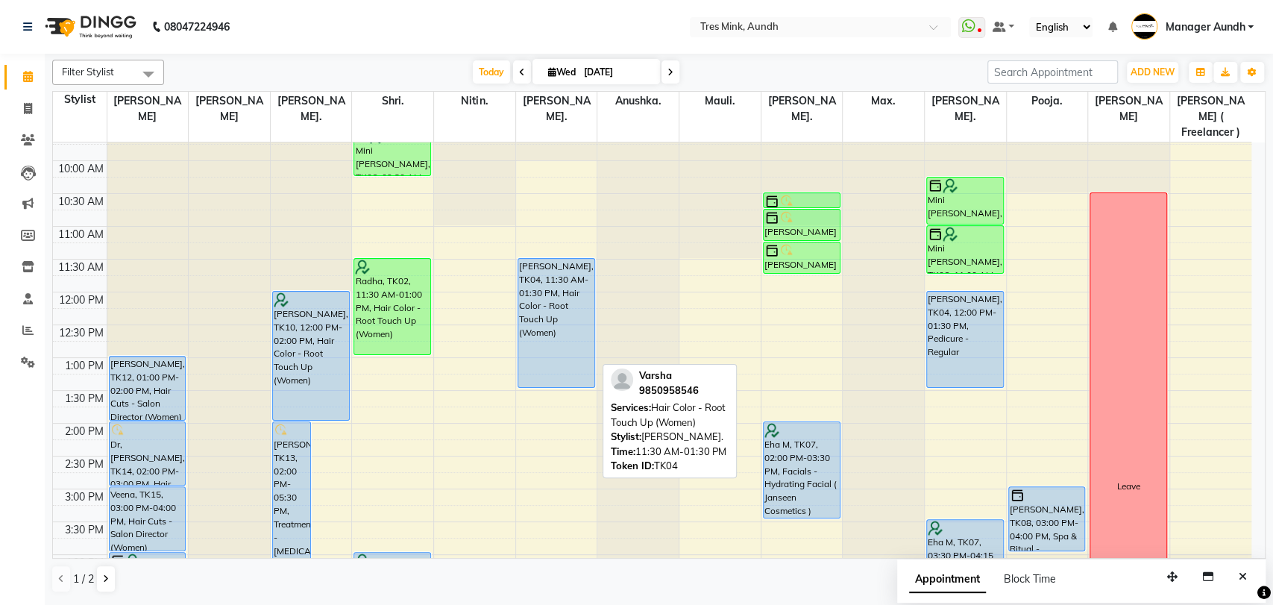
click at [557, 322] on div "[PERSON_NAME], TK04, 11:30 AM-01:30 PM, Hair Color - Root Touch Up (Women)" at bounding box center [556, 323] width 76 height 128
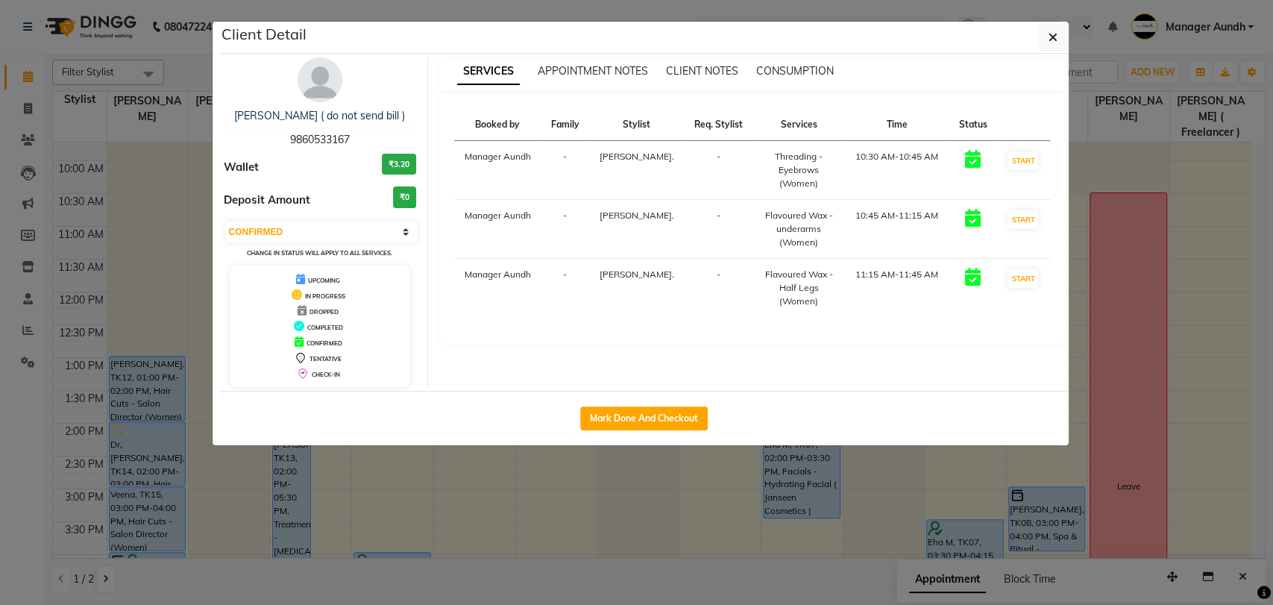
select select "5"
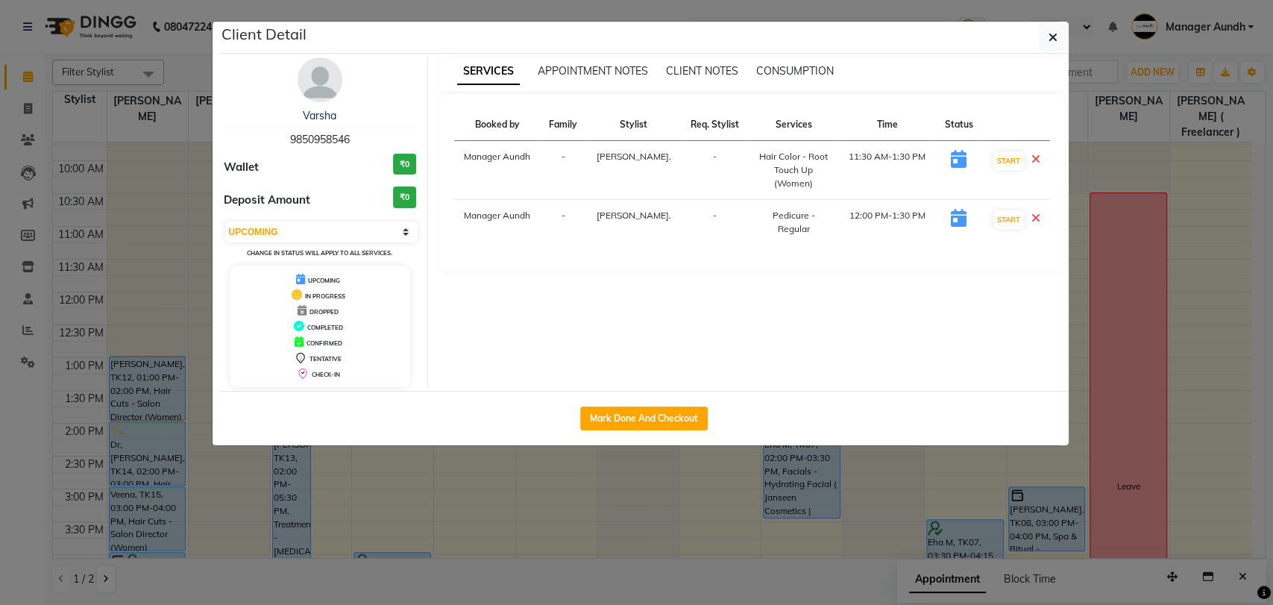
click at [333, 86] on img at bounding box center [320, 79] width 45 height 45
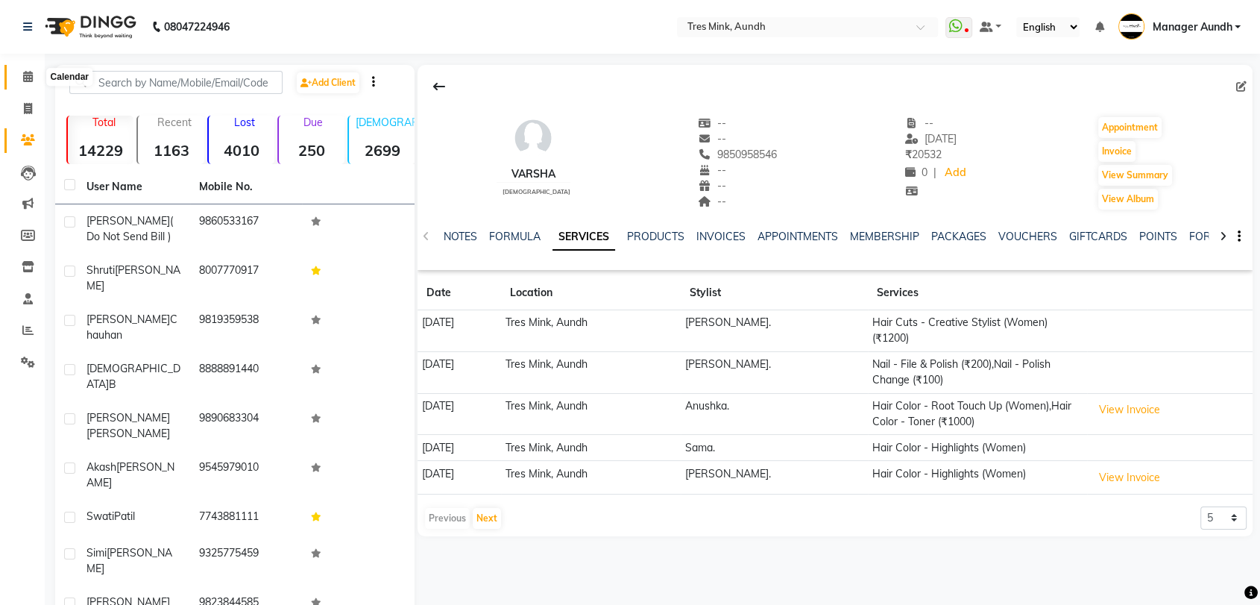
click at [19, 80] on span at bounding box center [28, 77] width 26 height 17
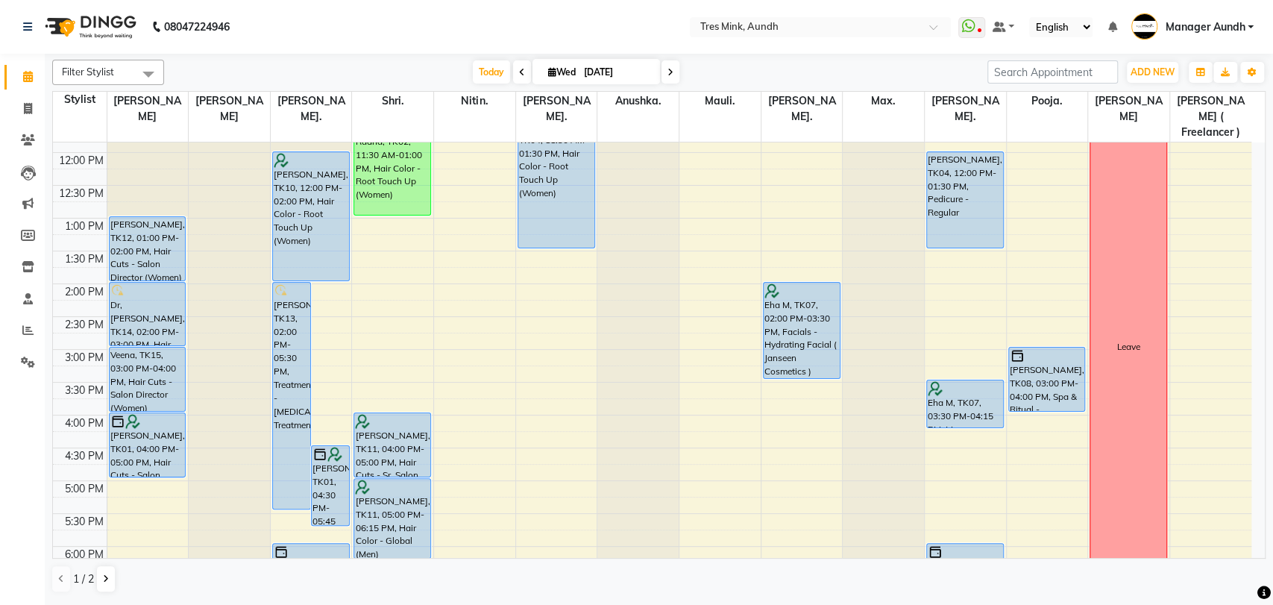
scroll to position [254, 0]
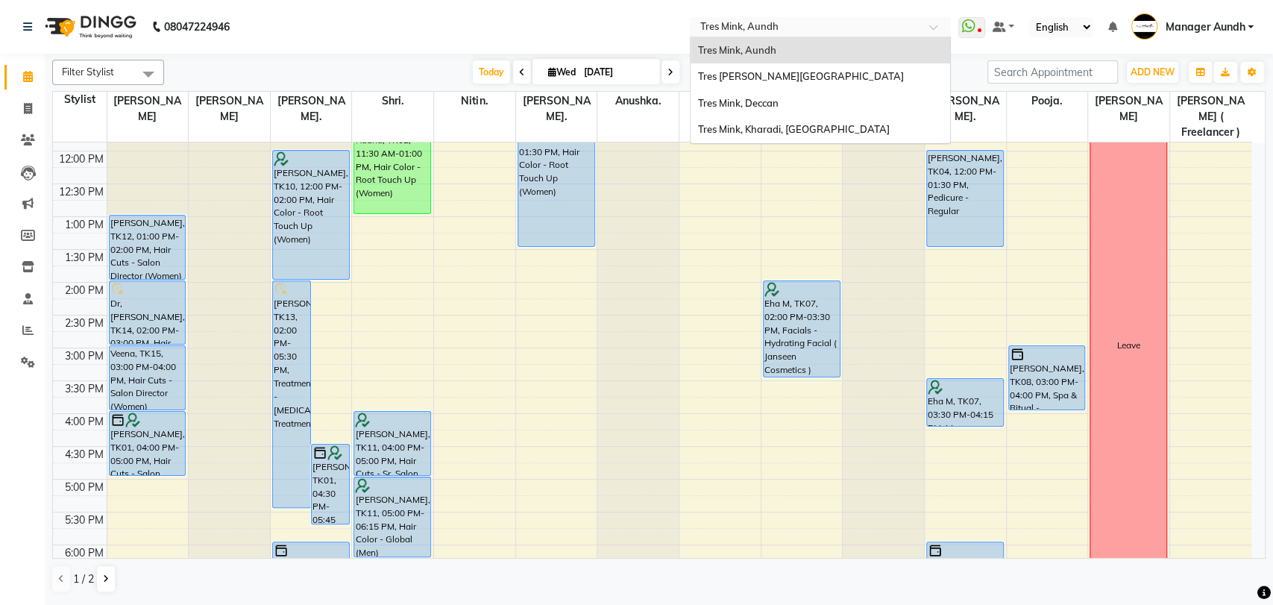
click at [779, 31] on input "text" at bounding box center [805, 28] width 216 height 15
click at [788, 132] on span "Tres Mink, Kharadi, Kharadi" at bounding box center [794, 129] width 192 height 12
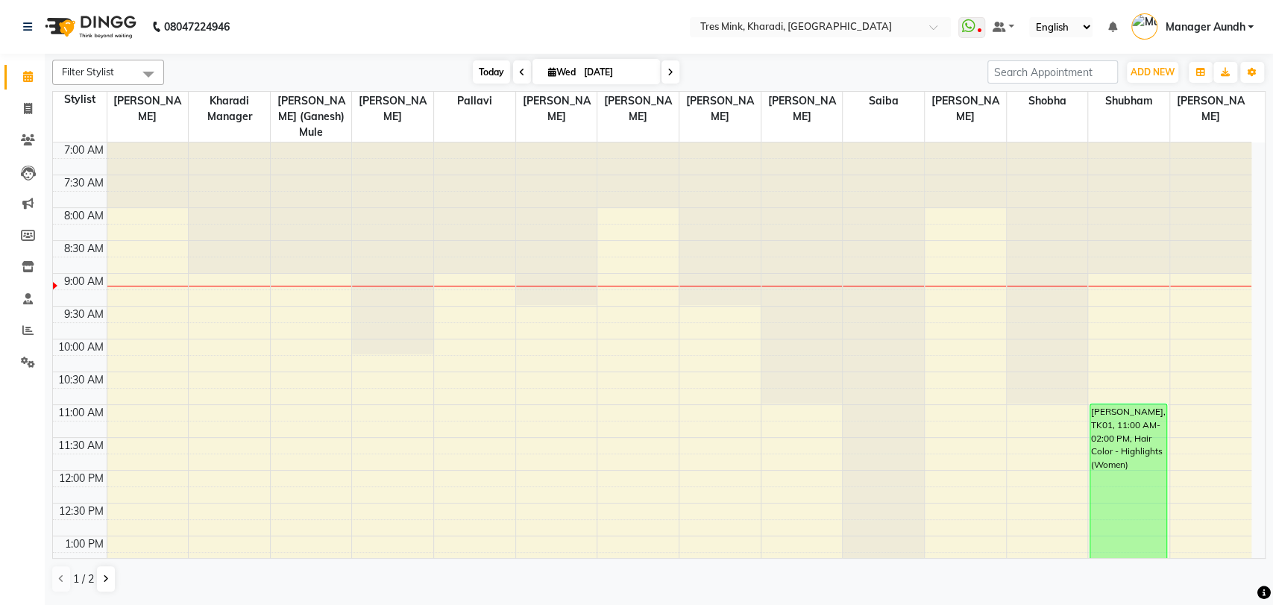
click at [490, 69] on span "Today" at bounding box center [491, 71] width 37 height 23
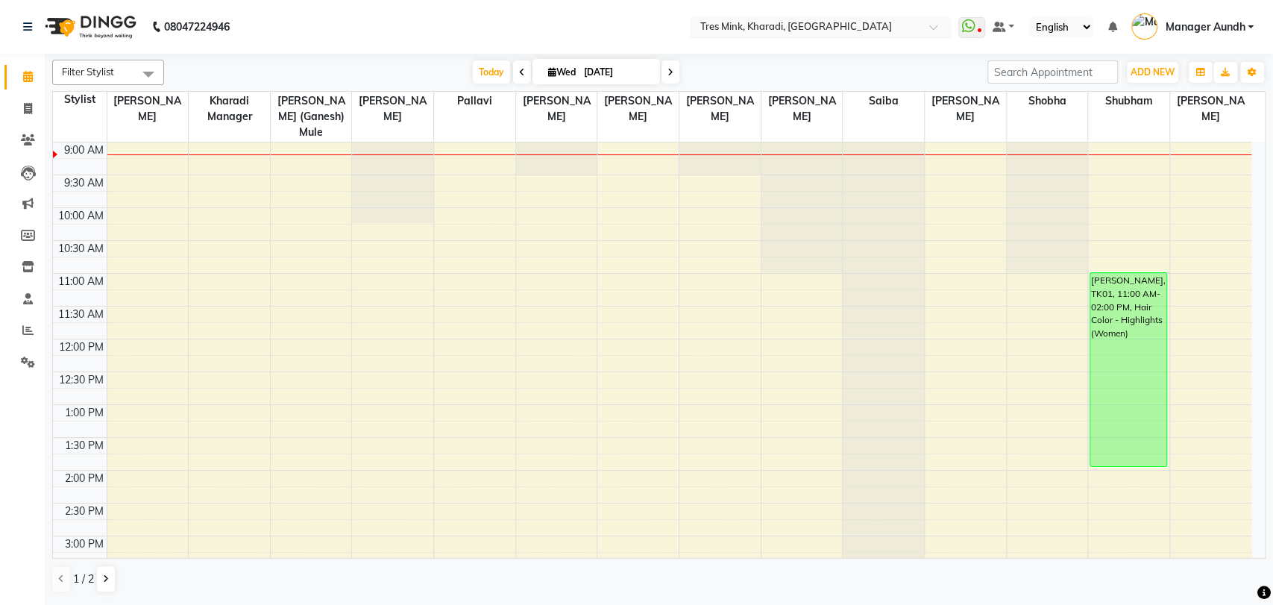
click at [772, 19] on div "× Tres Mink, Kharadi, Kharadi" at bounding box center [796, 26] width 192 height 15
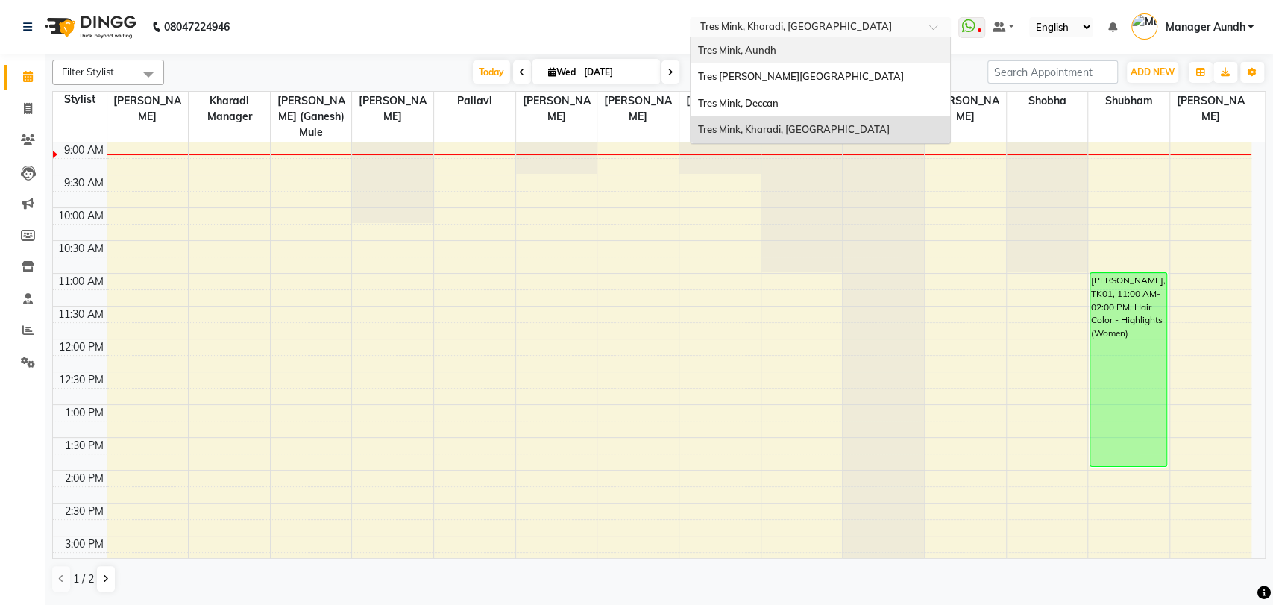
click at [772, 45] on span "Tres Mink, Aundh" at bounding box center [737, 50] width 78 height 12
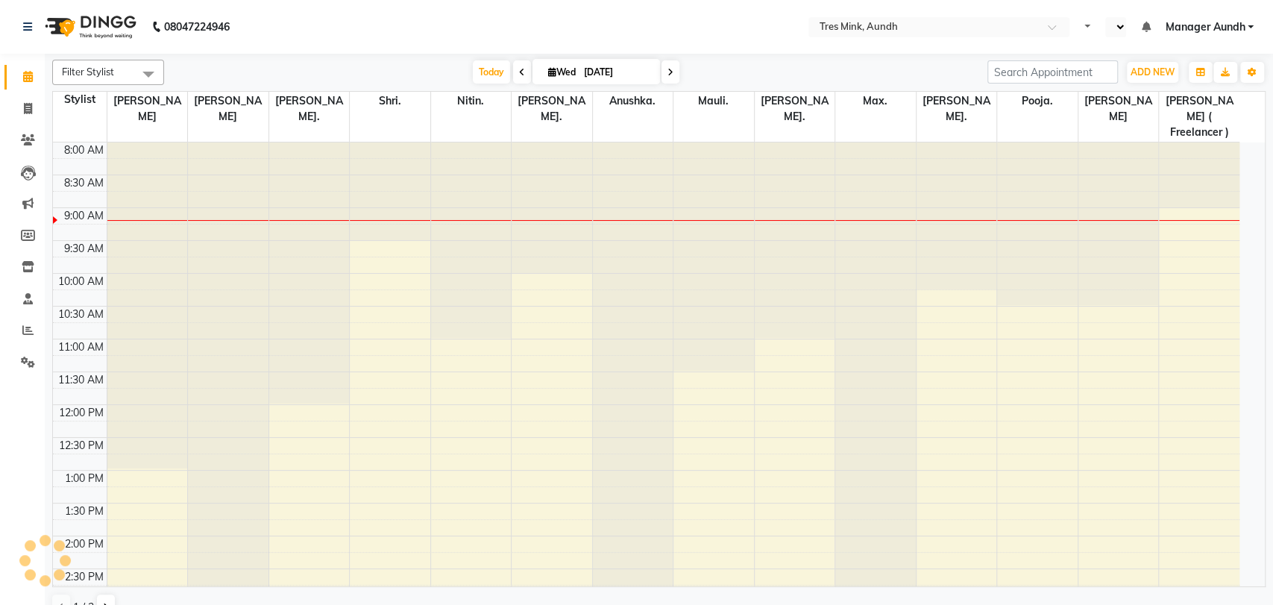
select select "en"
